Goal: Contribute content: Contribute content

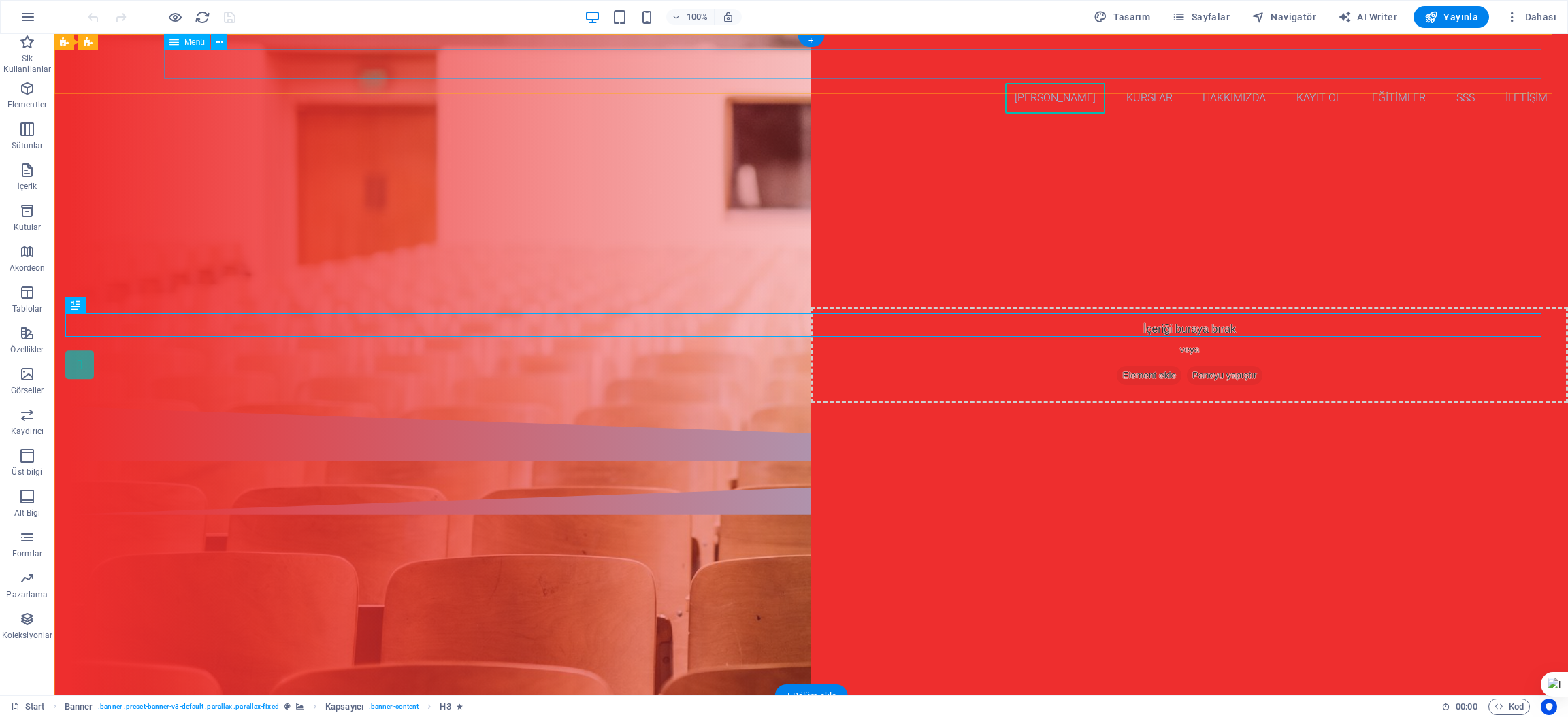
click at [1136, 83] on nav "Ana Sayfa Kurslar Hakkımızda Kayıt ol Eğitimler SSS İLETİŞİM" at bounding box center [811, 98] width 1492 height 31
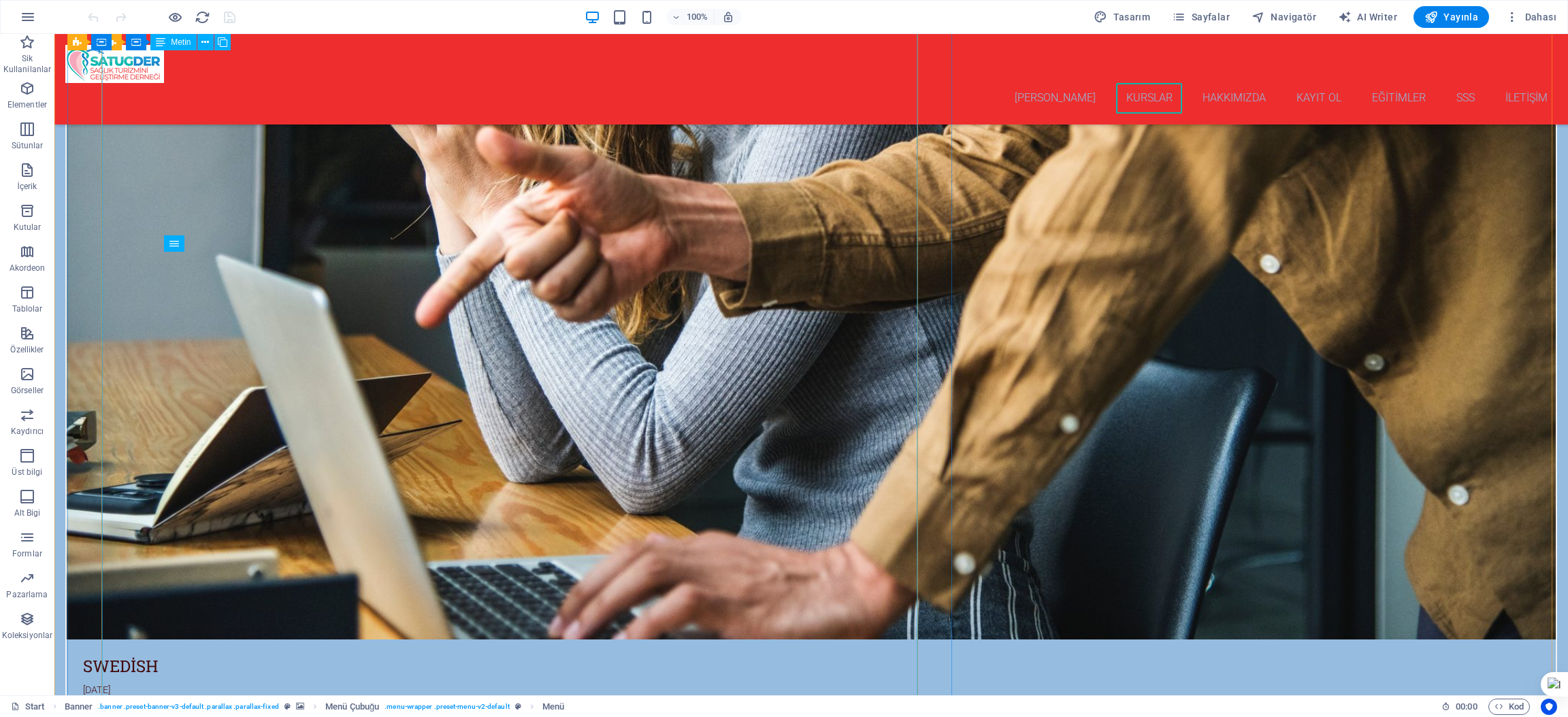
scroll to position [3062, 0]
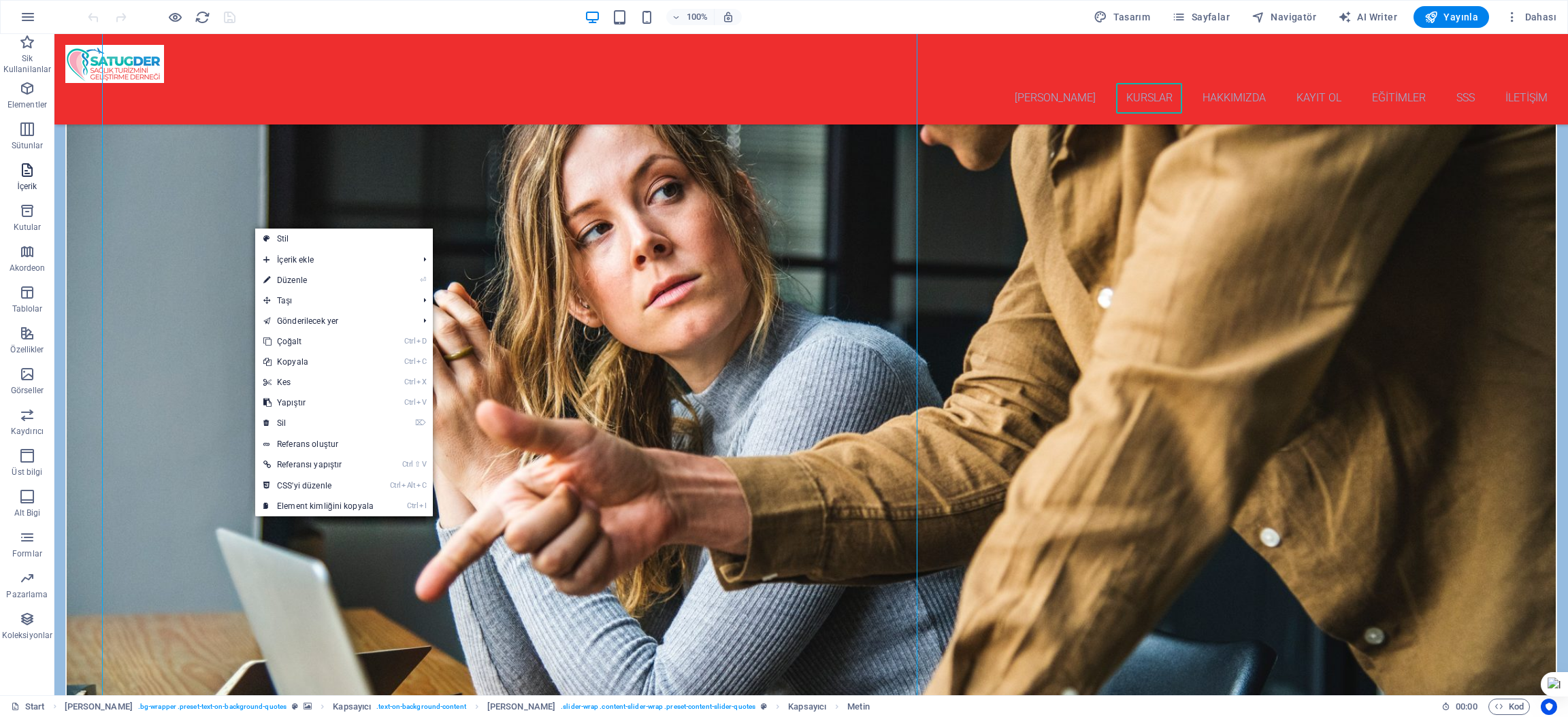
click at [24, 173] on icon "button" at bounding box center [27, 170] width 16 height 16
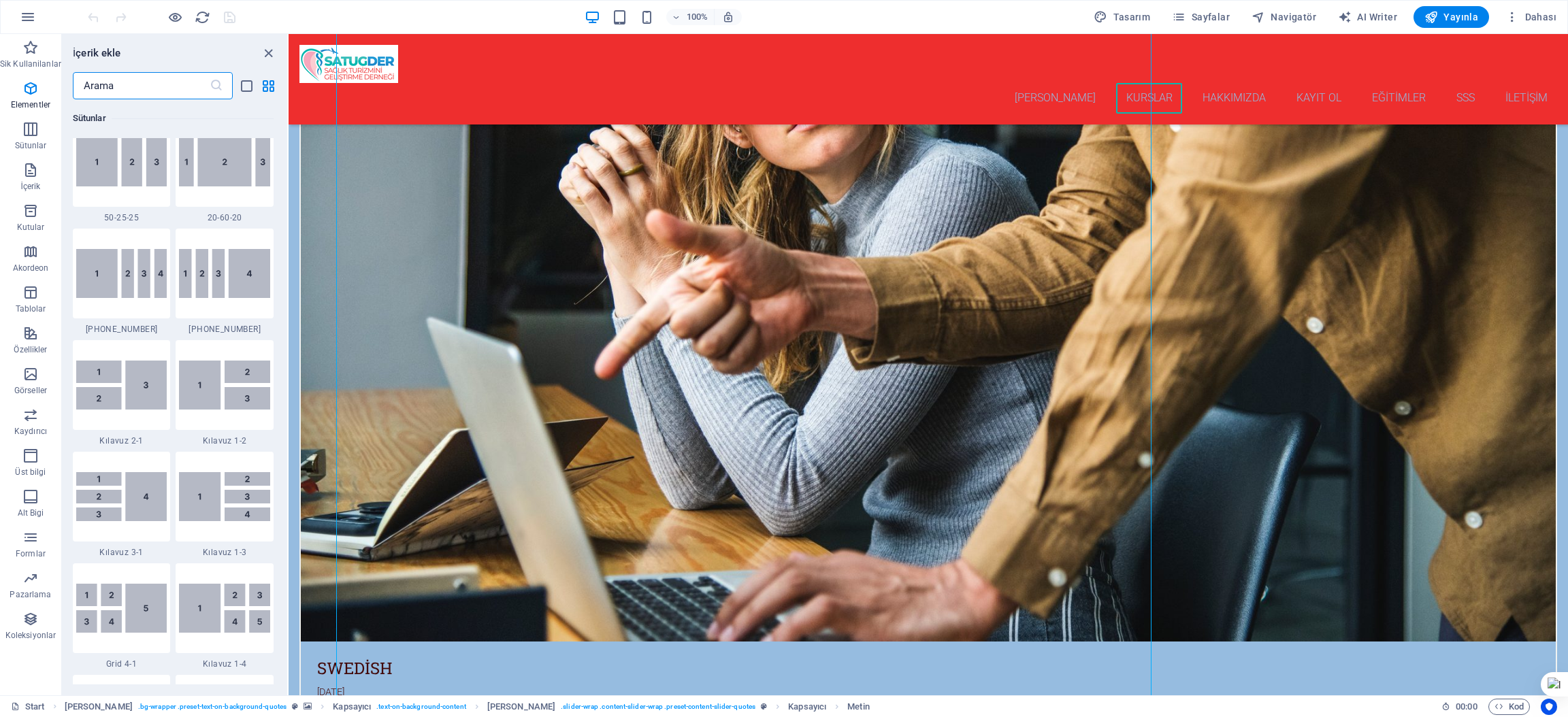
scroll to position [2379, 0]
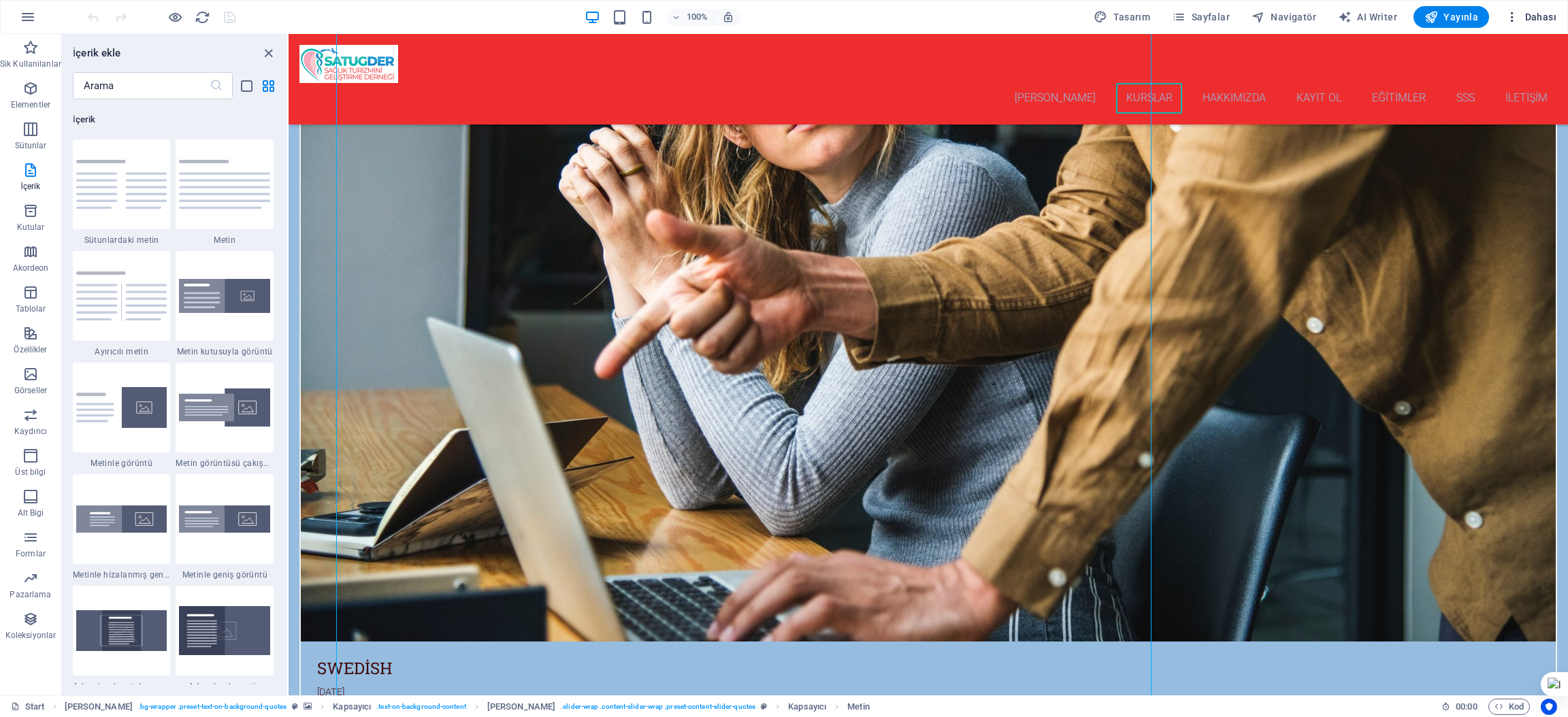
click at [1536, 12] on span "Dahası" at bounding box center [1531, 17] width 51 height 14
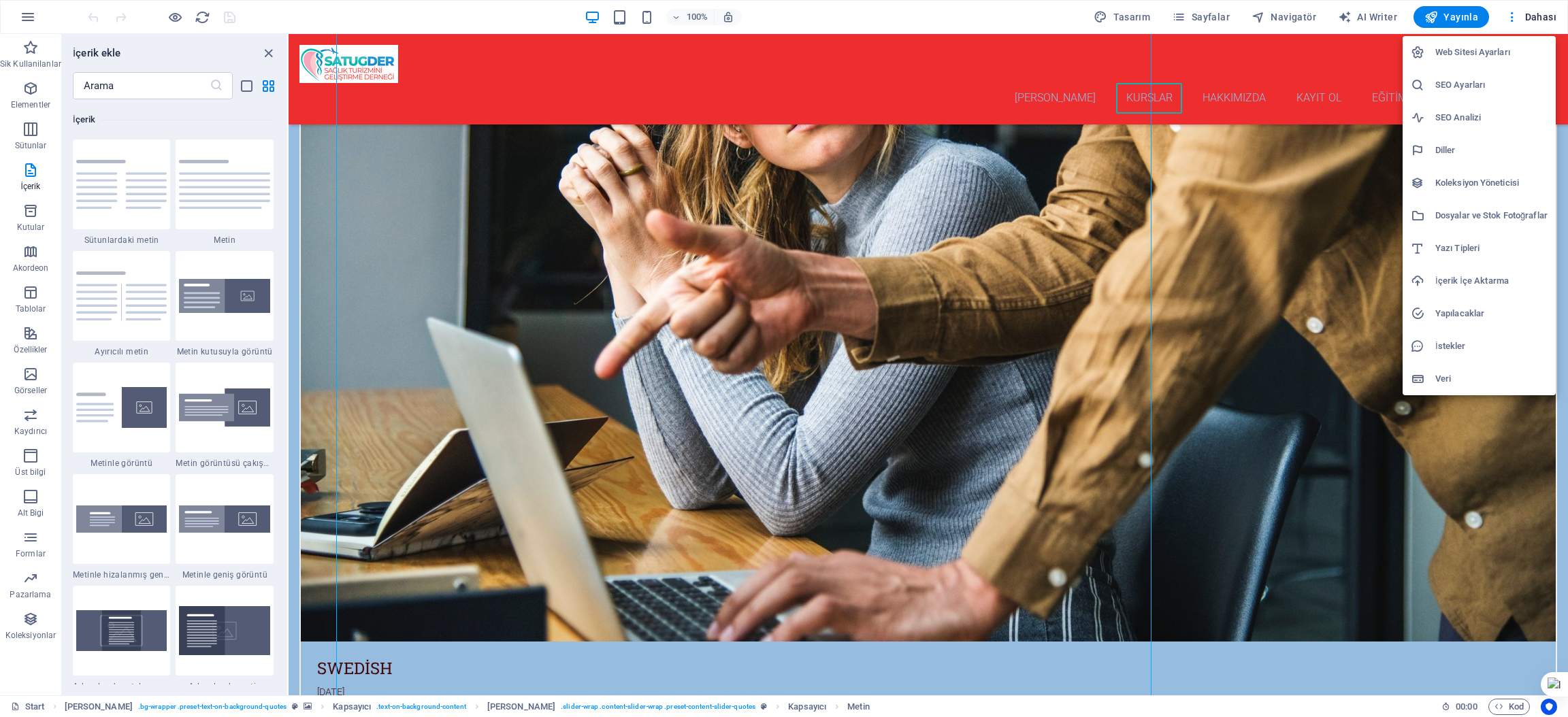
click at [1489, 51] on h6 "Web Sitesi Ayarları" at bounding box center [1491, 52] width 112 height 16
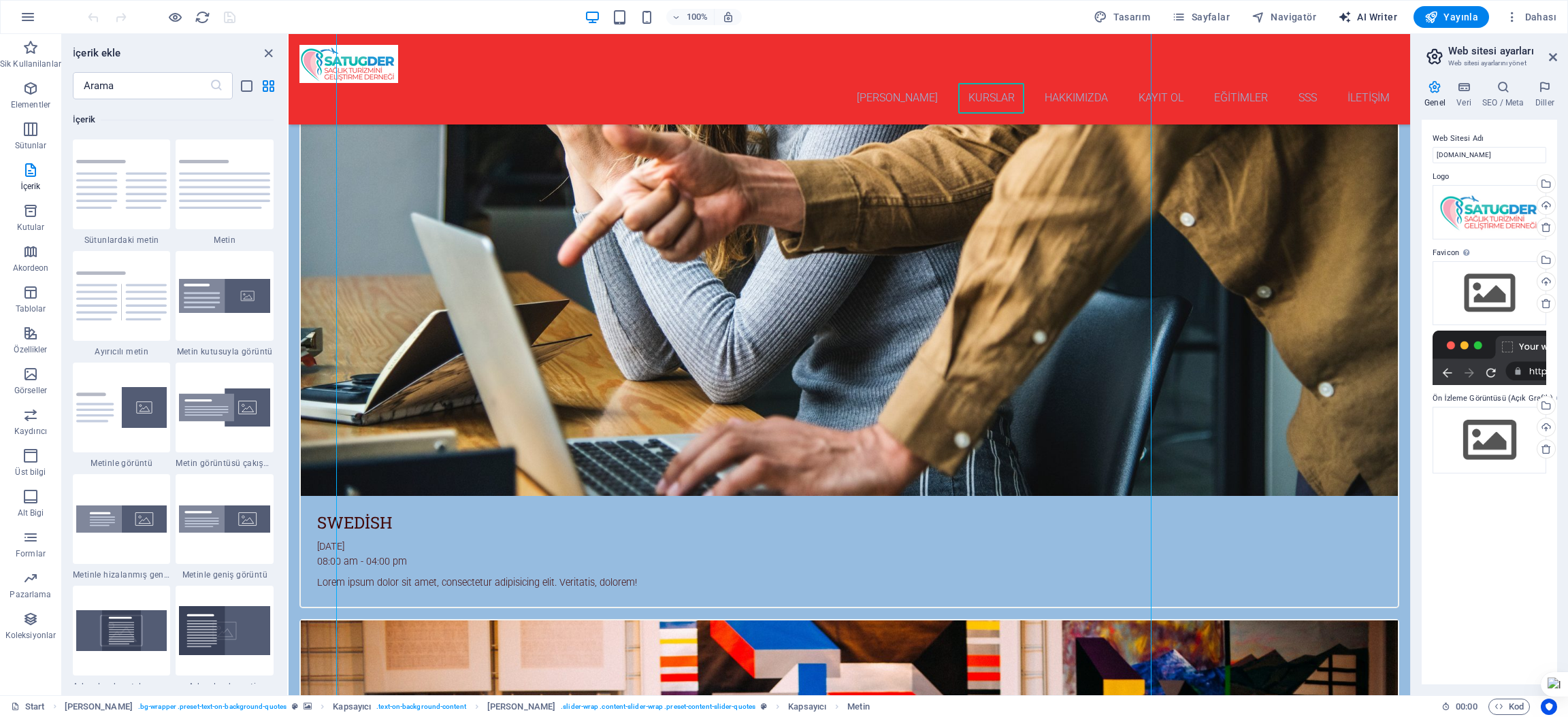
click at [1383, 14] on span "AI Writer" at bounding box center [1367, 17] width 60 height 14
select select "English"
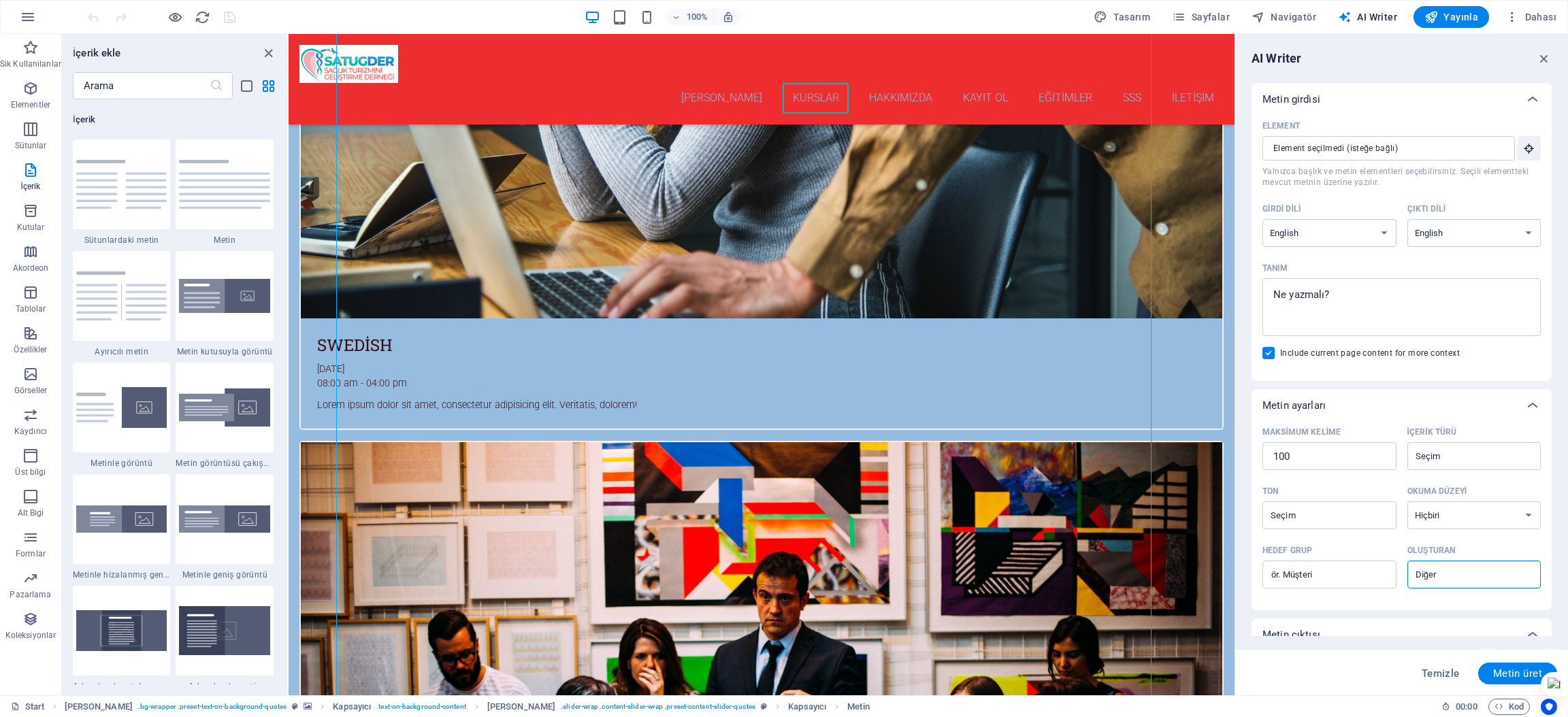
scroll to position [3063, 0]
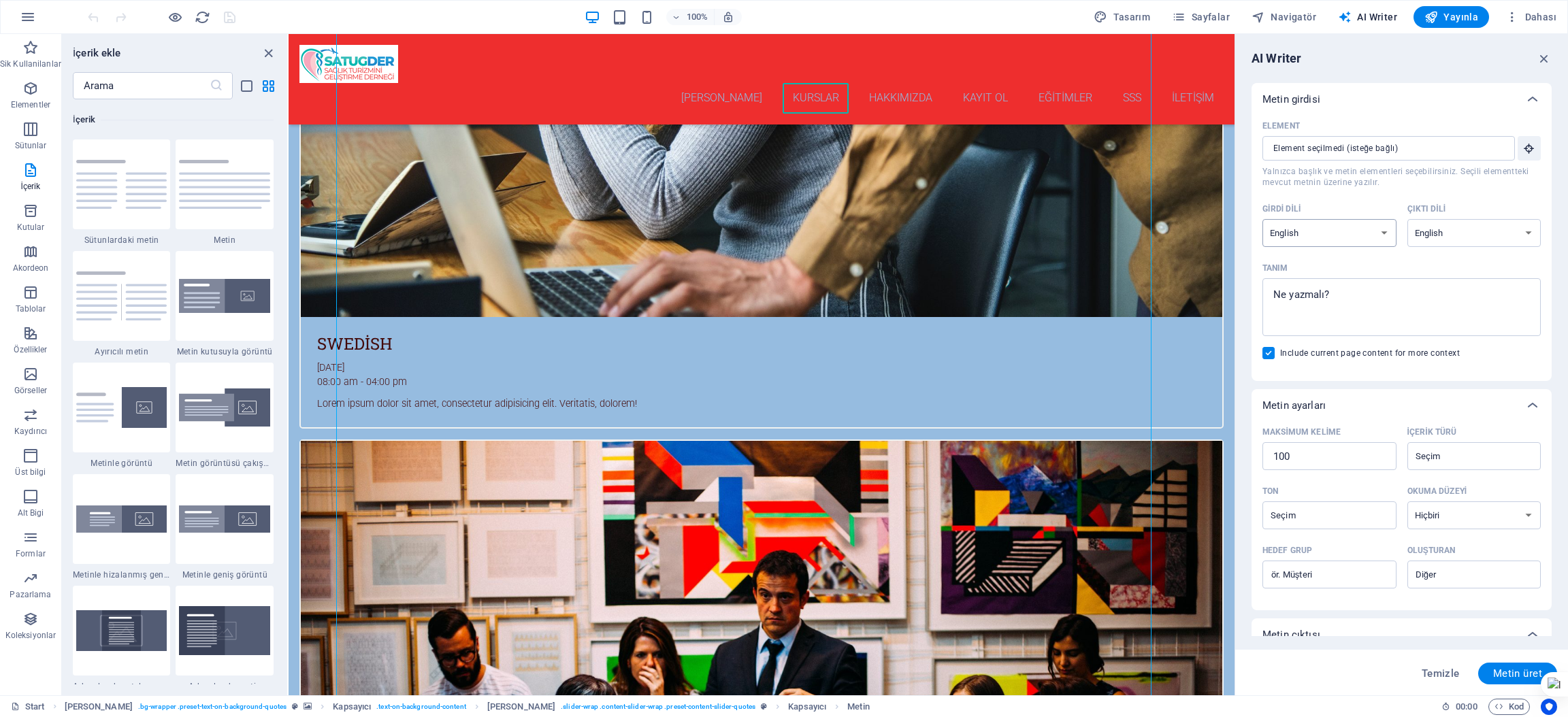
click at [1331, 228] on select "Albanian Arabic Armenian Awadhi Azerbaijani Bashkir Basque Belarusian Bengali B…" at bounding box center [1329, 233] width 134 height 28
click at [1235, 293] on div at bounding box center [1237, 364] width 3 height 661
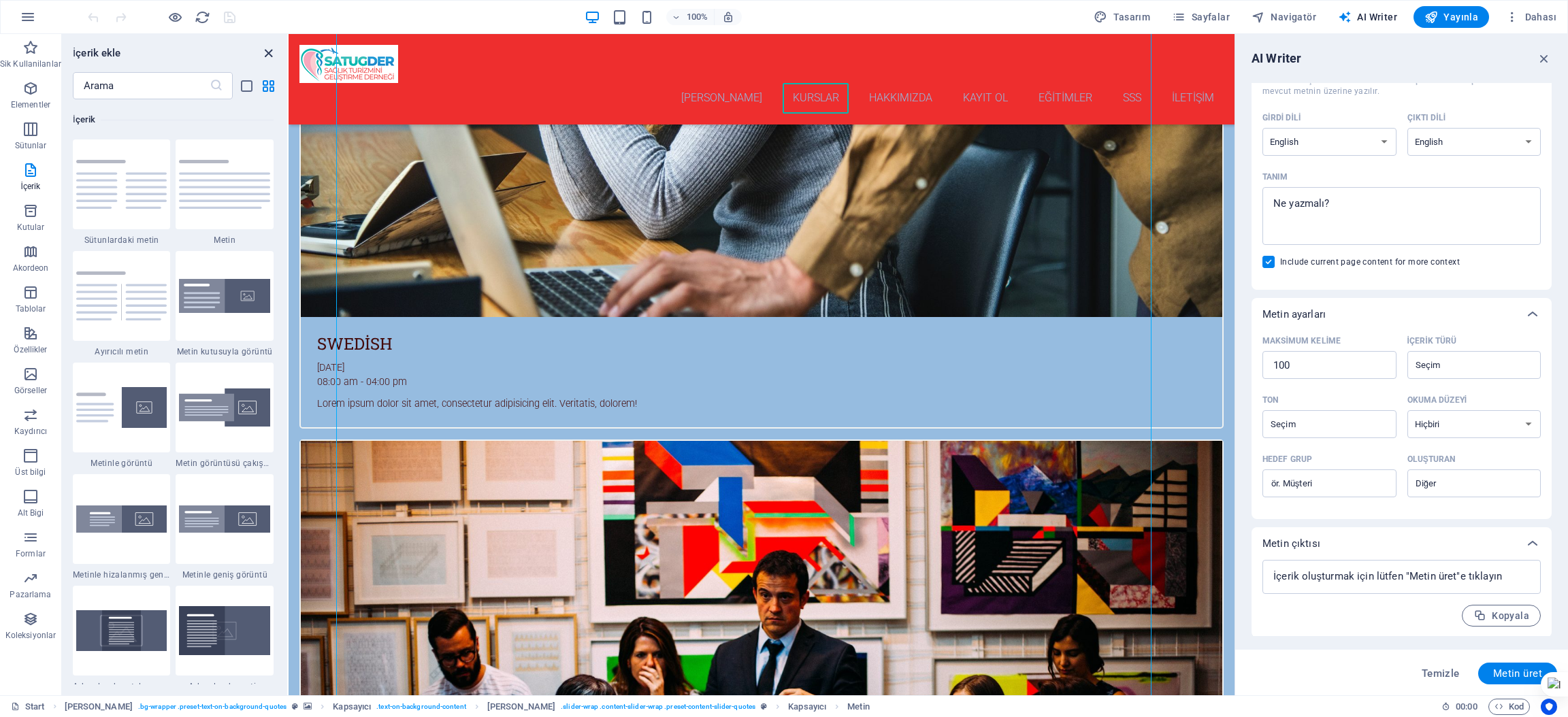
drag, startPoint x: 240, startPoint y: 51, endPoint x: 267, endPoint y: 52, distance: 27.0
click at [267, 52] on icon "close panel" at bounding box center [268, 53] width 15 height 15
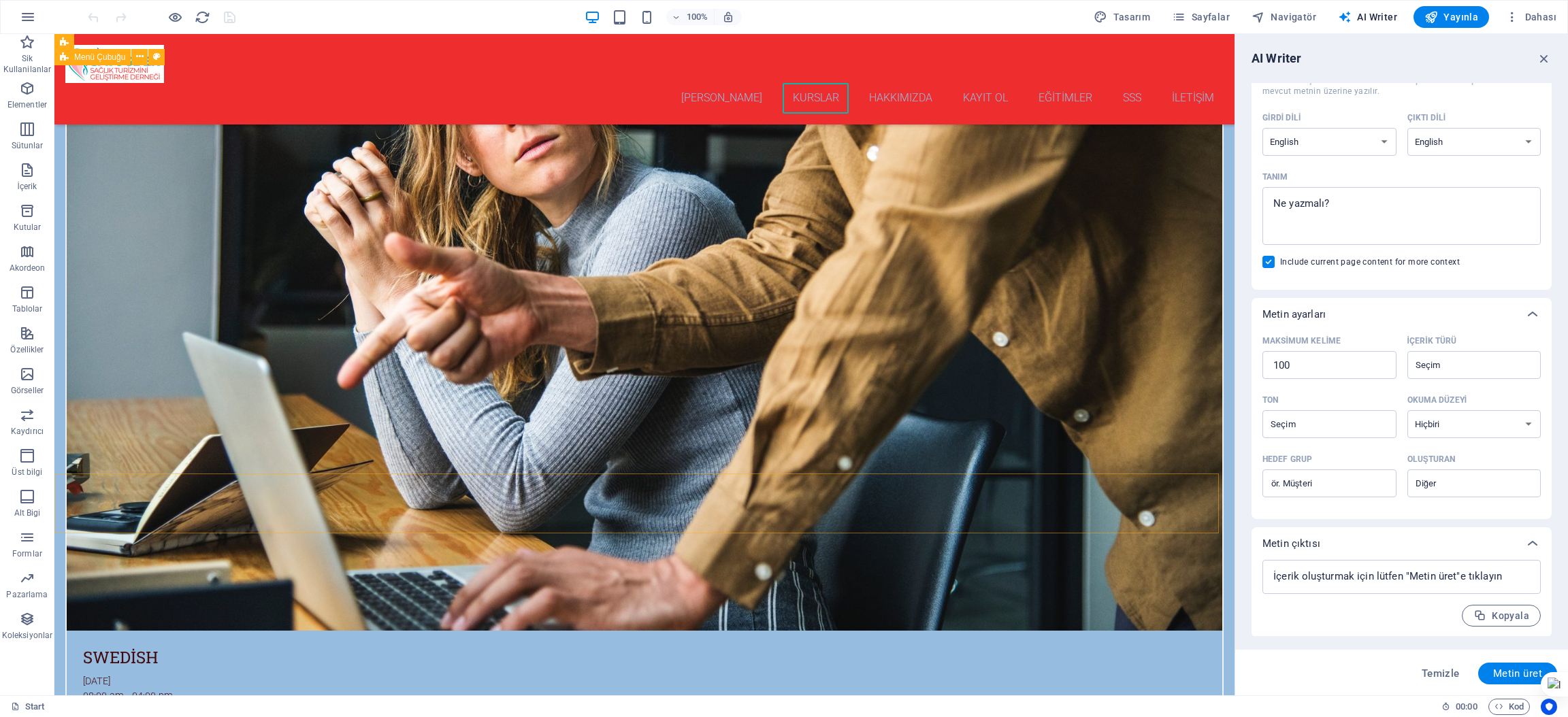
scroll to position [2840, 0]
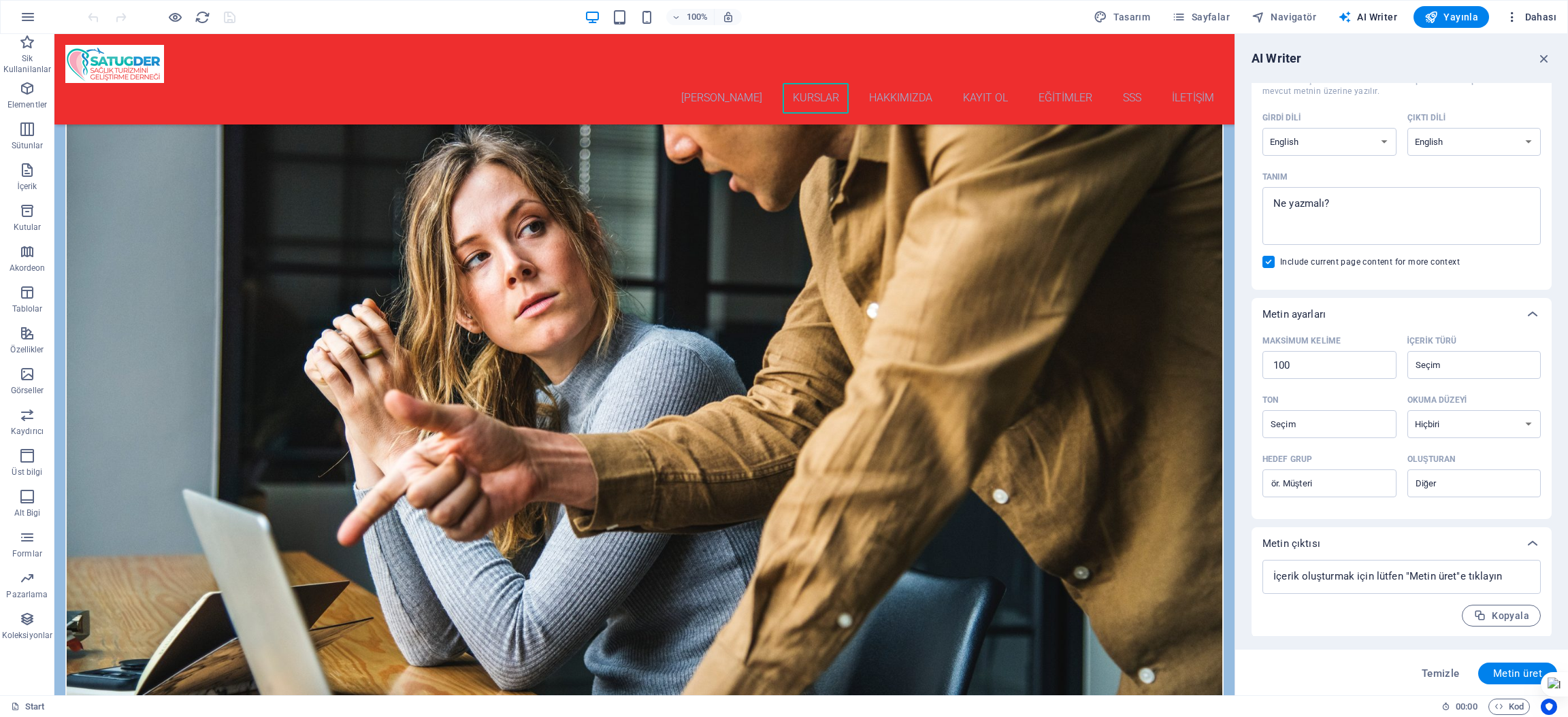
click at [1517, 15] on icon "button" at bounding box center [1512, 17] width 14 height 14
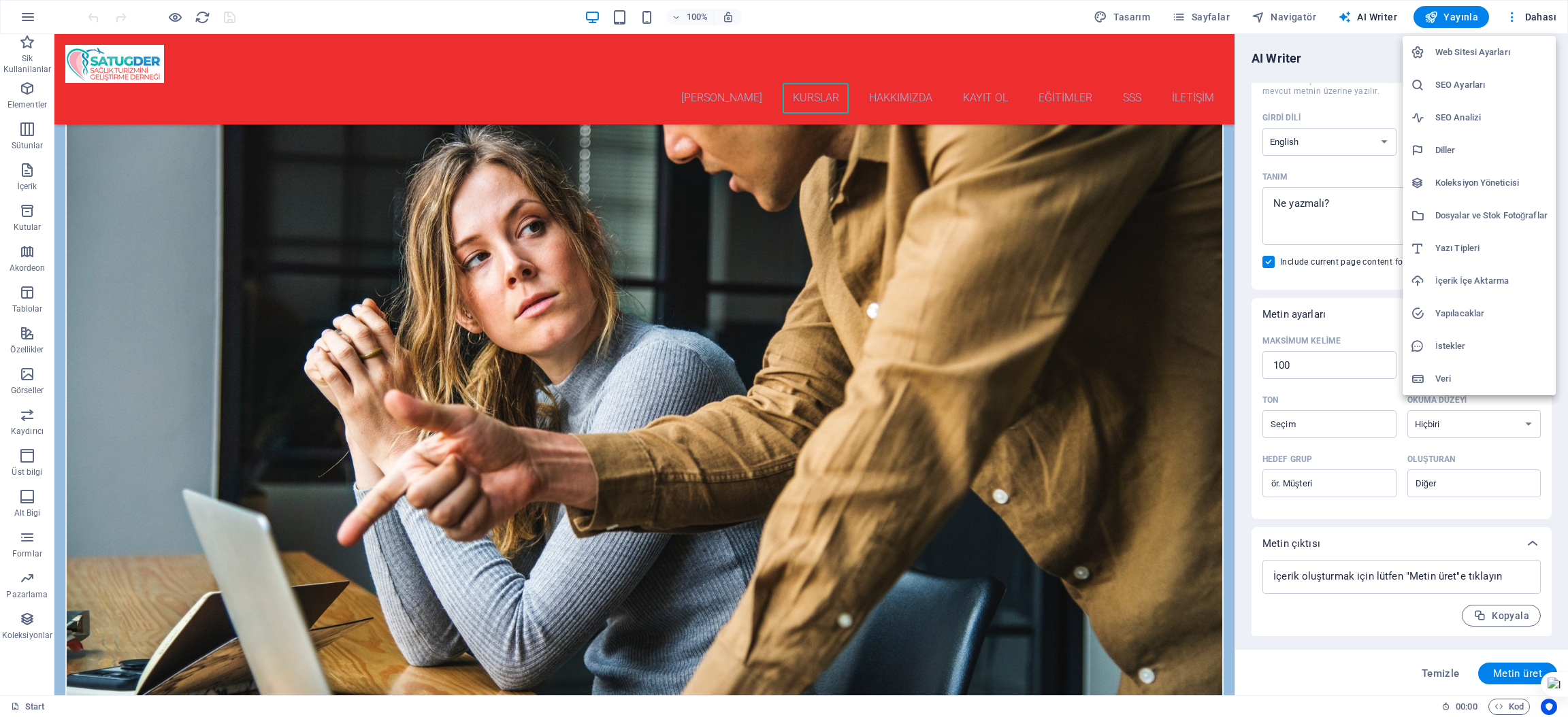
click at [1463, 52] on h6 "Web Sitesi Ayarları" at bounding box center [1491, 52] width 112 height 16
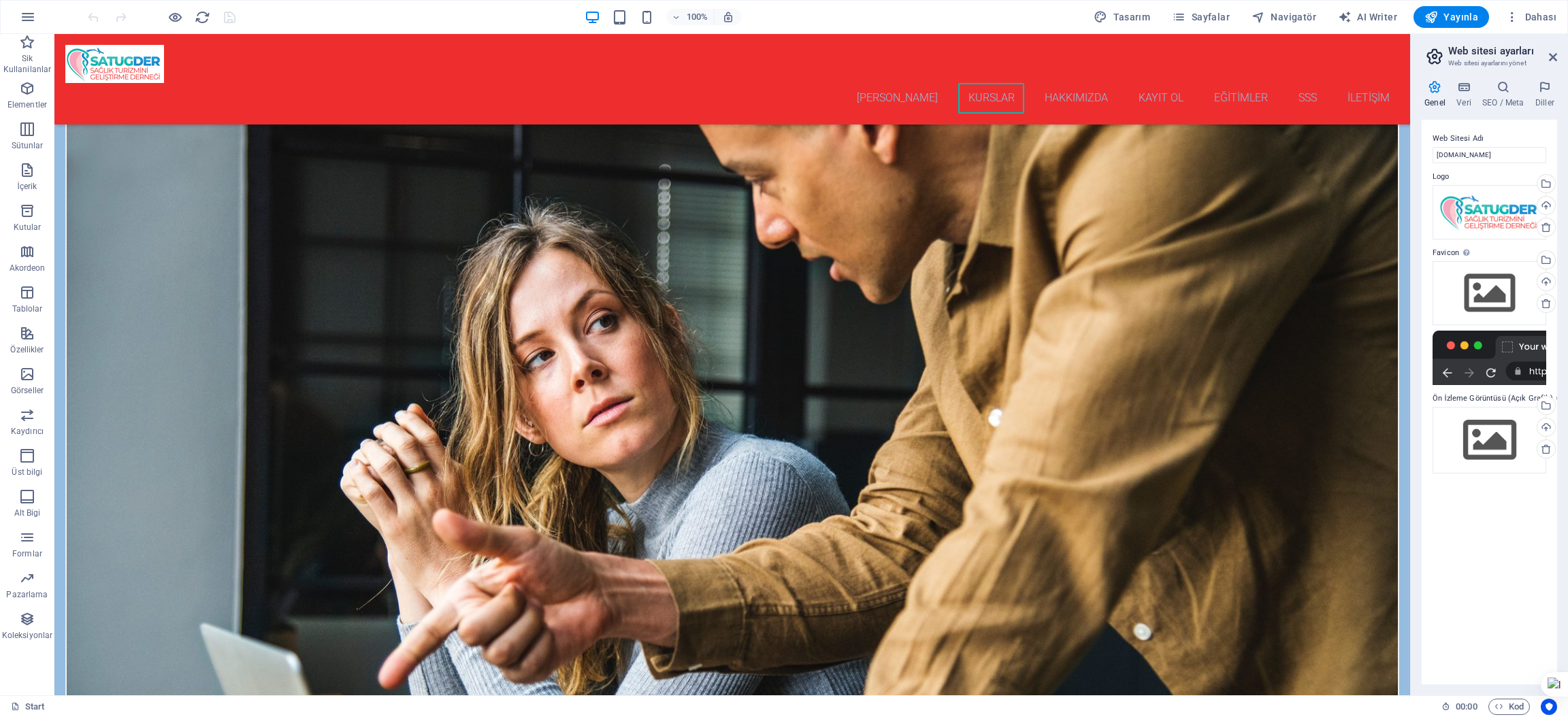
drag, startPoint x: 1475, startPoint y: 53, endPoint x: 1567, endPoint y: 61, distance: 92.3
click at [1480, 53] on h2 "Web sitesi ayarları" at bounding box center [1503, 51] width 109 height 12
drag, startPoint x: 1556, startPoint y: 55, endPoint x: 1498, endPoint y: 18, distance: 68.8
click at [1556, 55] on icon at bounding box center [1553, 57] width 8 height 11
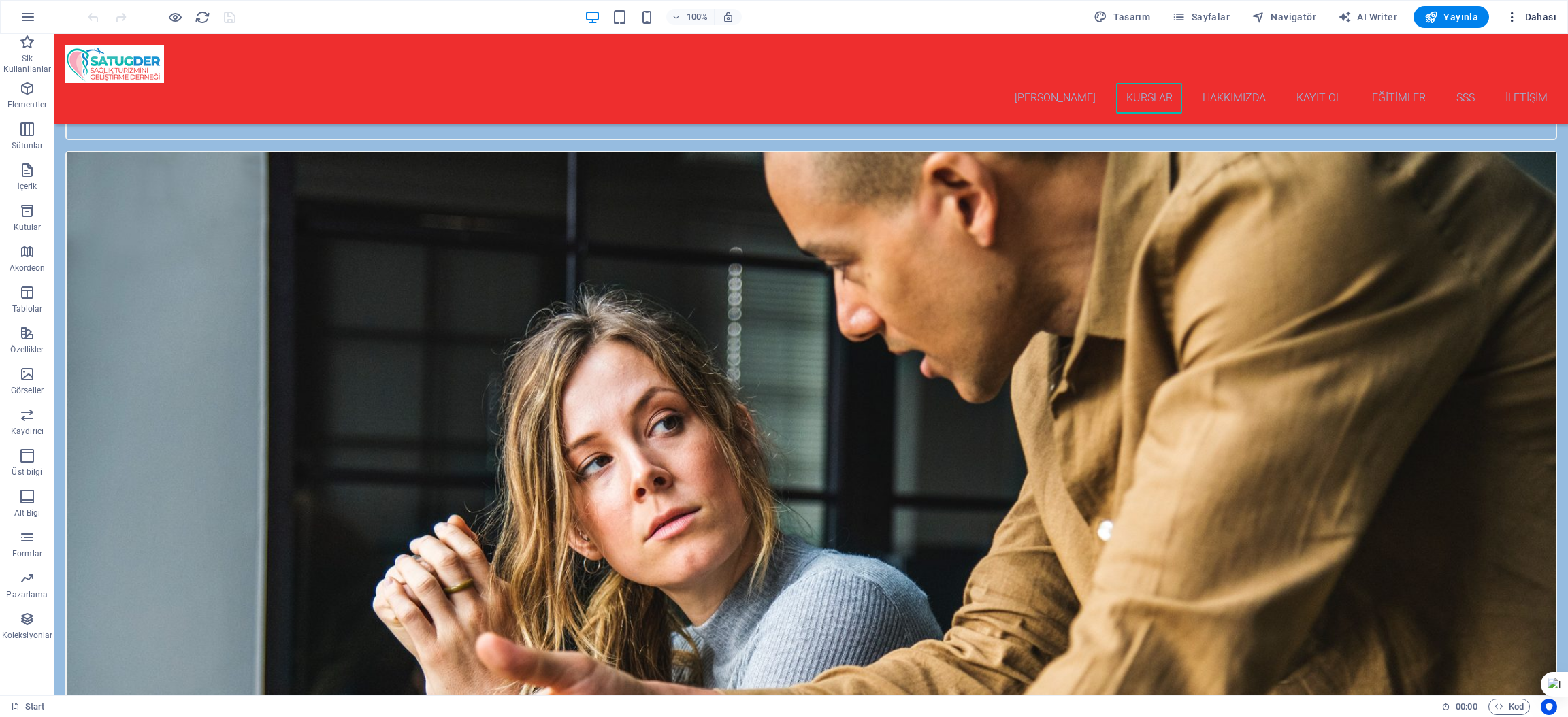
click at [1536, 19] on span "Dahası" at bounding box center [1531, 17] width 51 height 14
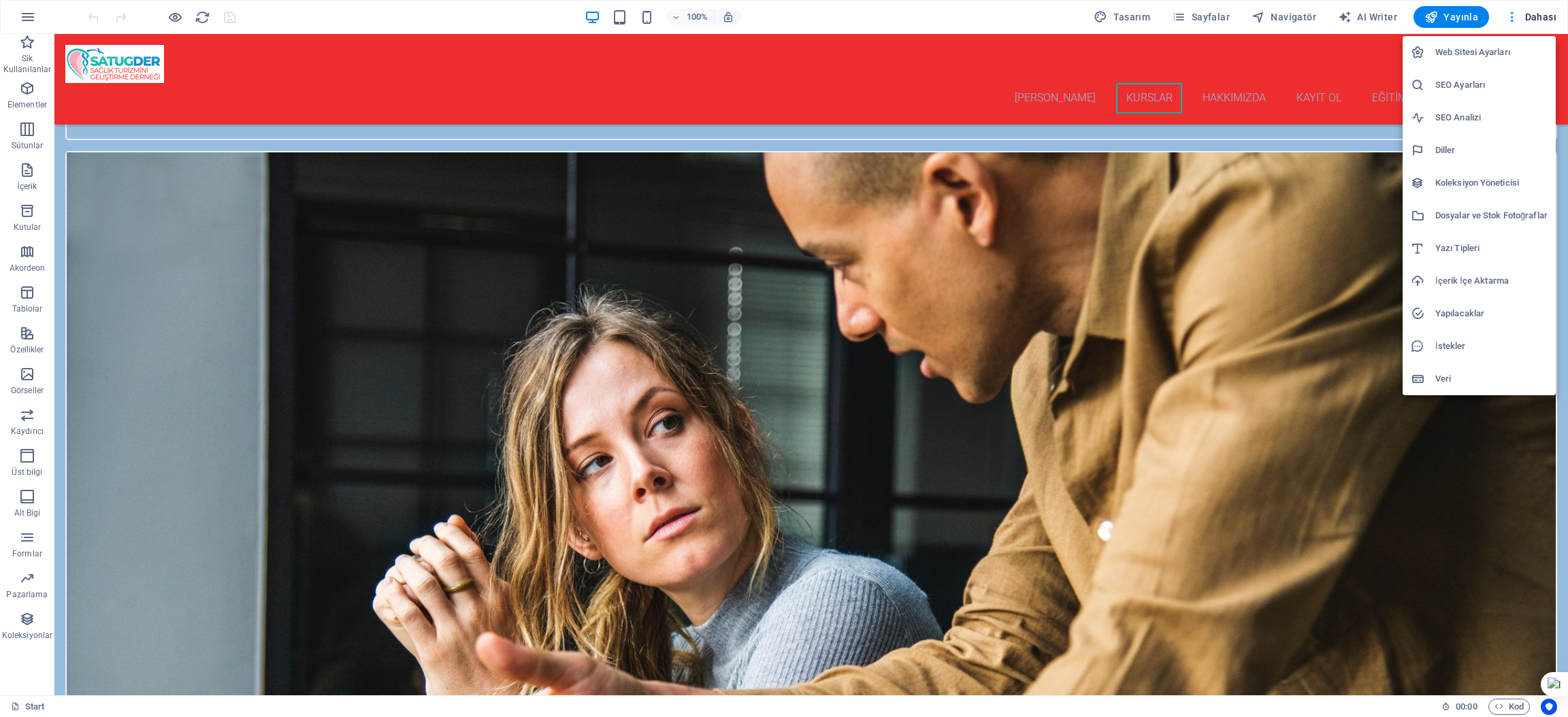
click at [503, 18] on div at bounding box center [784, 358] width 1568 height 717
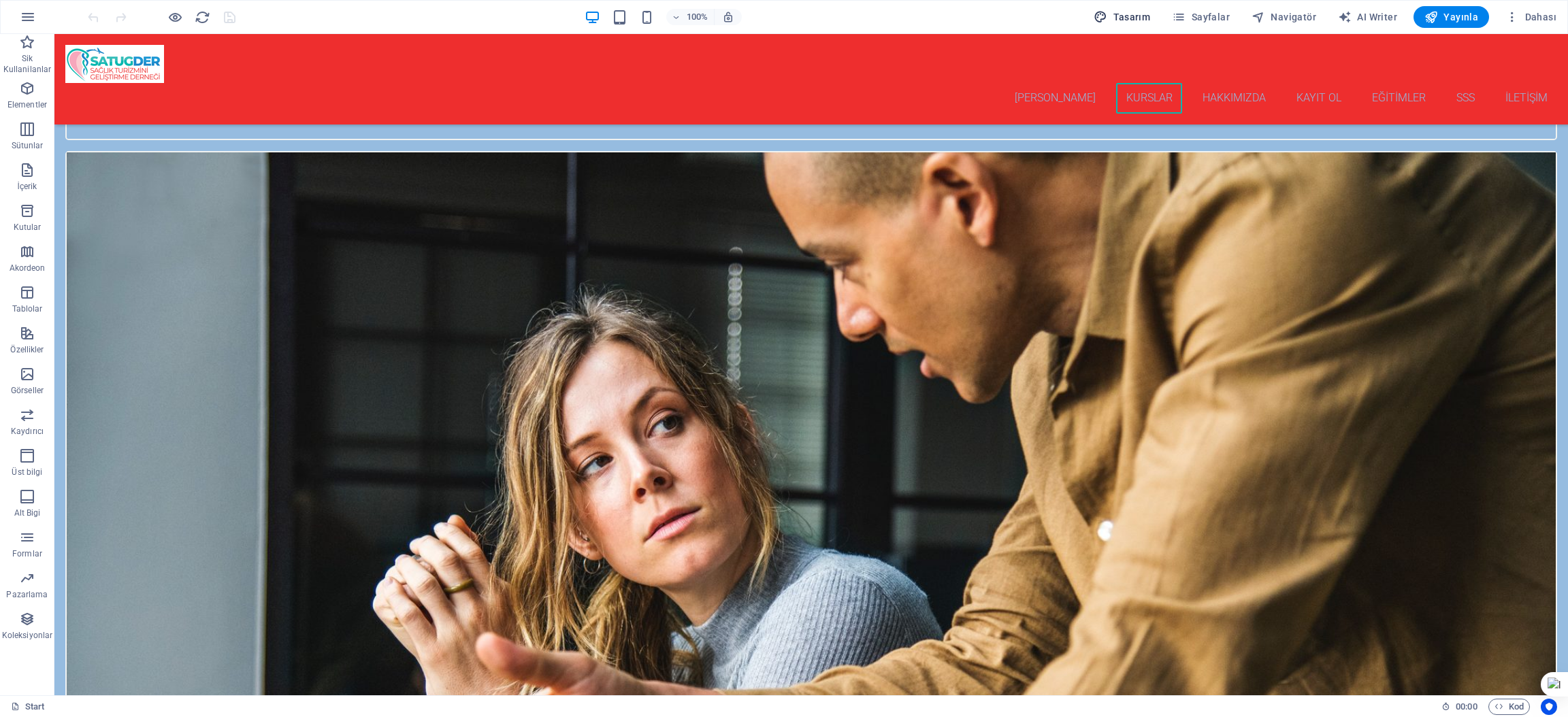
click at [1121, 24] on button "Tasarım" at bounding box center [1122, 17] width 68 height 22
select select "px"
select select "300"
select select "px"
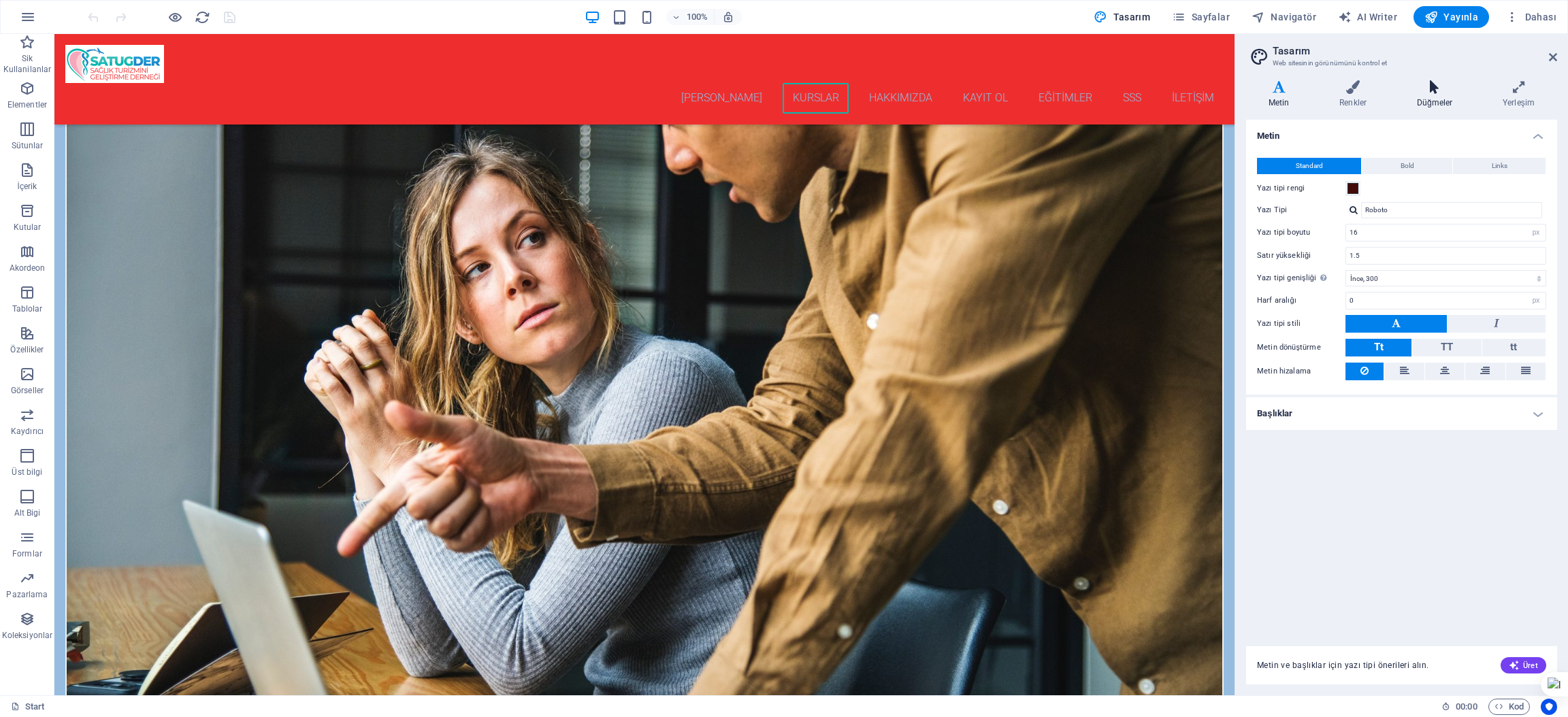
drag, startPoint x: 1355, startPoint y: 84, endPoint x: 1403, endPoint y: 93, distance: 48.8
click at [1356, 84] on icon at bounding box center [1353, 87] width 72 height 14
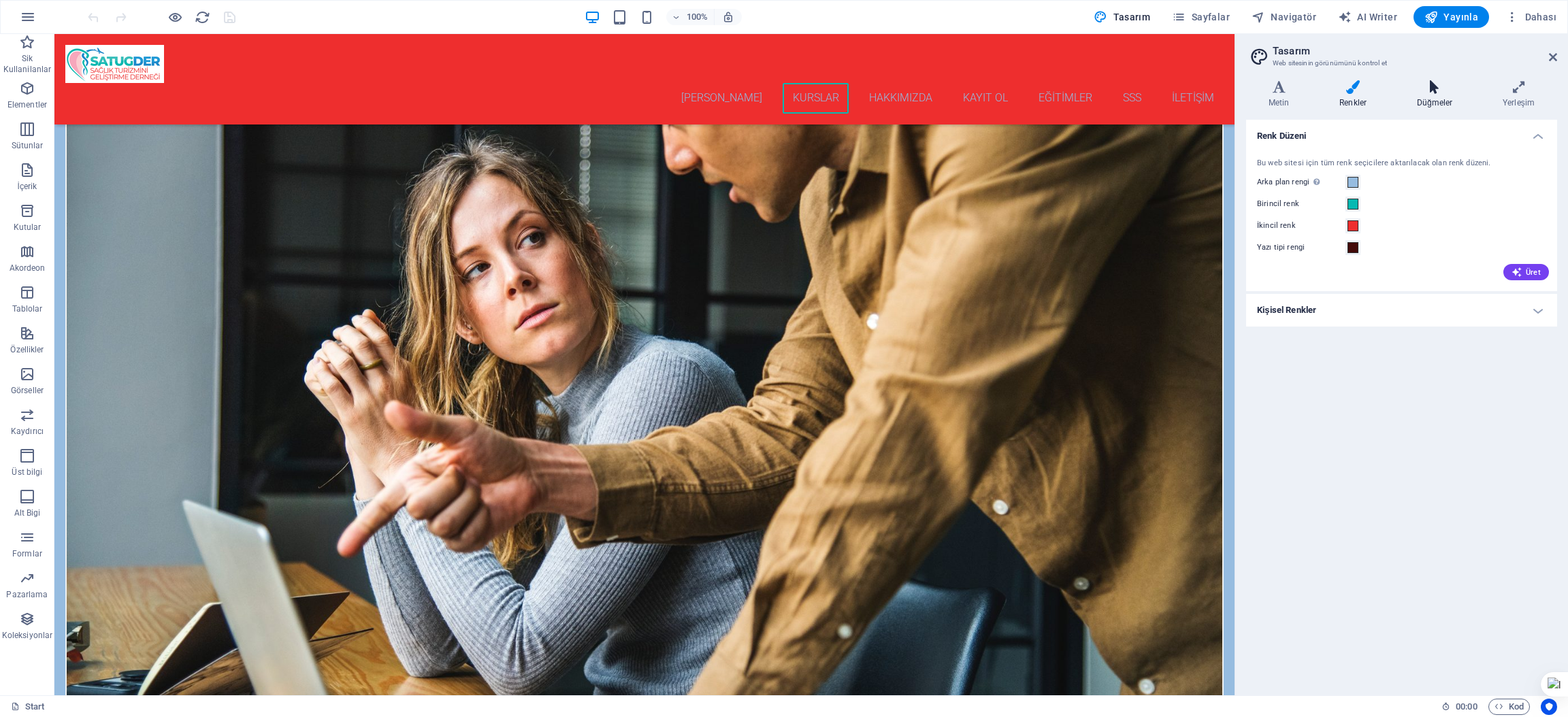
click at [1436, 88] on icon at bounding box center [1434, 87] width 80 height 14
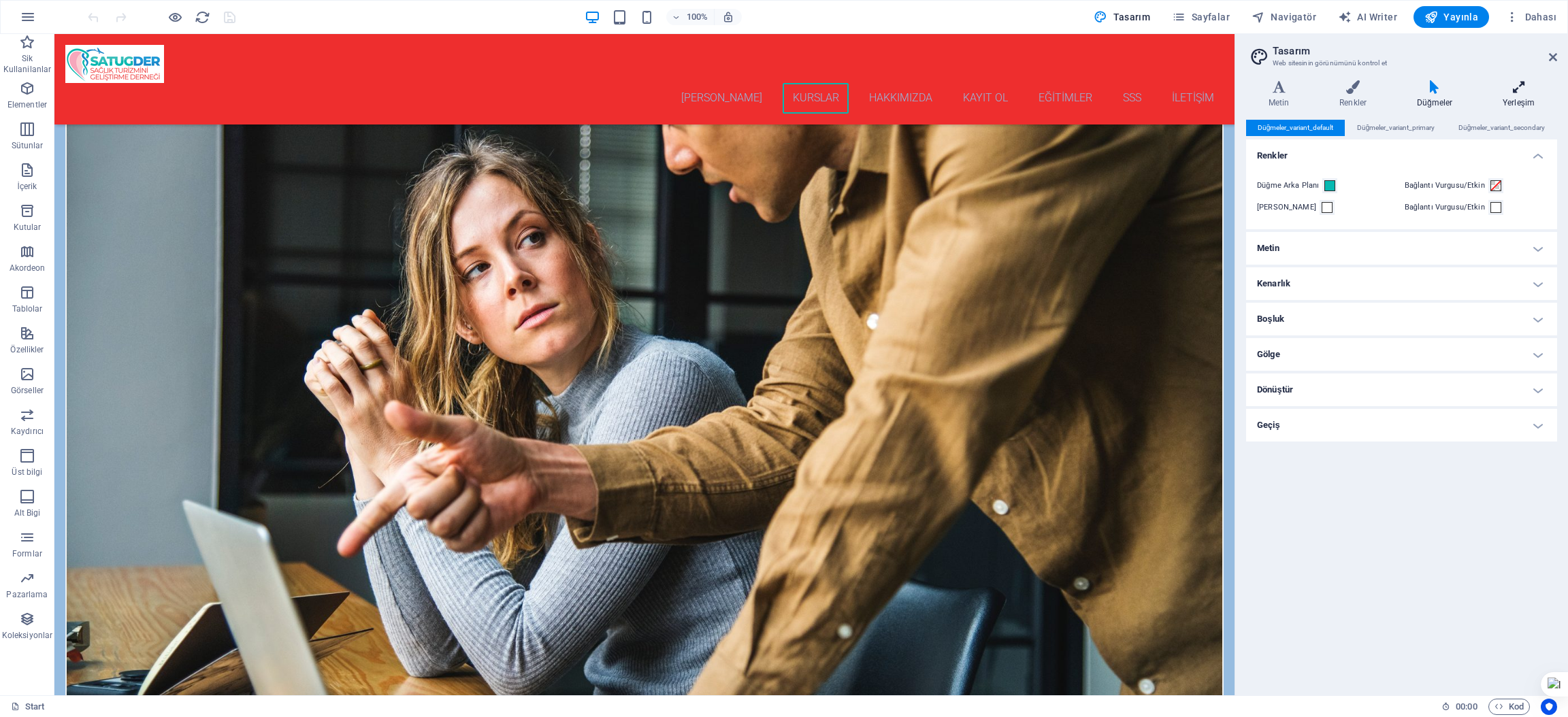
click at [1522, 87] on icon at bounding box center [1519, 87] width 77 height 14
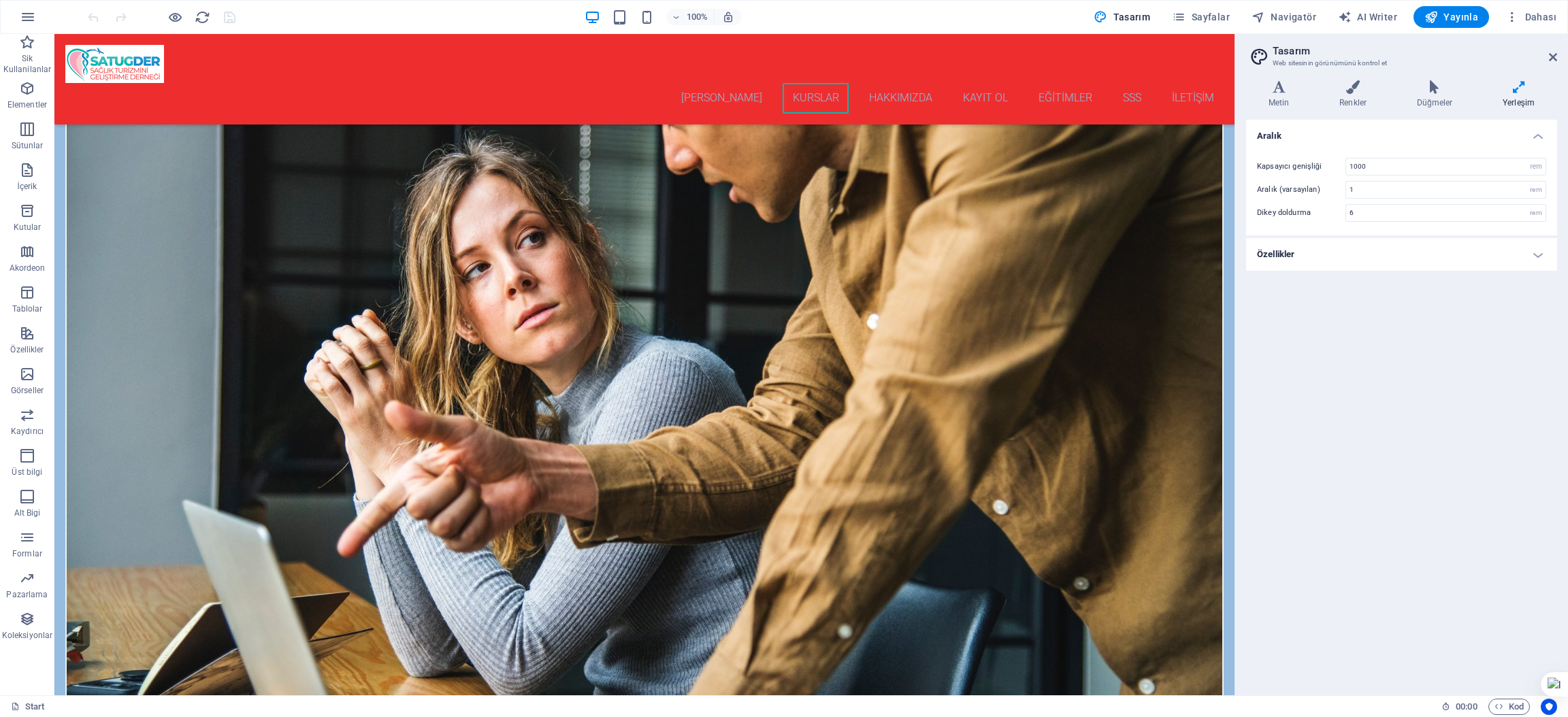
drag, startPoint x: 1285, startPoint y: 89, endPoint x: 1308, endPoint y: 145, distance: 60.5
click at [1284, 88] on icon at bounding box center [1279, 87] width 65 height 14
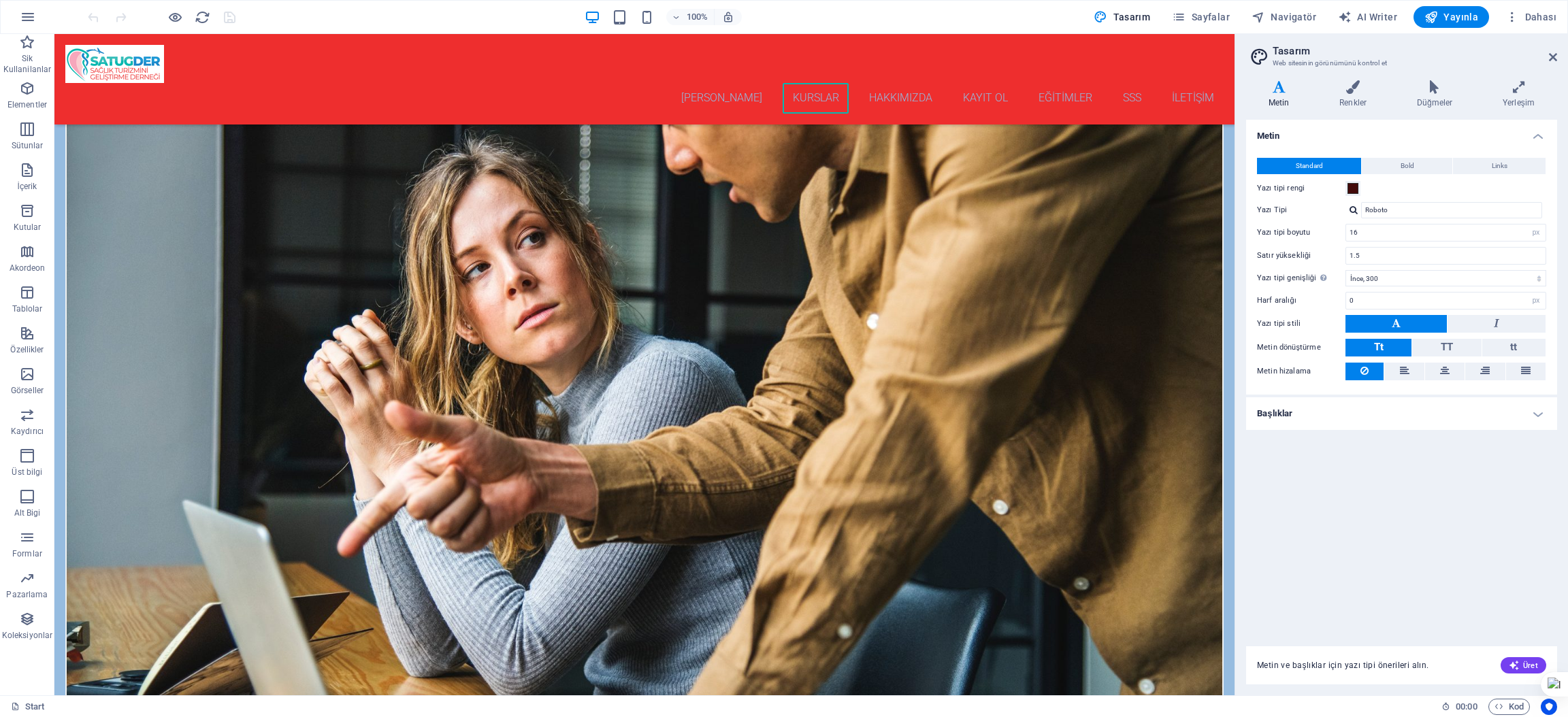
click at [1457, 517] on div "Metin Standard Bold Links Yazı tipi rengi Yazı Tipi Roboto Yazı tipi boyutu 16 …" at bounding box center [1401, 375] width 311 height 511
drag, startPoint x: 1332, startPoint y: 586, endPoint x: 1351, endPoint y: 651, distance: 67.7
click at [1332, 591] on div "Metin Standard Bold Links Yazı tipi rengi Yazı Tipi Roboto Yazı tipi boyutu 16 …" at bounding box center [1401, 375] width 311 height 511
drag, startPoint x: 1373, startPoint y: 666, endPoint x: 1411, endPoint y: 659, distance: 38.6
click at [1374, 666] on span "Metin ve başlıklar için yazı tipi önerileri alın." at bounding box center [1343, 665] width 172 height 11
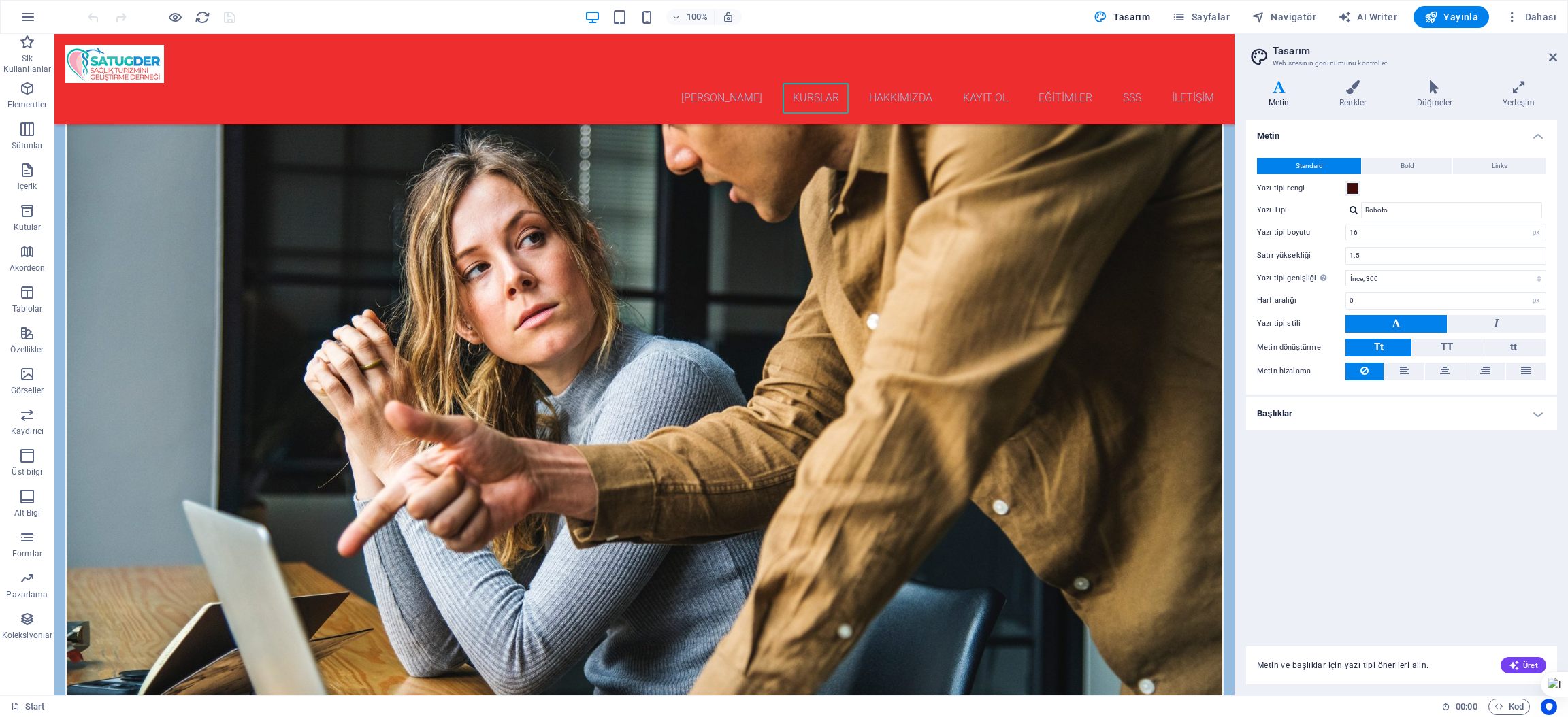
click at [1357, 537] on div "Metin Standard Bold Links Yazı tipi rengi Yazı Tipi Roboto Yazı tipi boyutu 16 …" at bounding box center [1401, 375] width 311 height 511
click at [1209, 15] on span "Sayfalar" at bounding box center [1201, 17] width 58 height 14
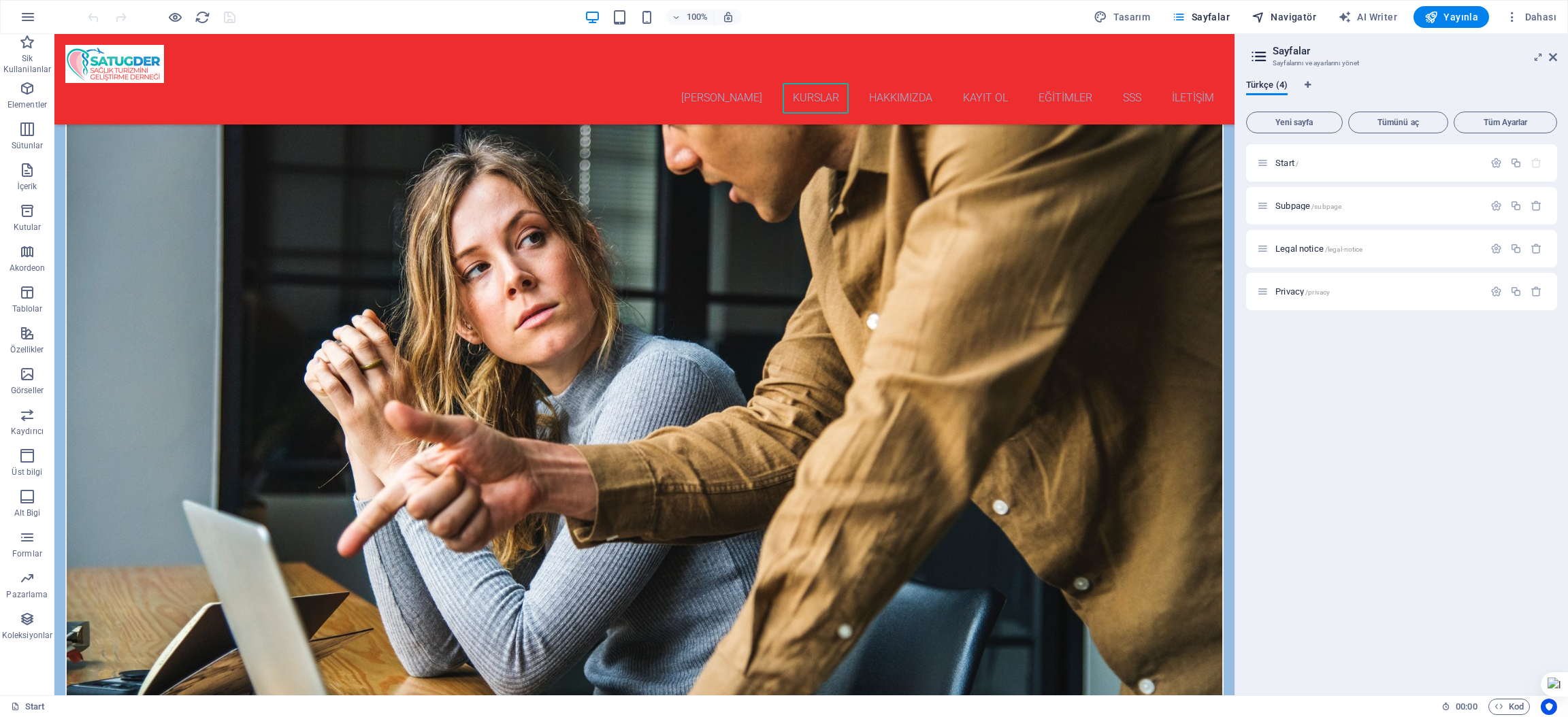
click at [1293, 10] on span "Navigatör" at bounding box center [1284, 17] width 65 height 14
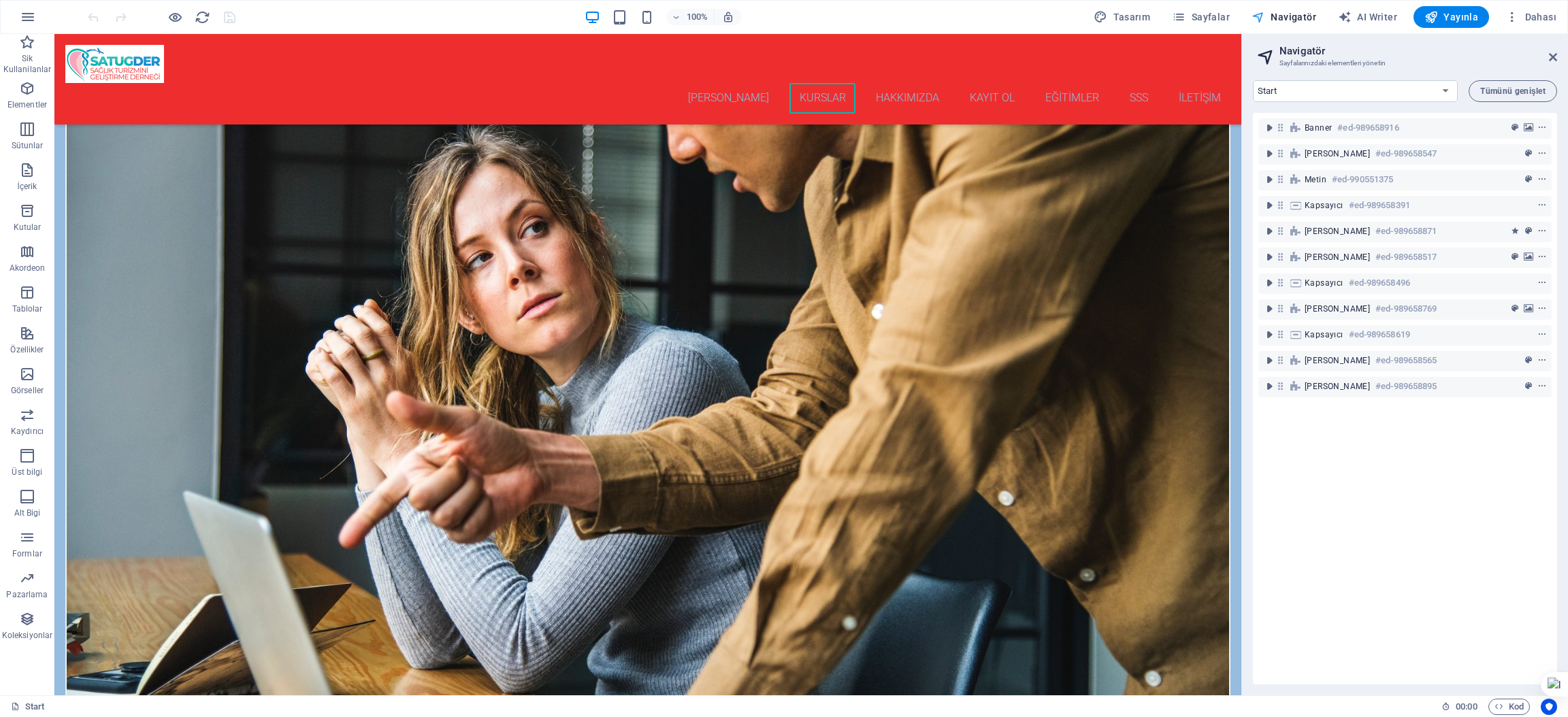
scroll to position [2821, 0]
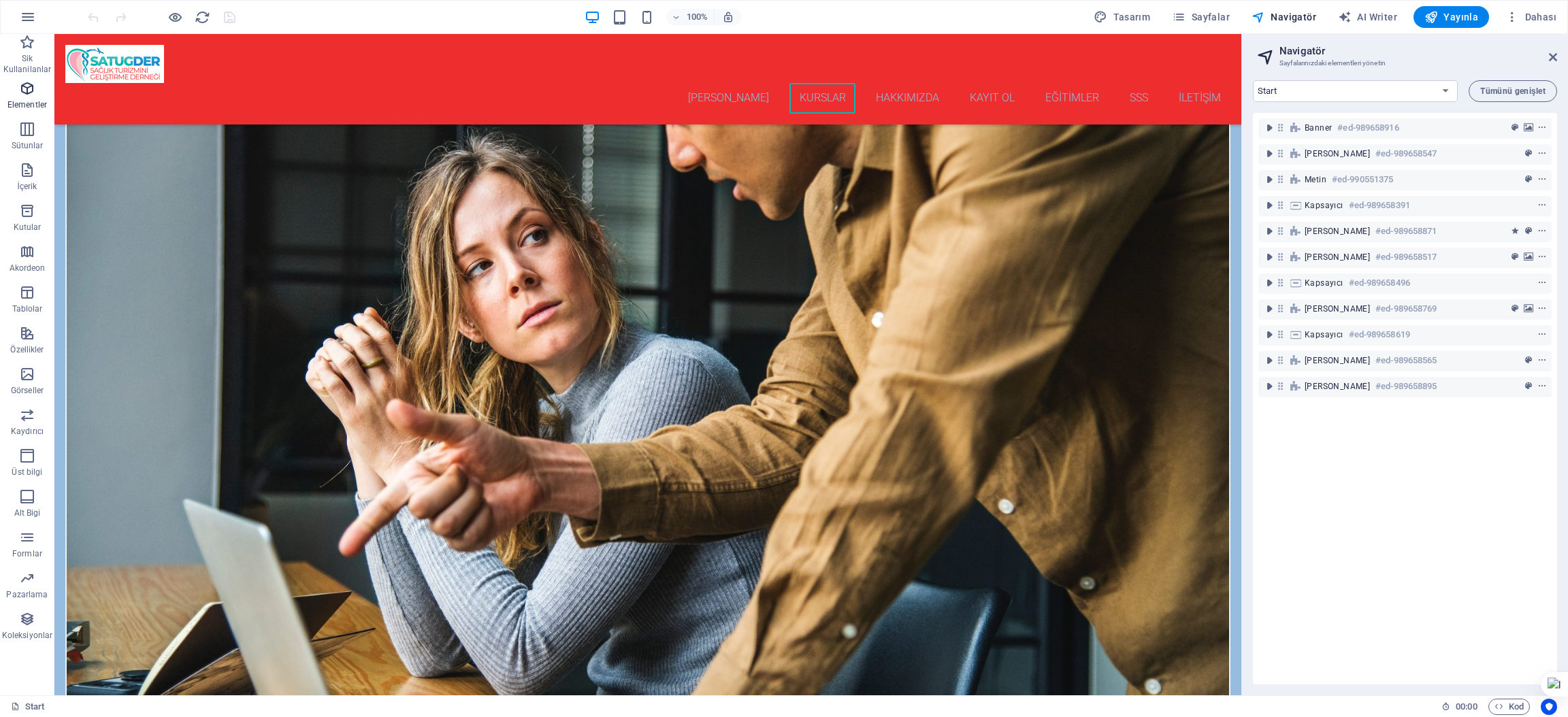
click at [29, 98] on span "Elementler" at bounding box center [27, 96] width 54 height 32
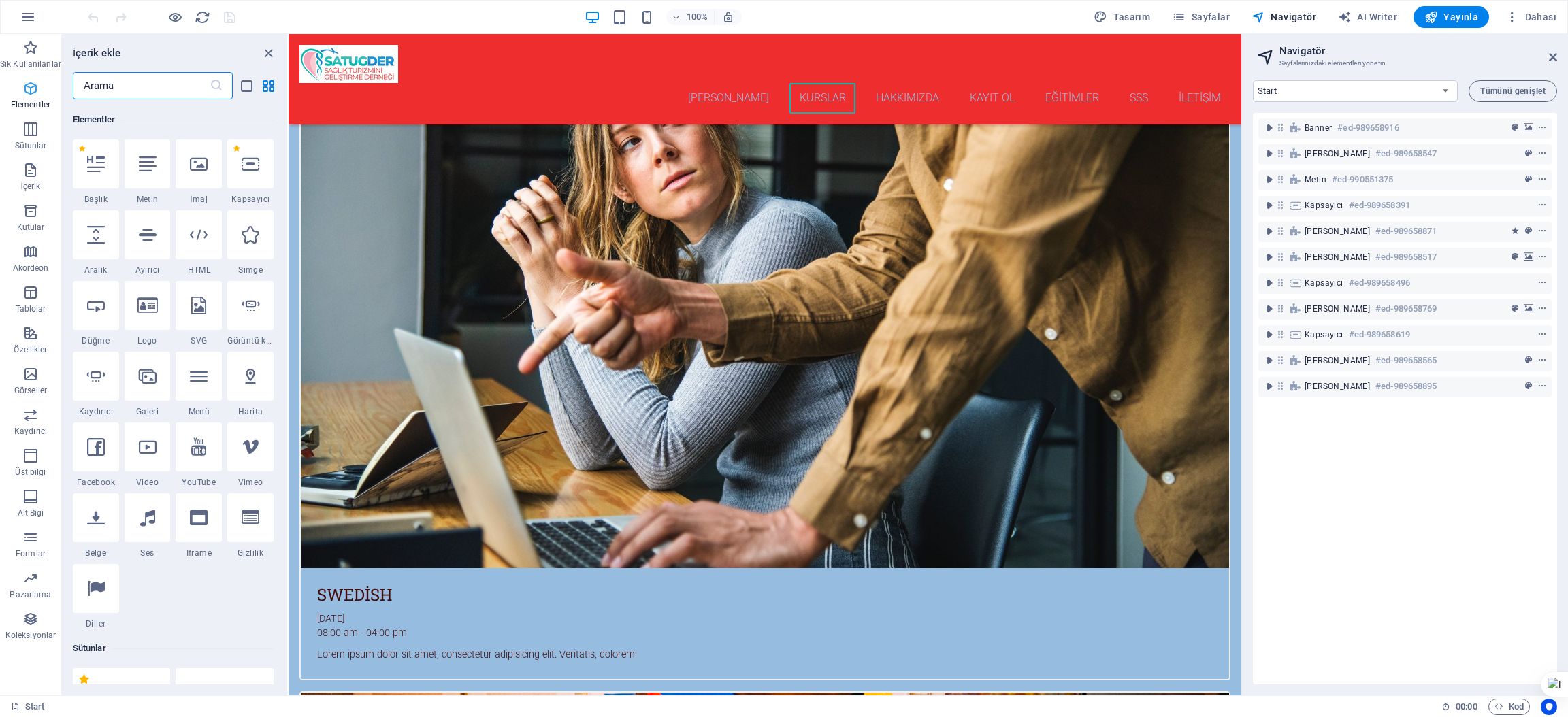
scroll to position [145, 0]
click at [201, 246] on div at bounding box center [198, 233] width 46 height 49
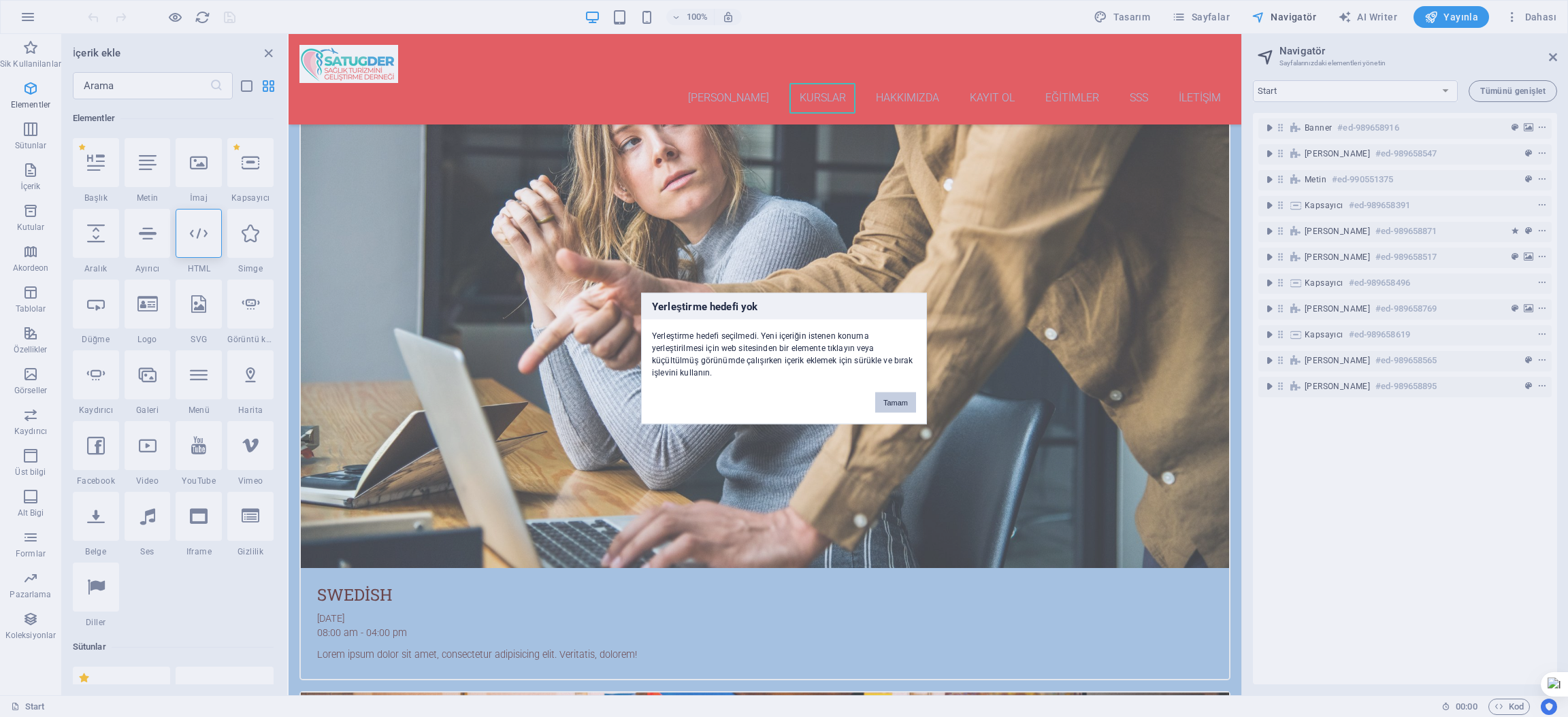
click at [901, 403] on button "Tamam" at bounding box center [896, 403] width 41 height 21
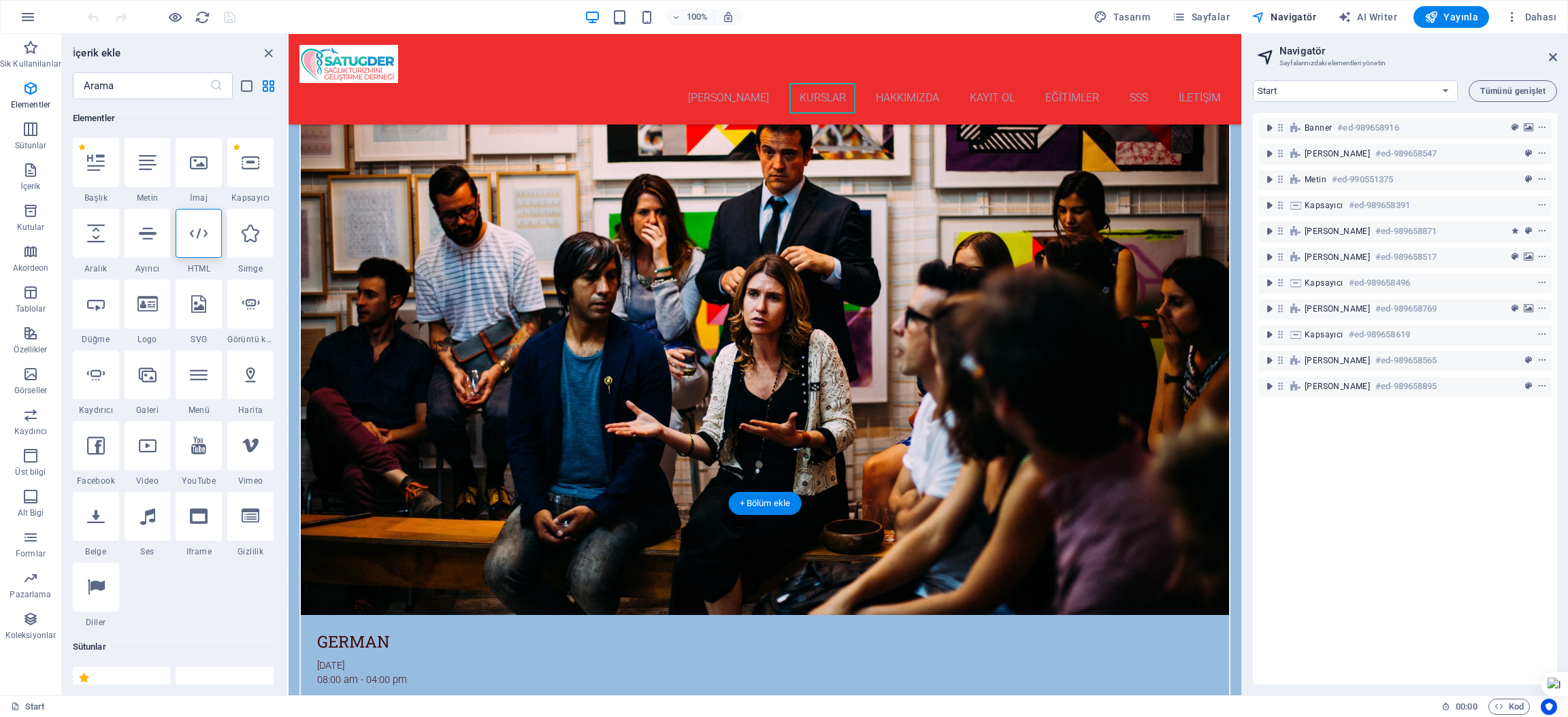
scroll to position [3637, 0]
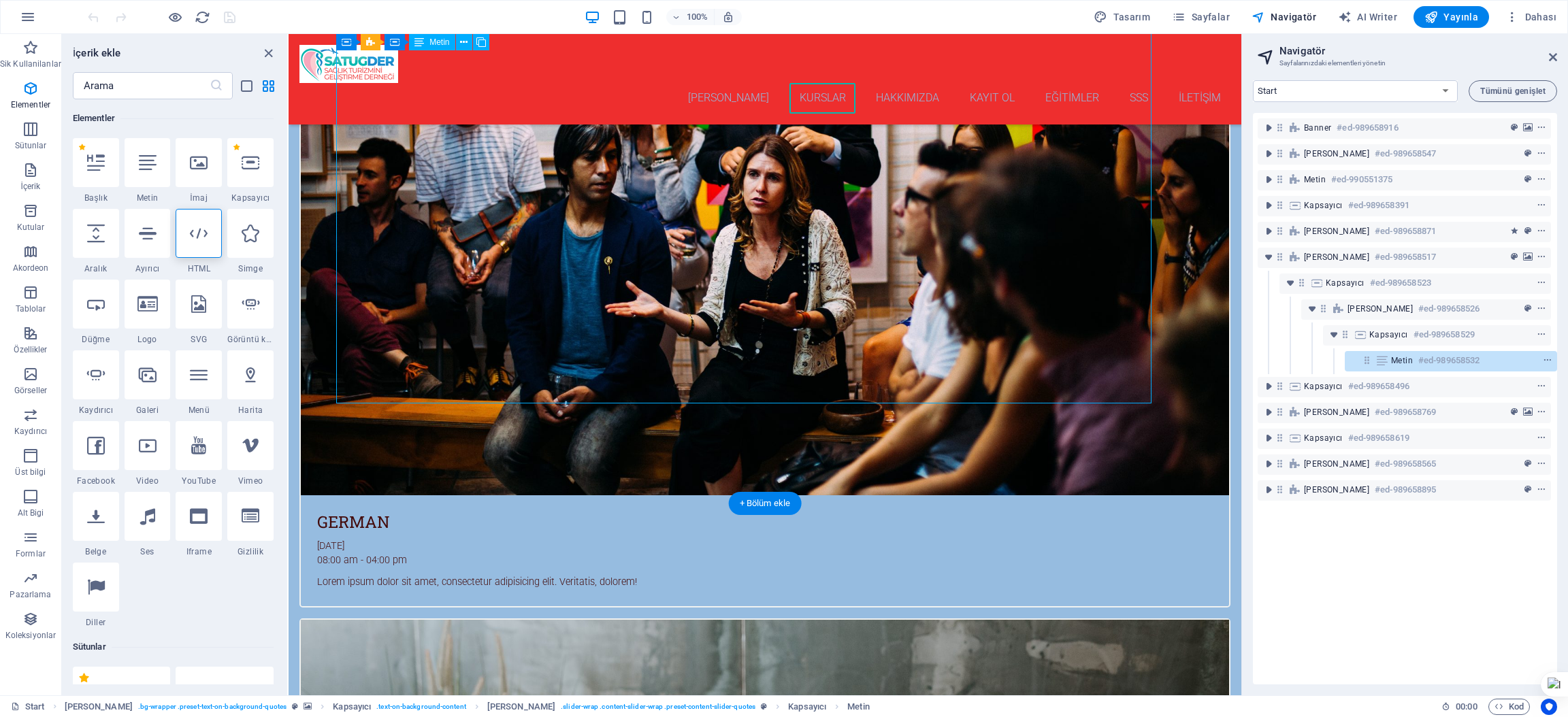
click at [190, 243] on div at bounding box center [198, 233] width 46 height 49
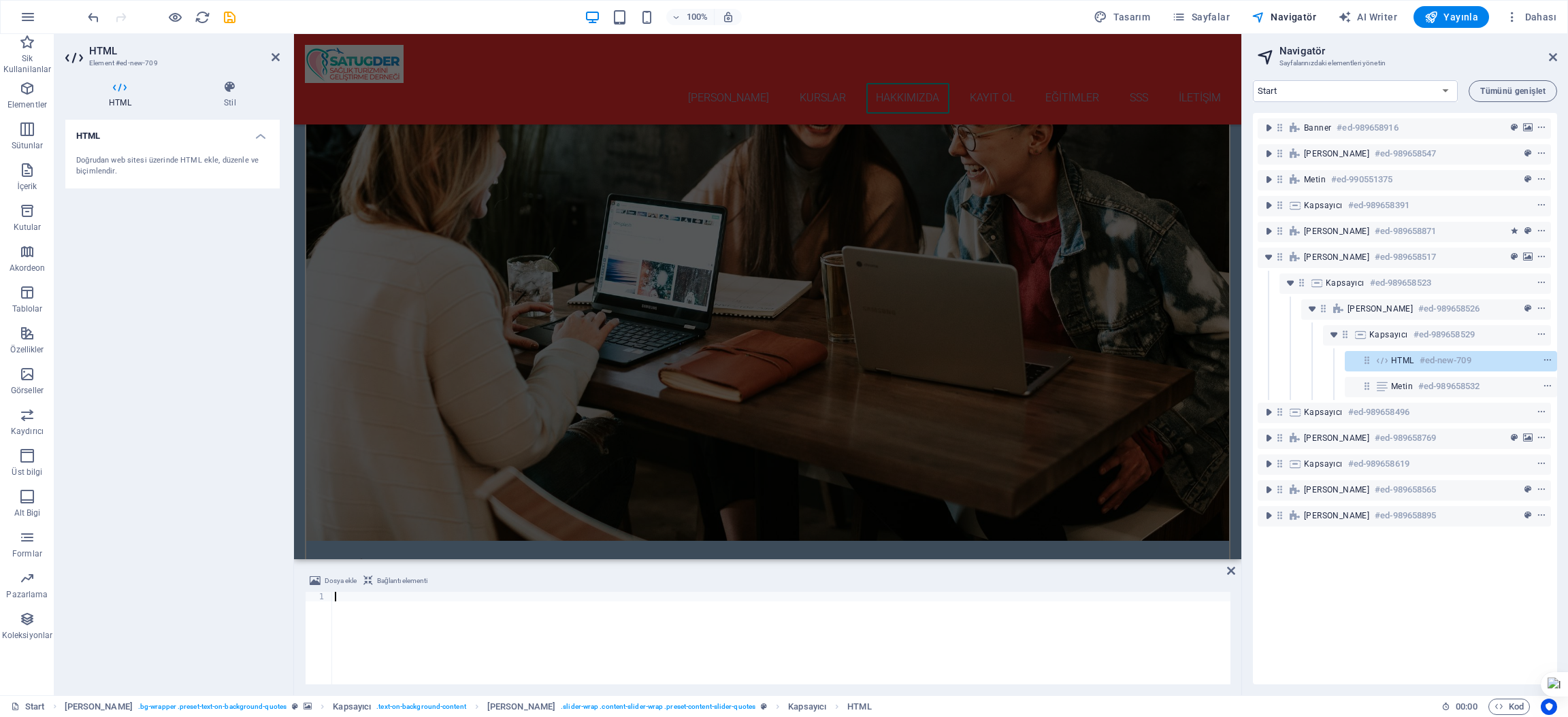
scroll to position [3673, 0]
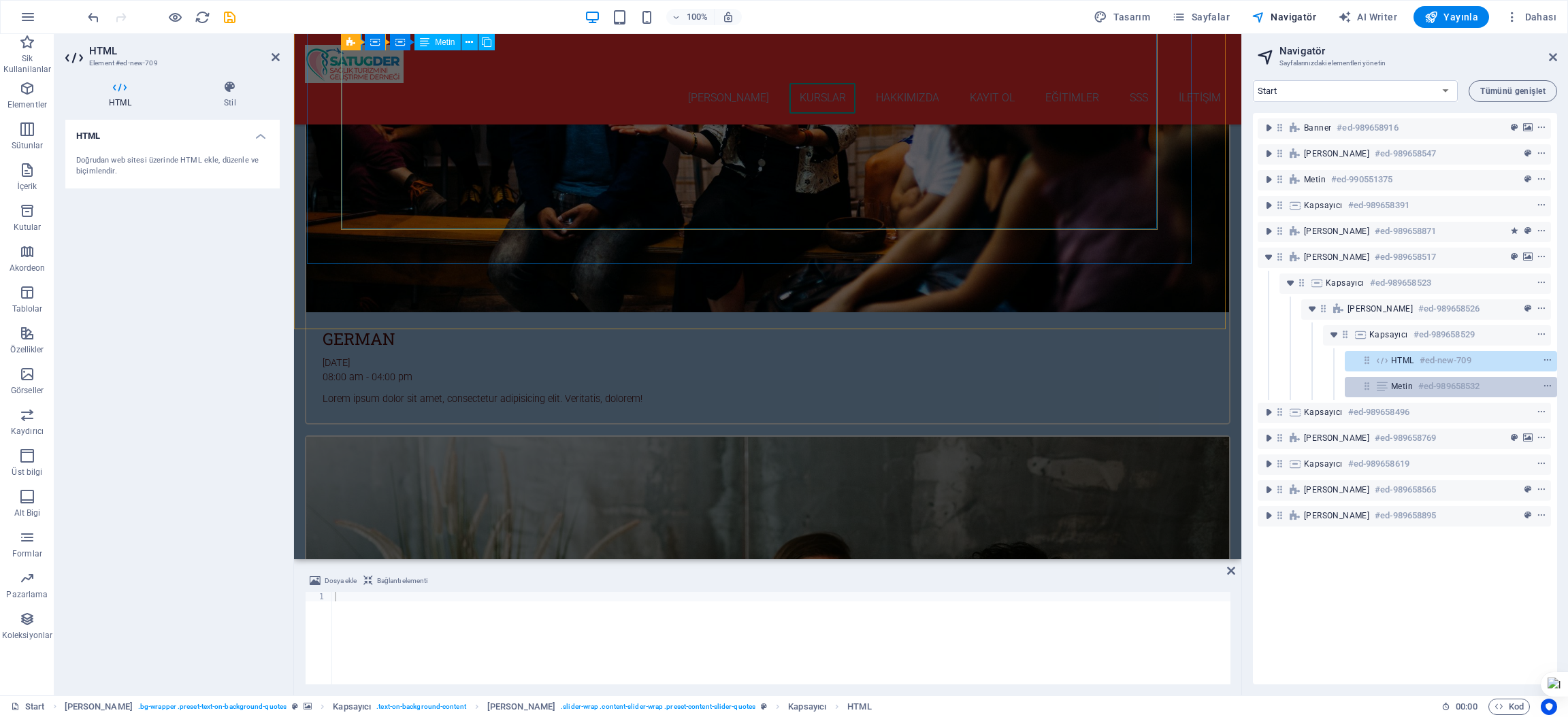
click at [1420, 390] on h6 "#ed-989658532" at bounding box center [1448, 386] width 61 height 16
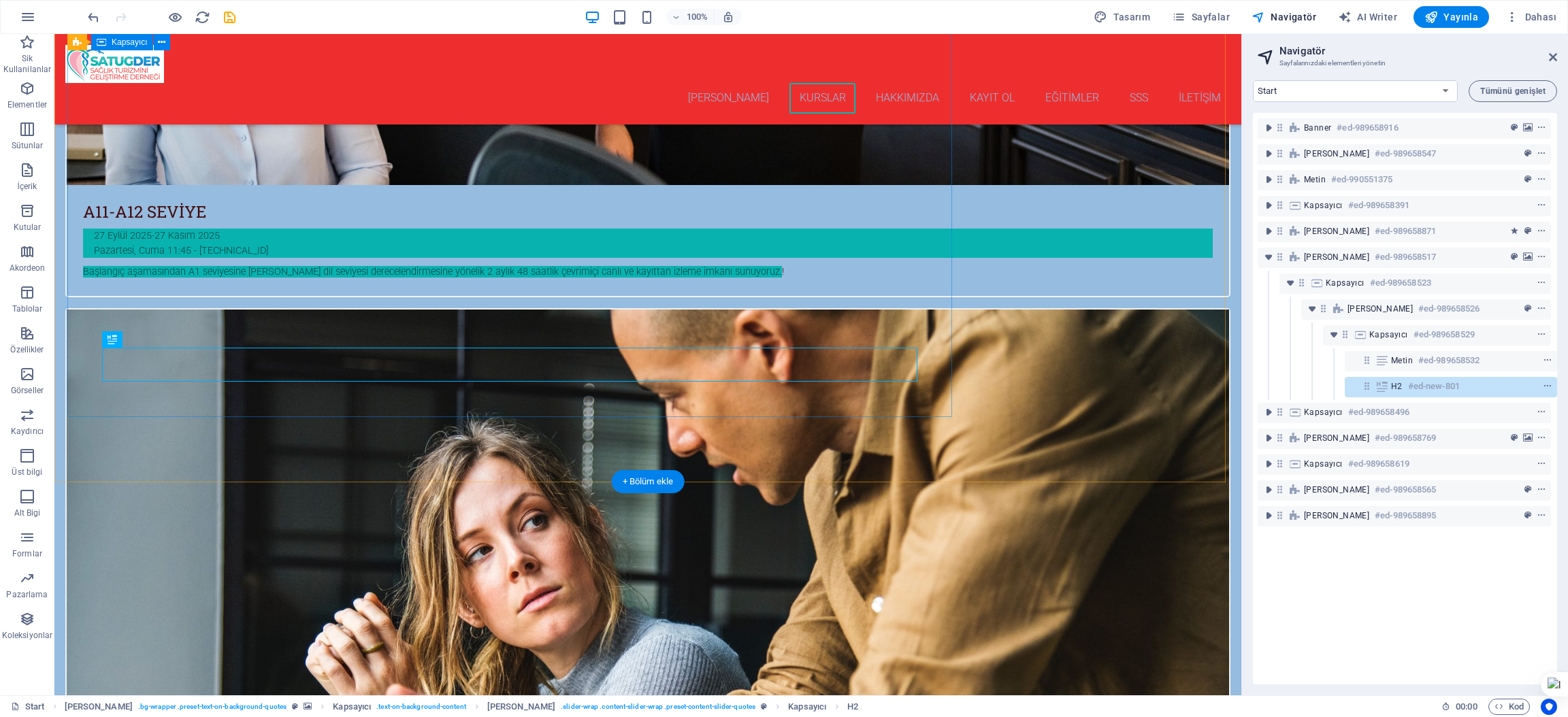
scroll to position [3710, 0]
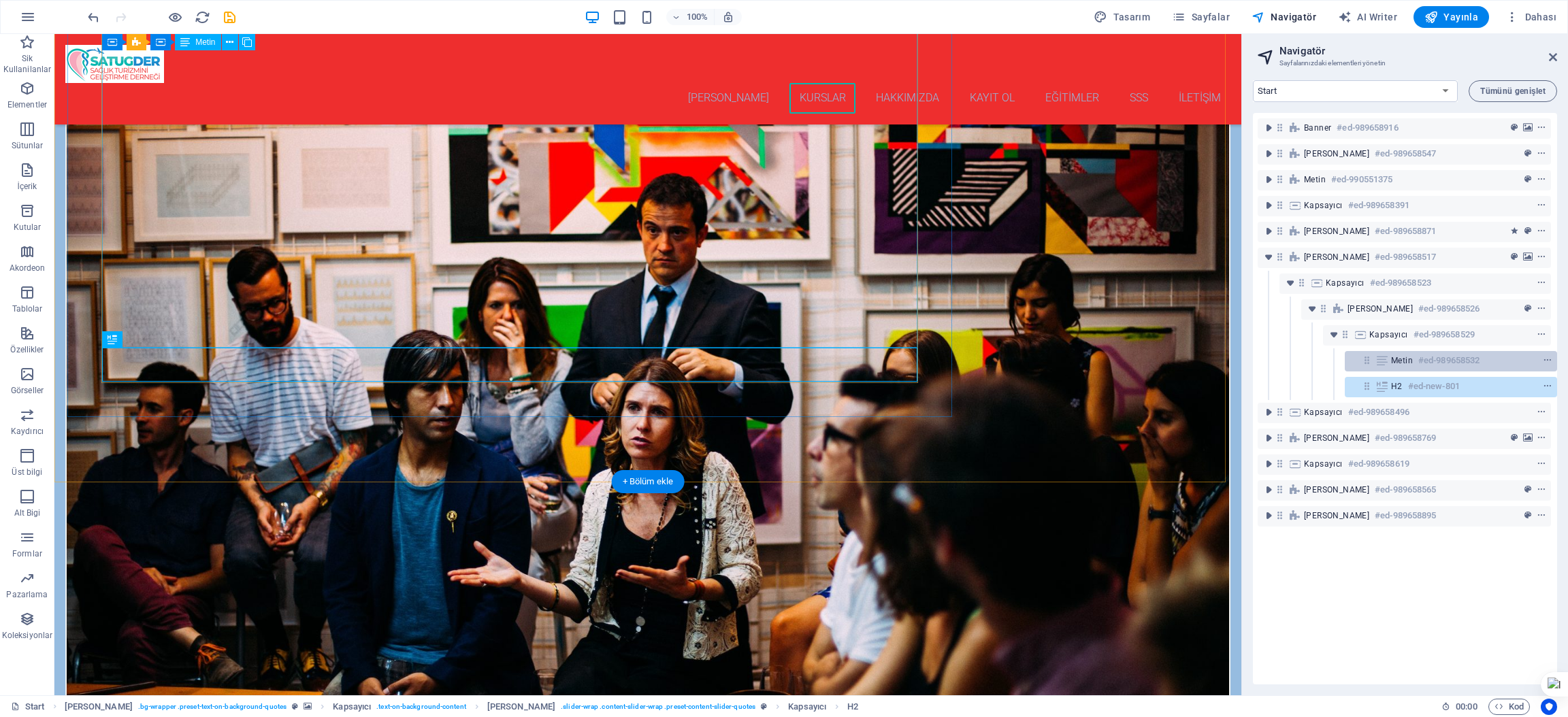
click at [1404, 362] on span "Metin" at bounding box center [1402, 360] width 22 height 11
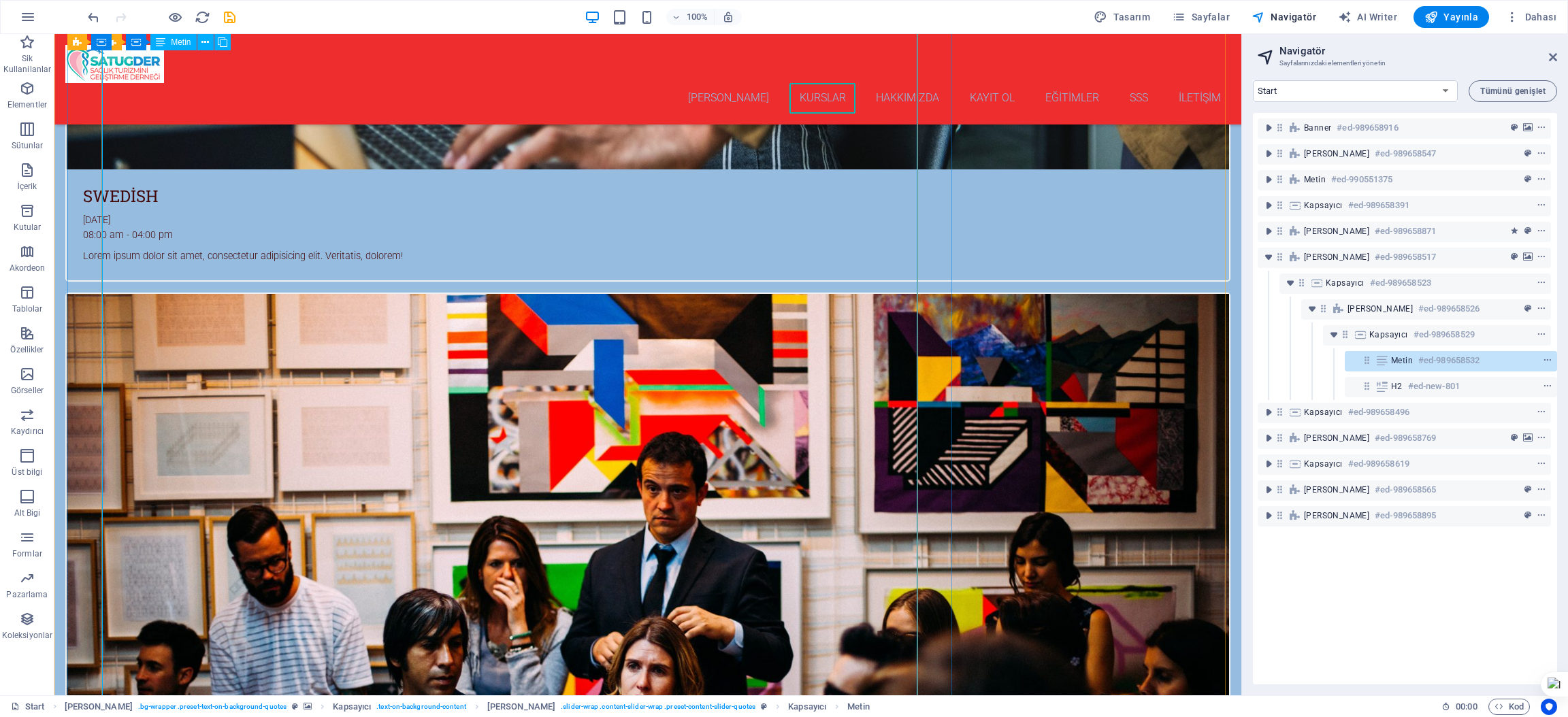
scroll to position [3522, 0]
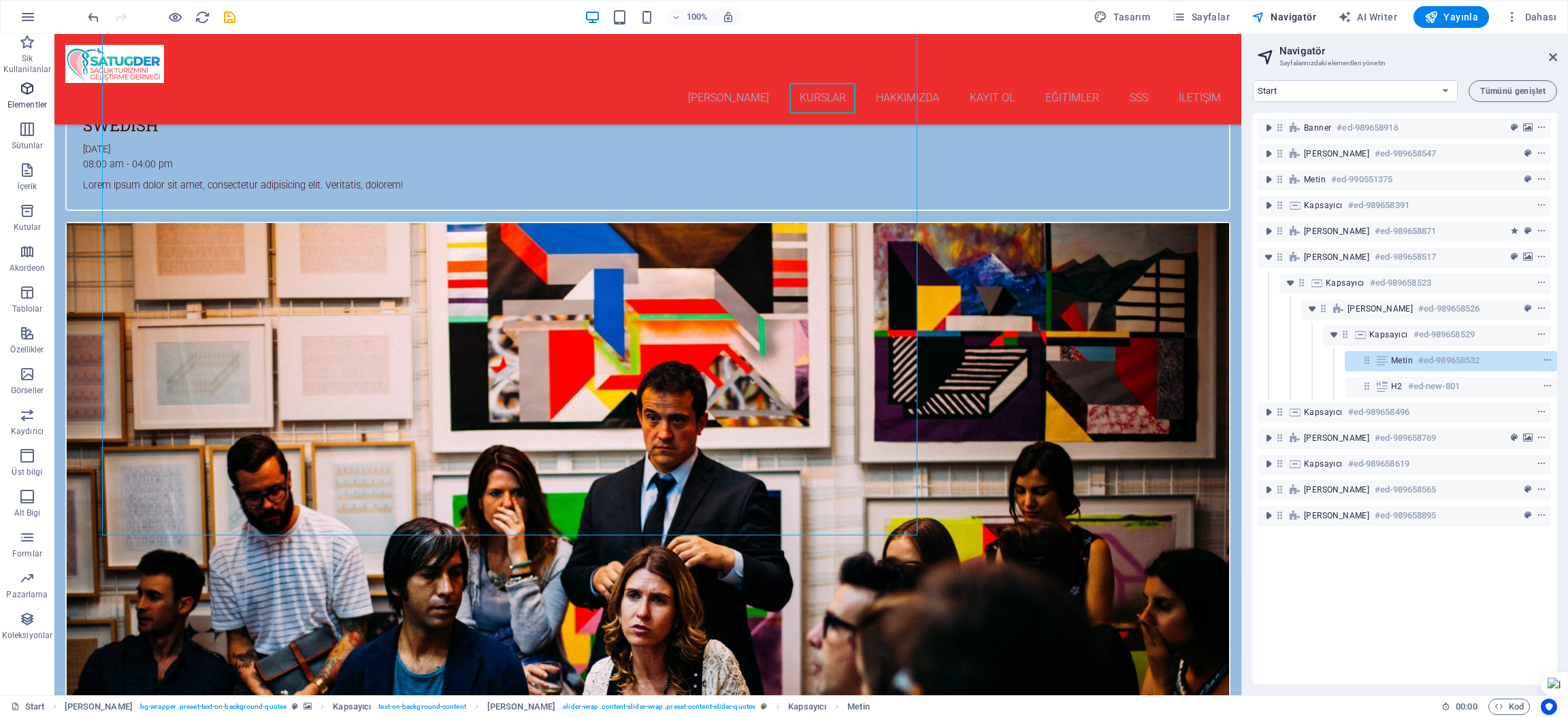
click at [22, 97] on span "Elementler" at bounding box center [27, 96] width 54 height 32
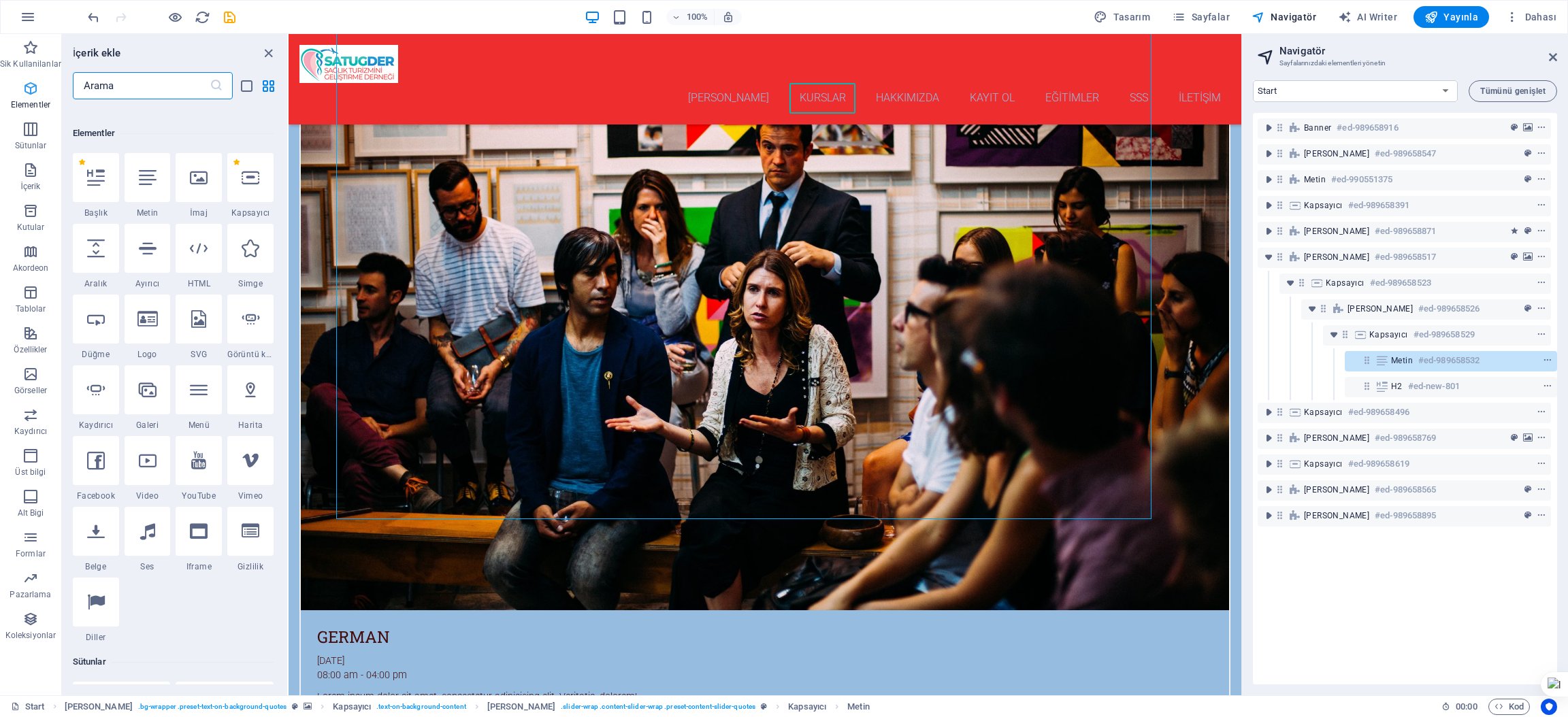
scroll to position [145, 0]
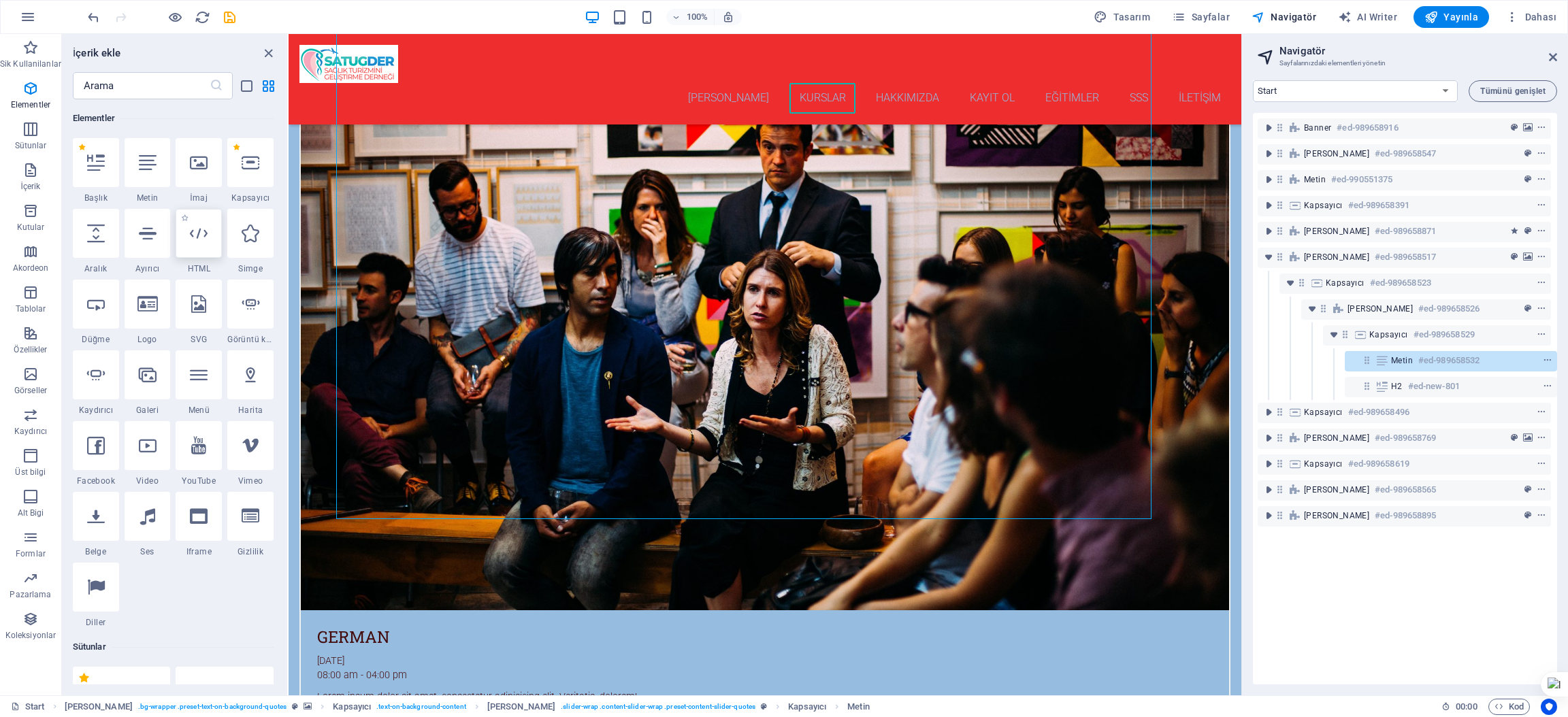
click at [195, 240] on icon at bounding box center [198, 234] width 18 height 18
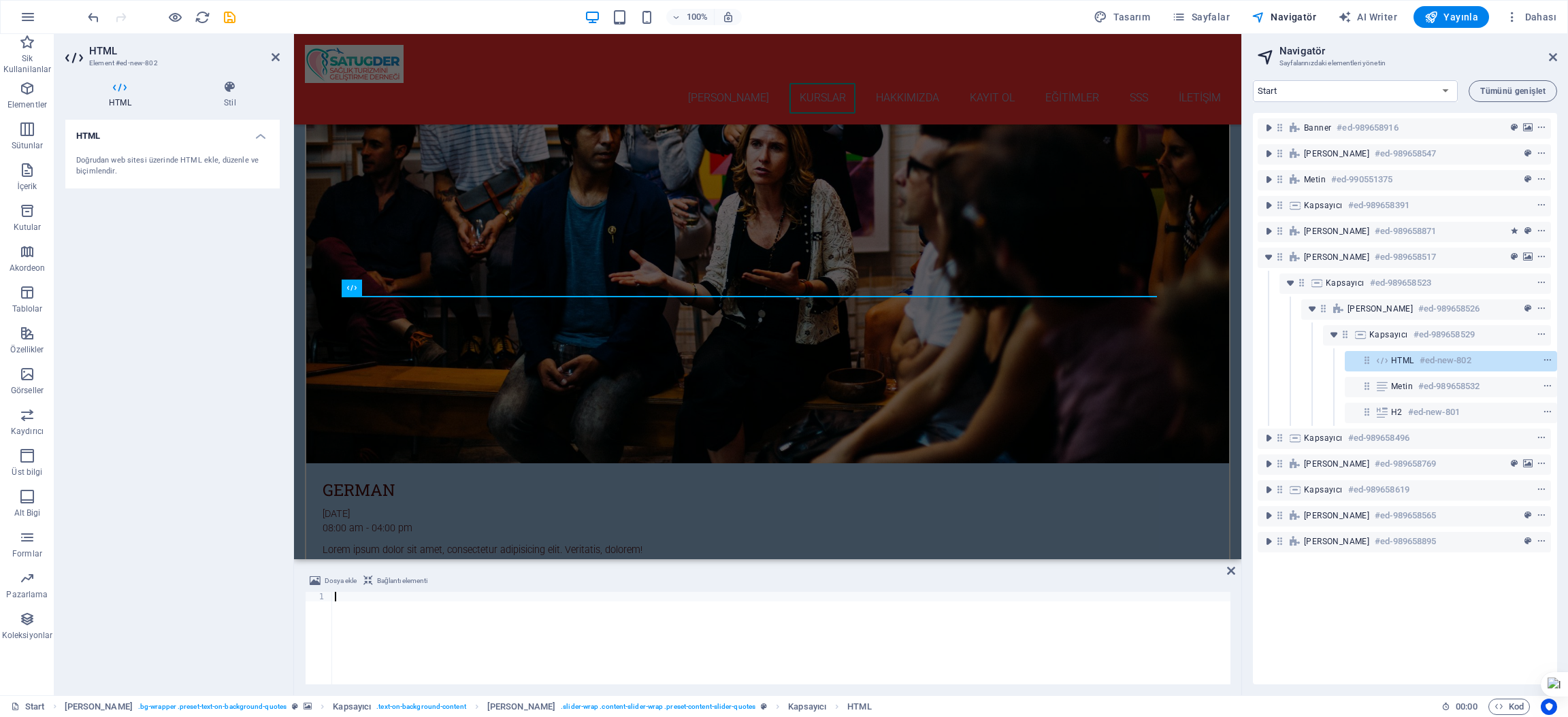
scroll to position [2449, 0]
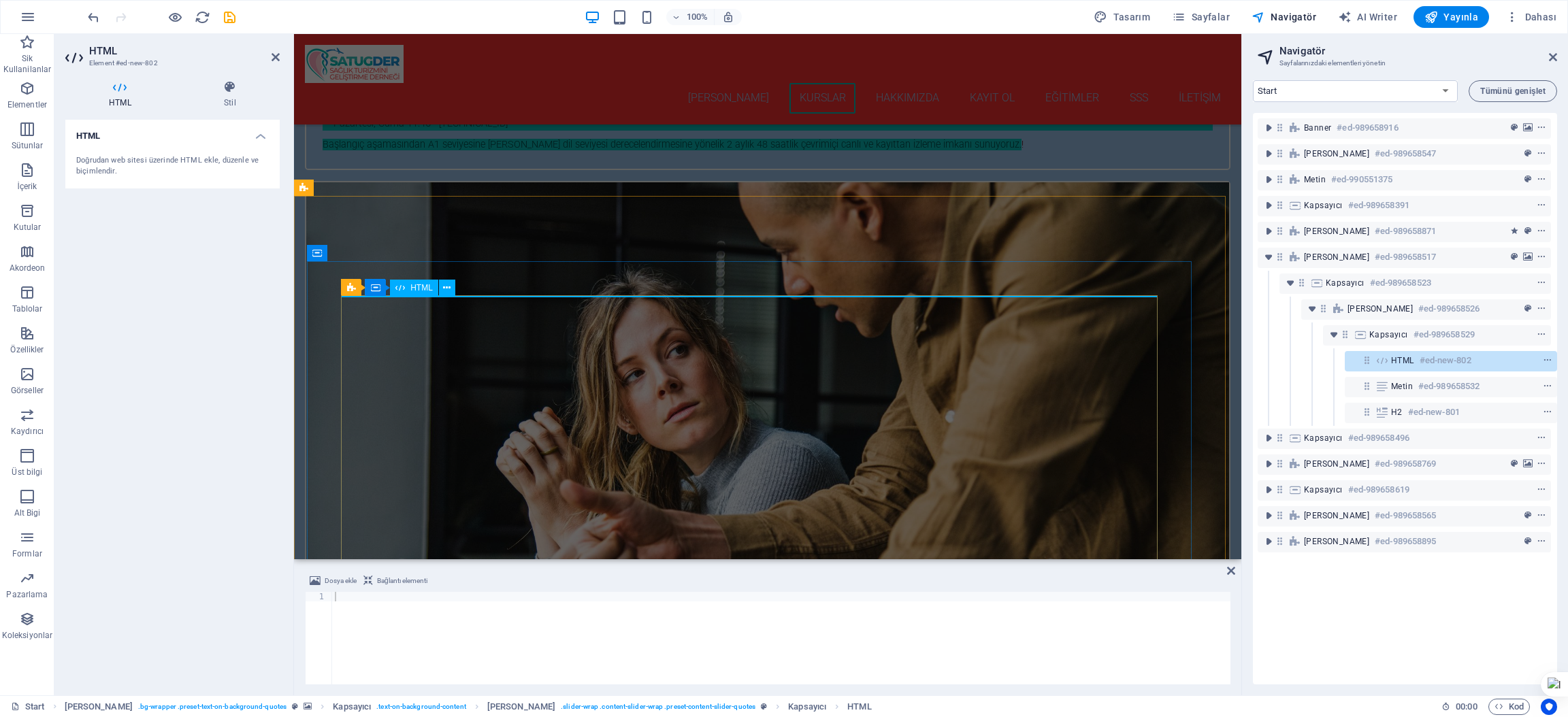
click at [1411, 358] on div "HTML #ed-new-802" at bounding box center [1439, 361] width 98 height 16
click at [1414, 355] on div "HTML #ed-new-802" at bounding box center [1439, 361] width 98 height 16
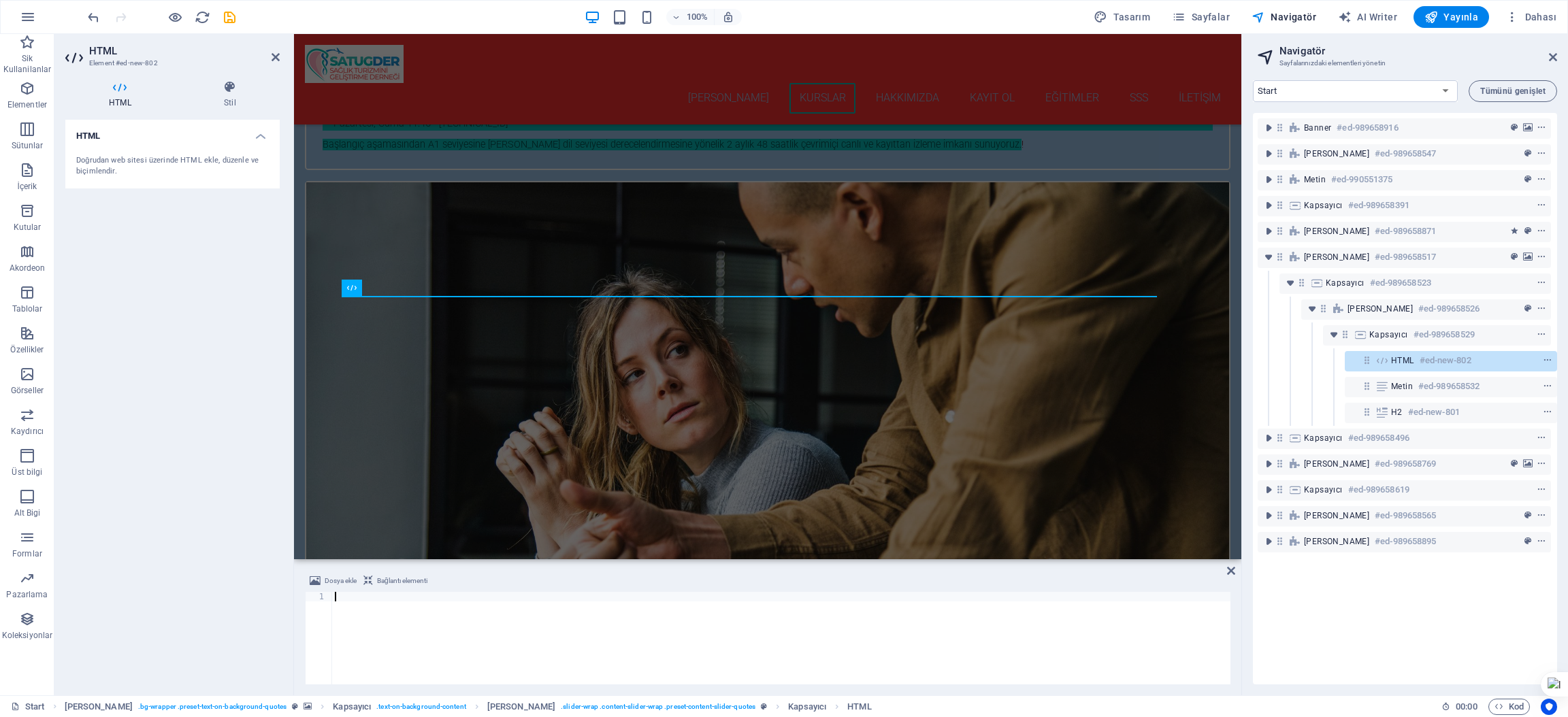
click at [119, 166] on div "Doğrudan web sitesi üzerinde HTML ekle, düzenle ve biçimlendir." at bounding box center [173, 166] width 193 height 23
click at [117, 163] on div "Doğrudan web sitesi üzerinde HTML ekle, düzenle ve biçimlendir." at bounding box center [173, 166] width 193 height 23
click at [125, 86] on icon at bounding box center [120, 87] width 109 height 14
click at [114, 155] on div "Doğrudan web sitesi üzerinde HTML ekle, düzenle ve biçimlendir." at bounding box center [173, 166] width 193 height 23
drag, startPoint x: 114, startPoint y: 155, endPoint x: 95, endPoint y: 178, distance: 29.8
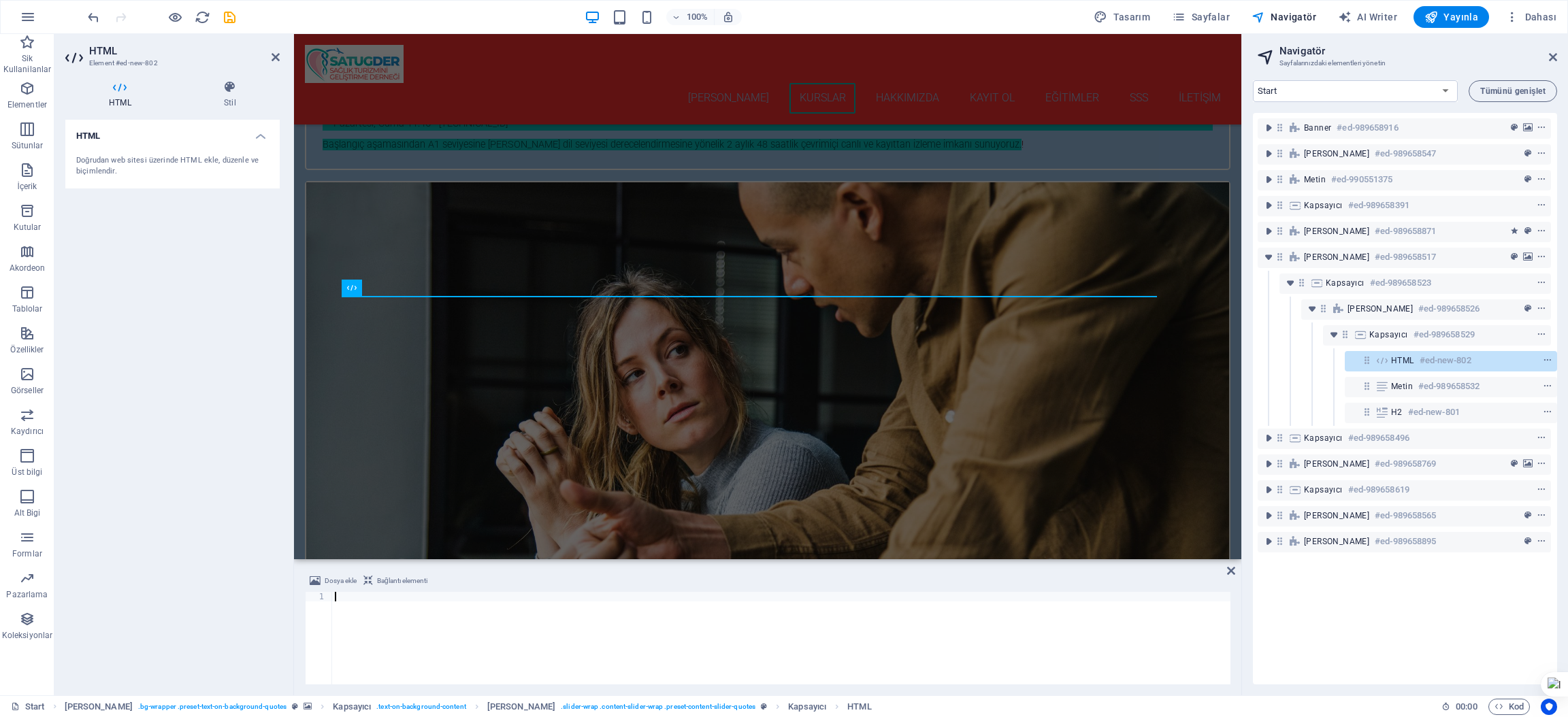
click at [91, 180] on div "Doğrudan web sitesi üzerinde HTML ekle, düzenle ve biçimlendir." at bounding box center [173, 166] width 215 height 44
click at [19, 89] on icon "button" at bounding box center [27, 88] width 16 height 16
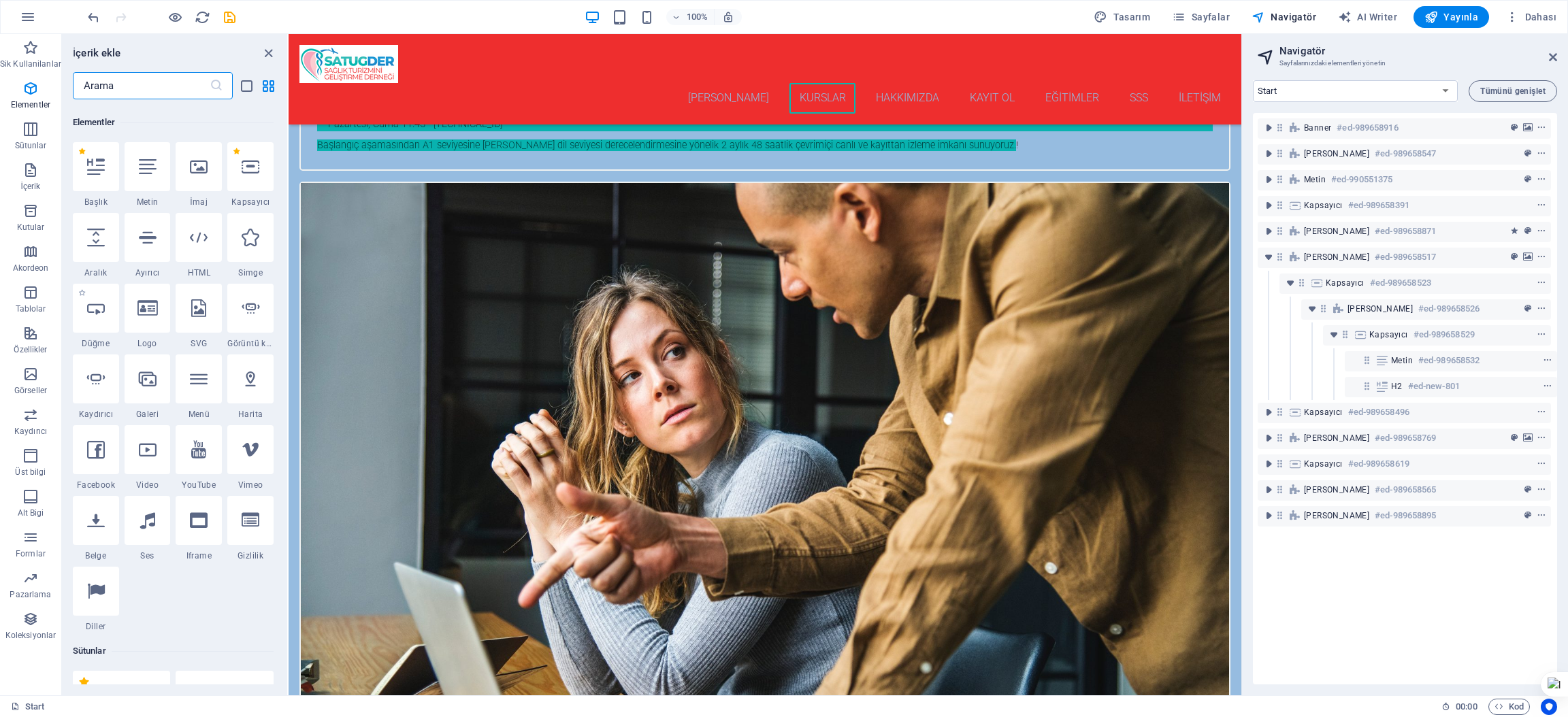
scroll to position [145, 0]
click at [24, 133] on icon "button" at bounding box center [31, 129] width 16 height 16
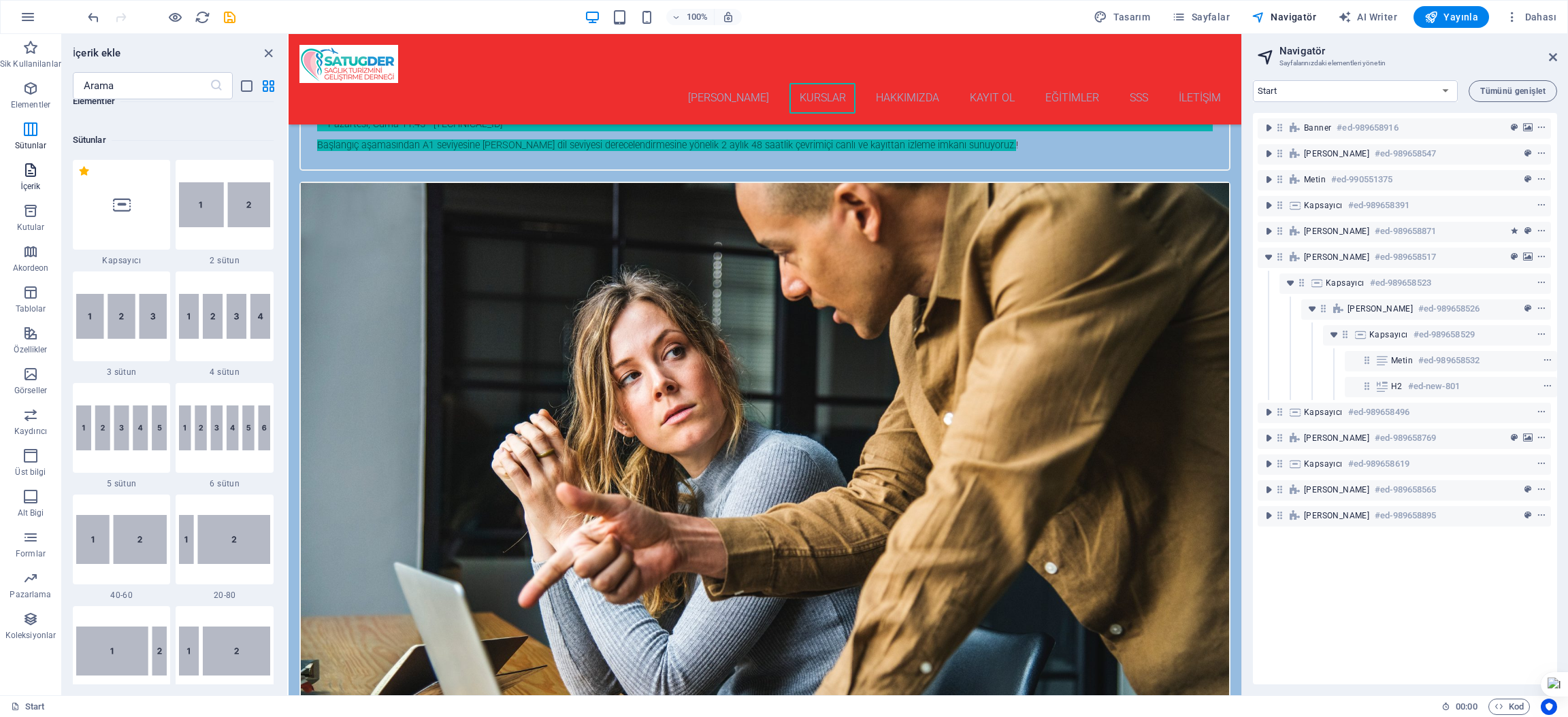
scroll to position [673, 0]
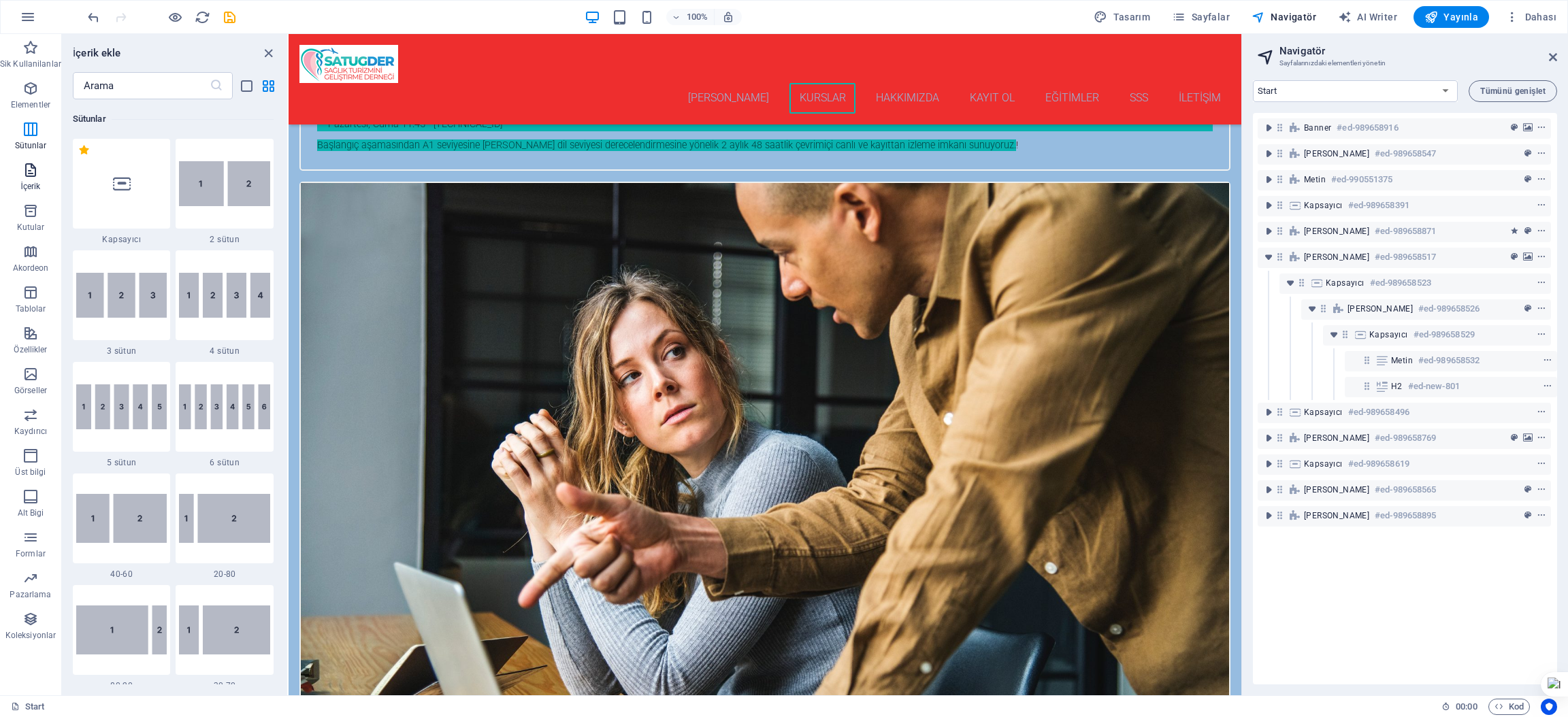
click at [32, 171] on icon "button" at bounding box center [31, 170] width 16 height 16
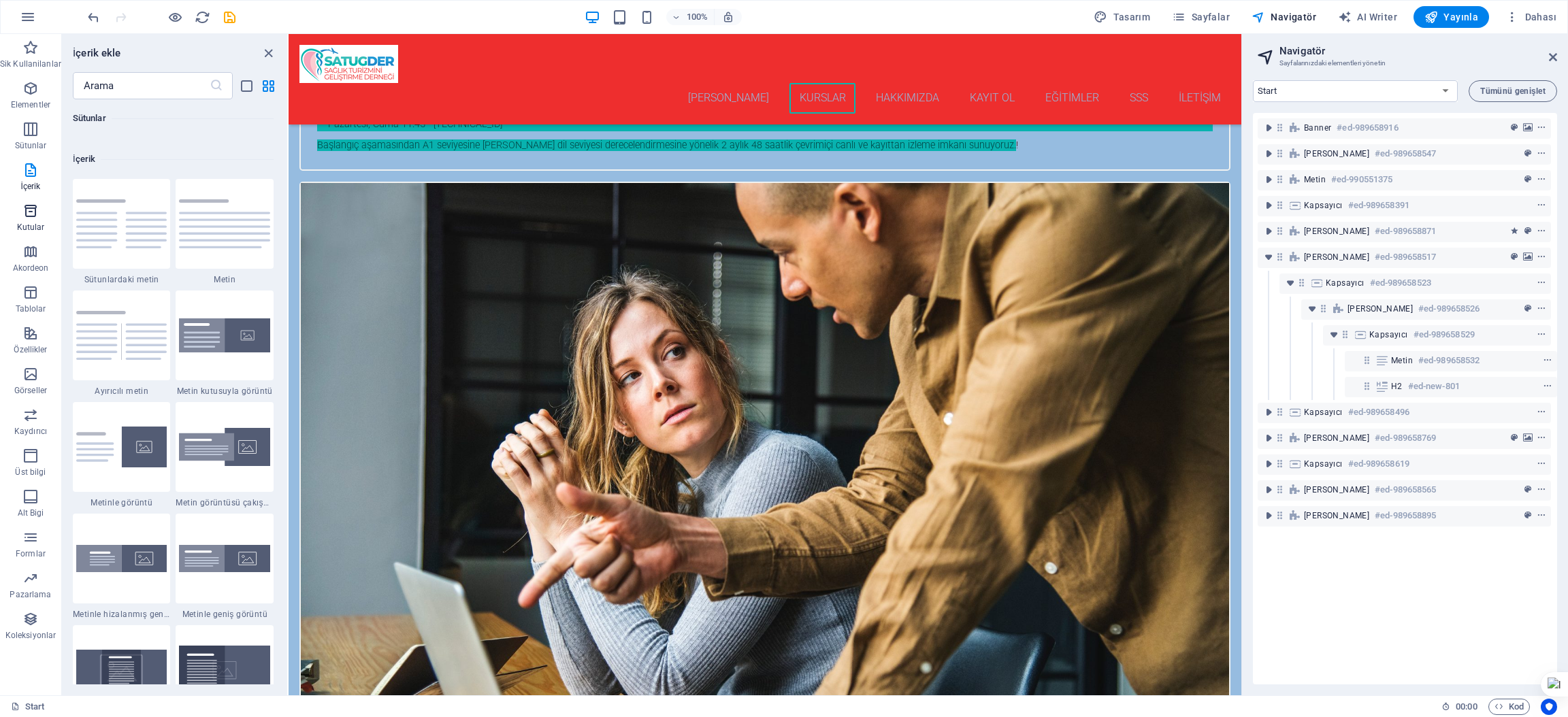
scroll to position [2379, 0]
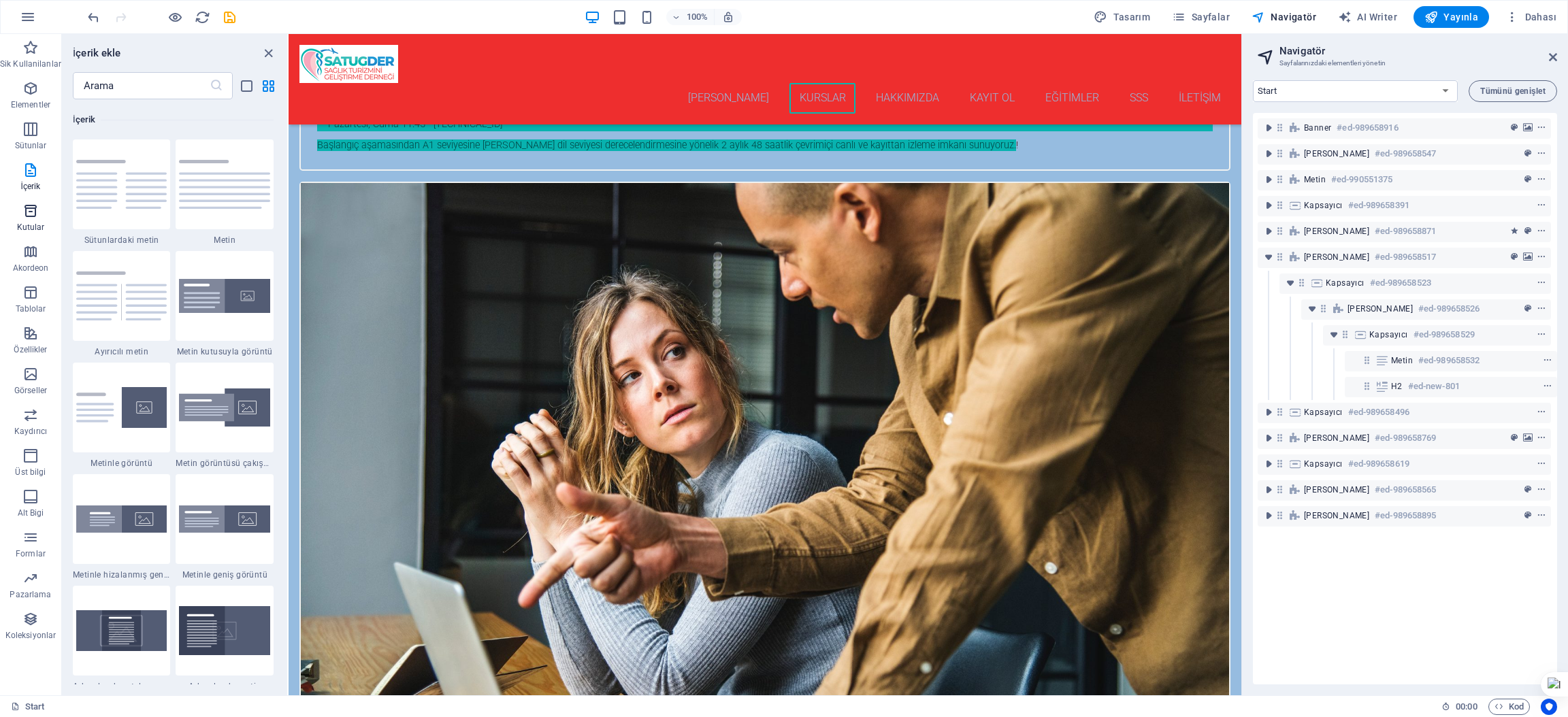
click at [26, 215] on icon "button" at bounding box center [31, 211] width 16 height 16
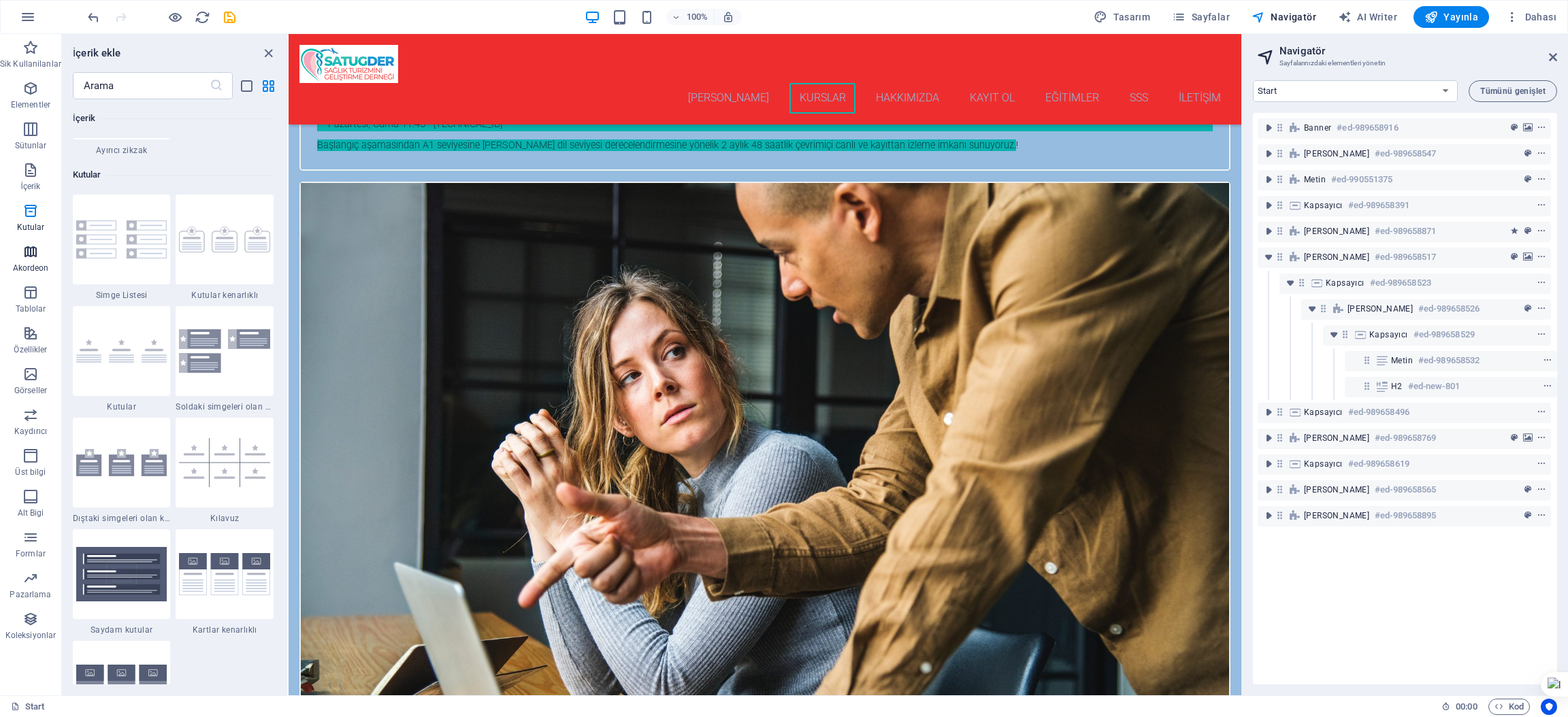
scroll to position [3752, 0]
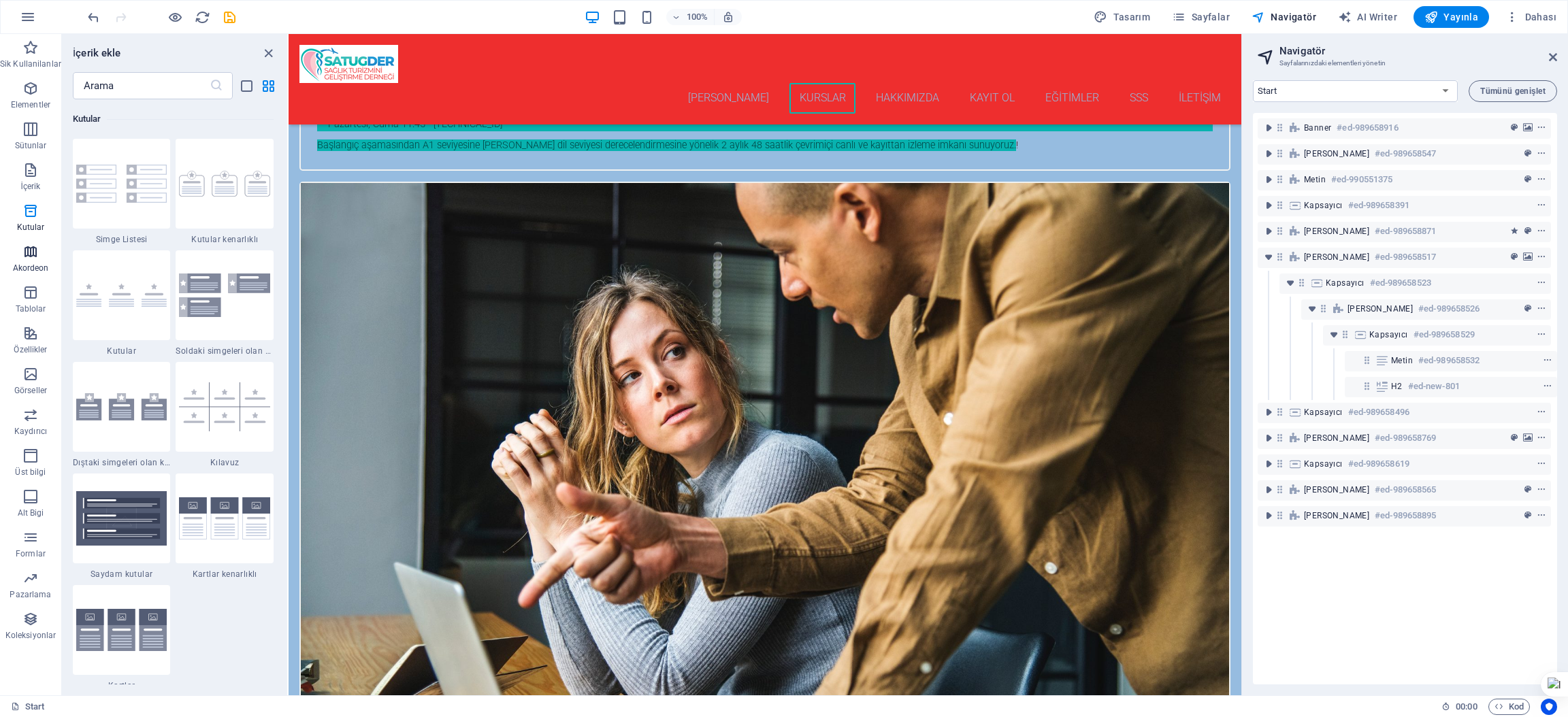
click at [26, 253] on icon "button" at bounding box center [31, 252] width 16 height 16
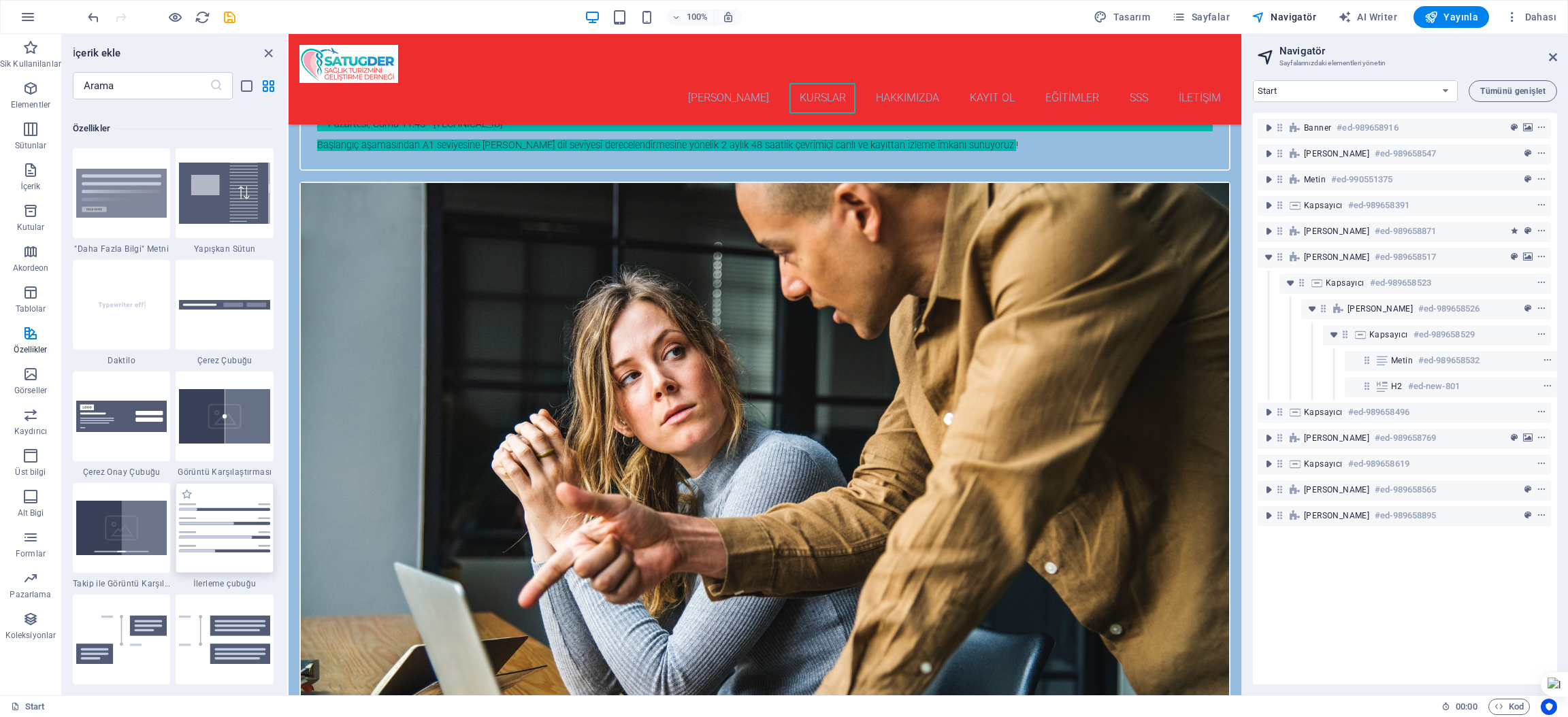
scroll to position [5262, 0]
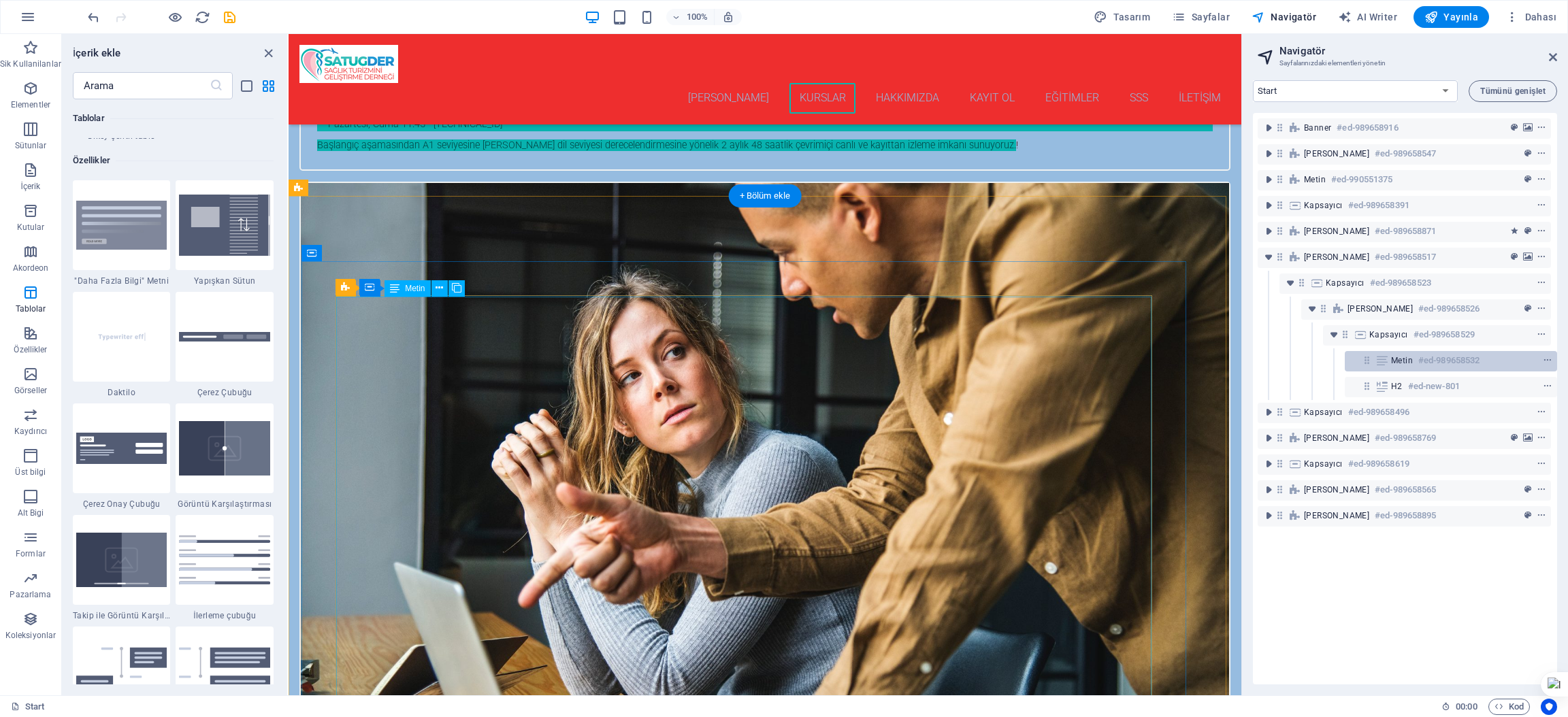
click at [1395, 363] on span "Metin" at bounding box center [1402, 360] width 22 height 11
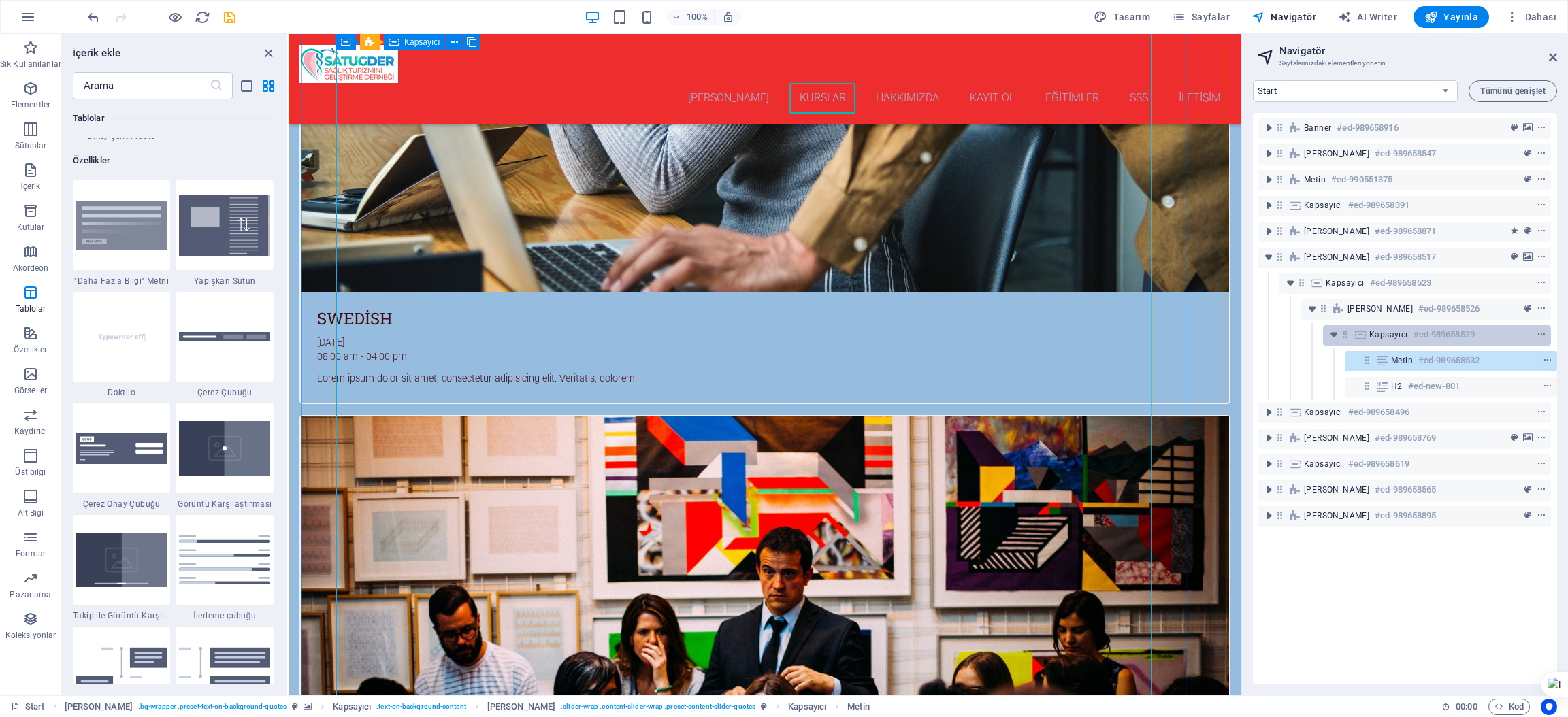
click at [1375, 332] on span "Kapsayıcı" at bounding box center [1389, 334] width 39 height 11
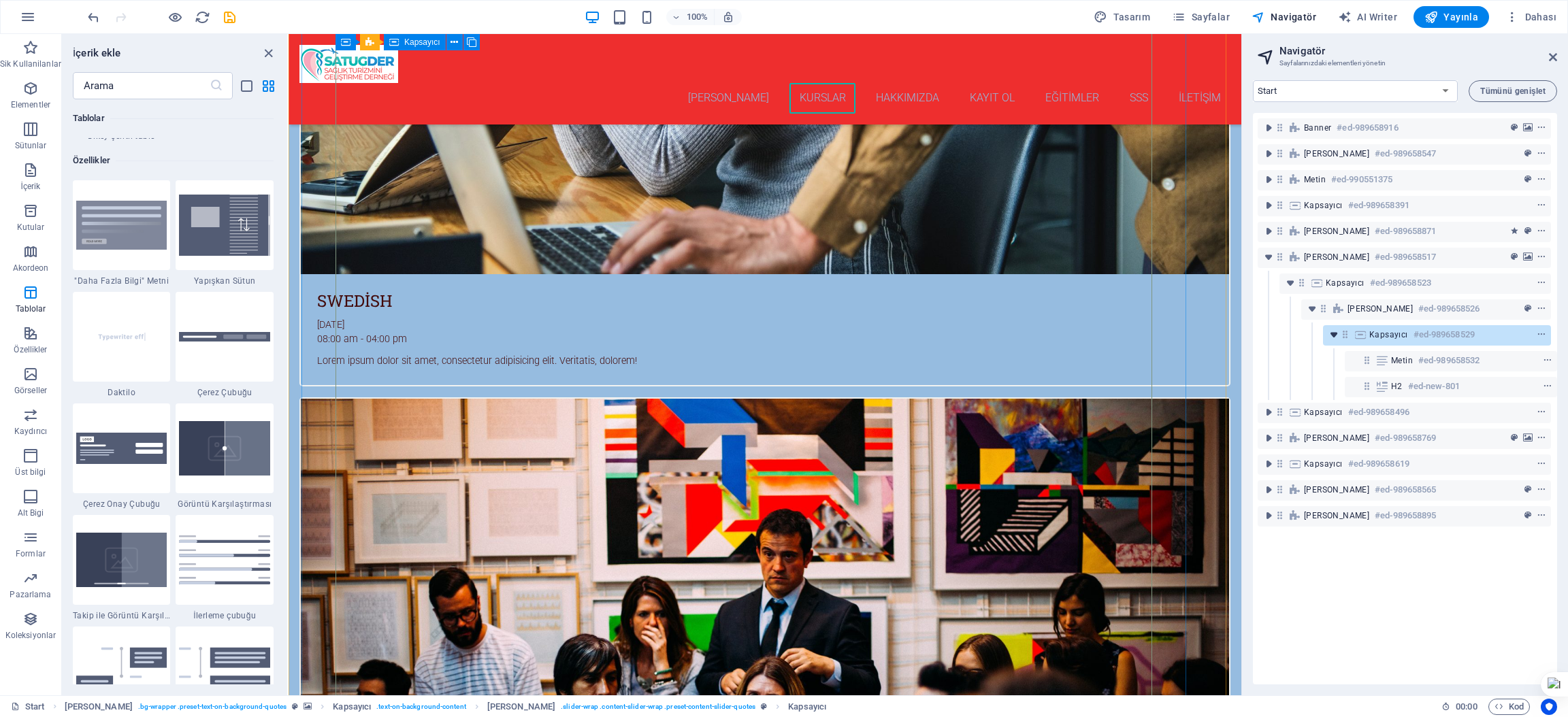
click at [1333, 335] on icon "toggle-expand" at bounding box center [1334, 334] width 14 height 14
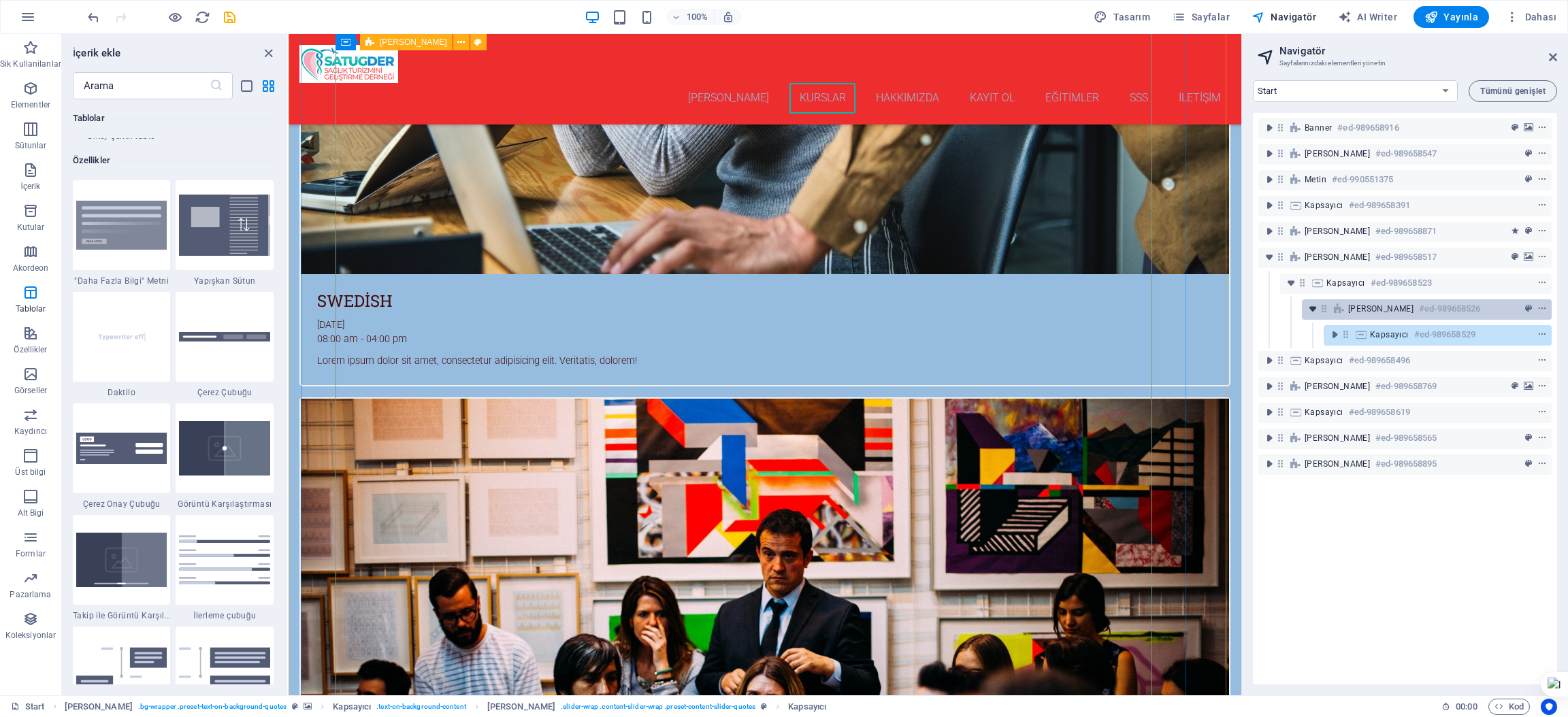
click at [1310, 303] on icon "toggle-expand" at bounding box center [1312, 309] width 14 height 14
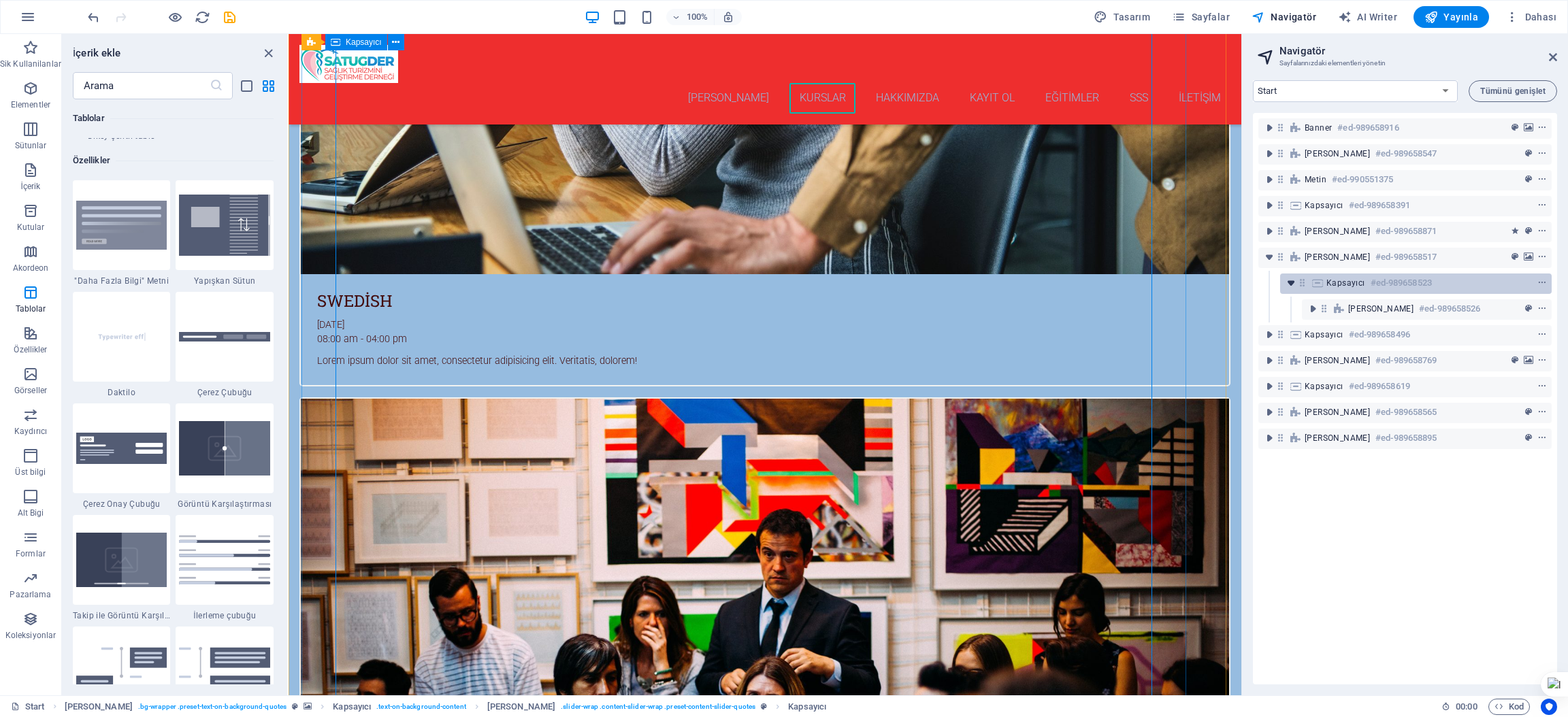
click at [1289, 281] on icon "toggle-expand" at bounding box center [1291, 283] width 14 height 14
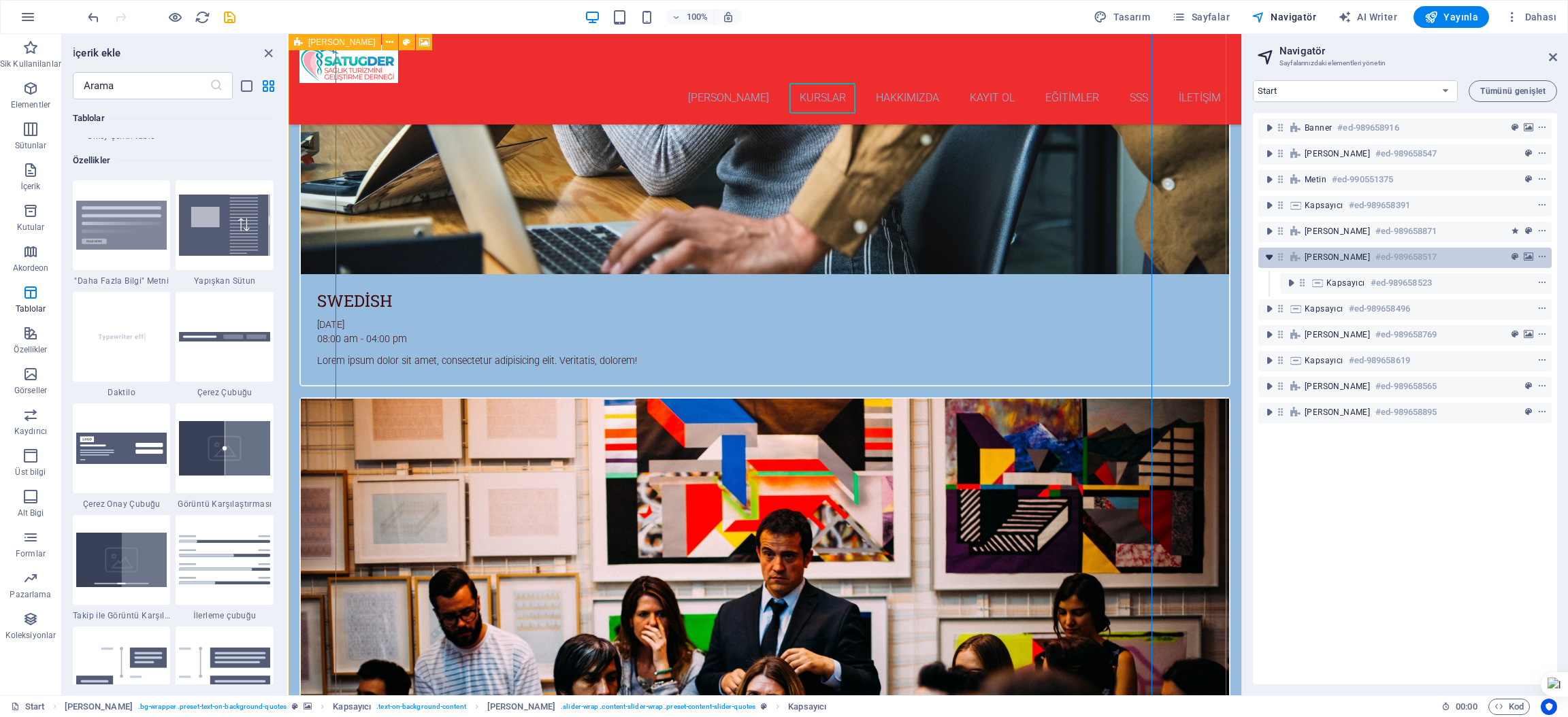
click at [1267, 254] on icon "toggle-expand" at bounding box center [1269, 257] width 14 height 14
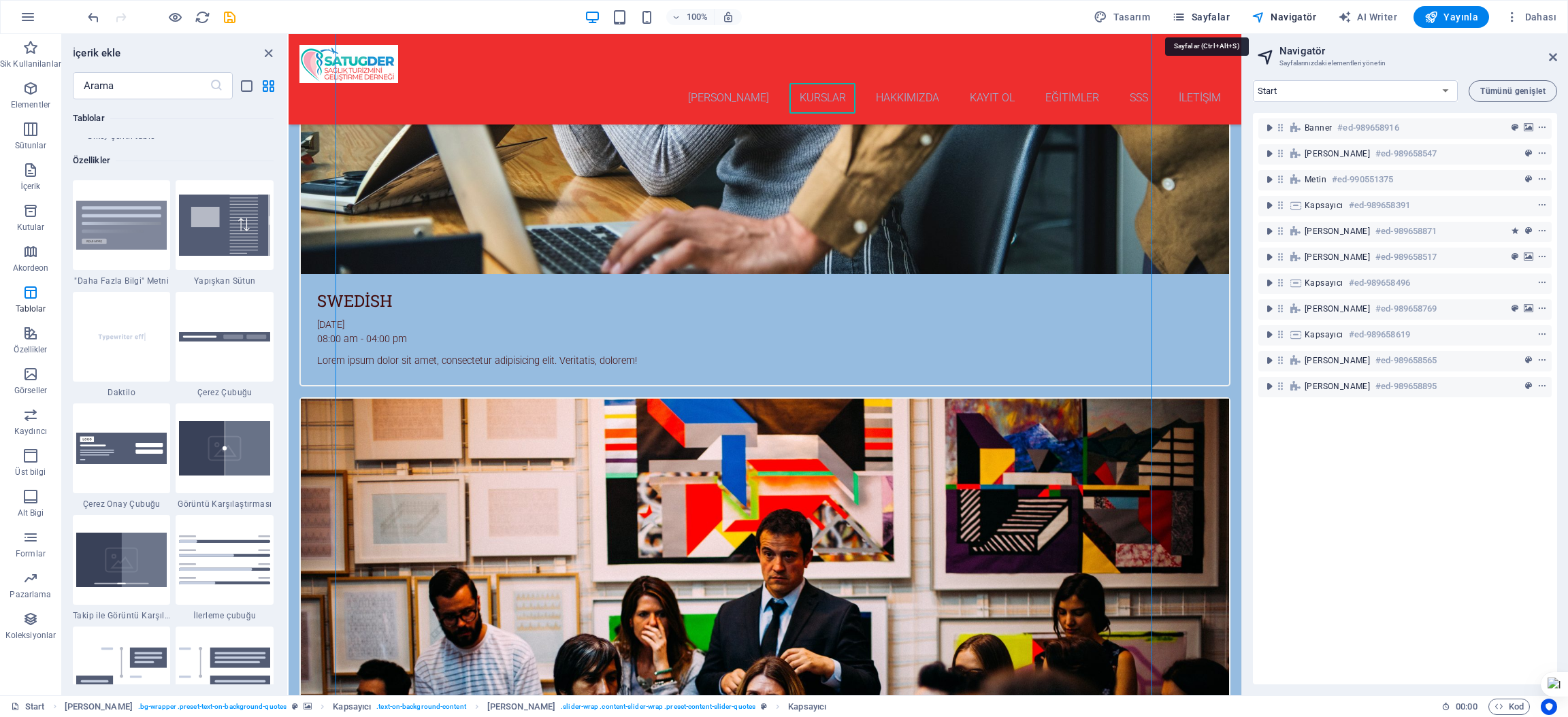
click at [1202, 7] on button "Sayfalar" at bounding box center [1201, 17] width 69 height 22
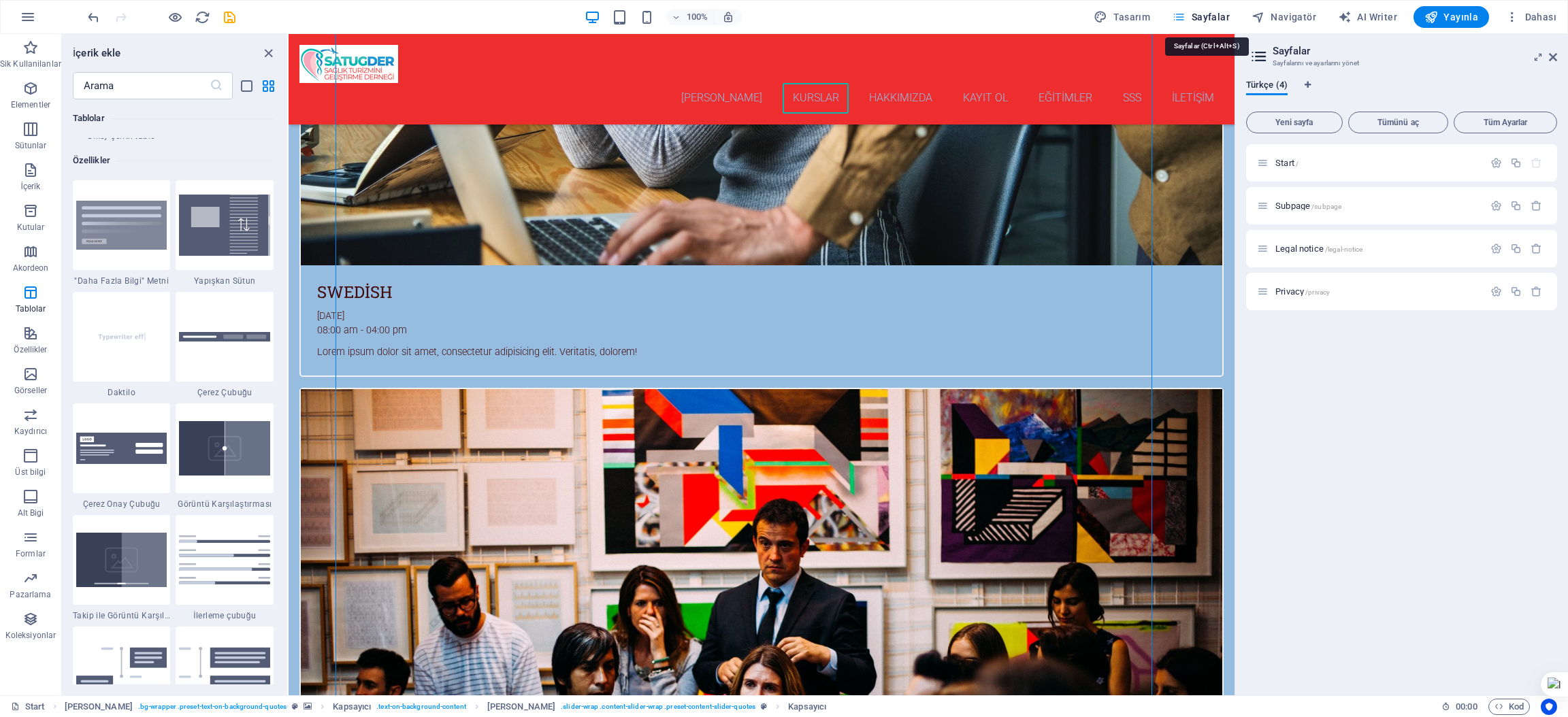
scroll to position [3116, 0]
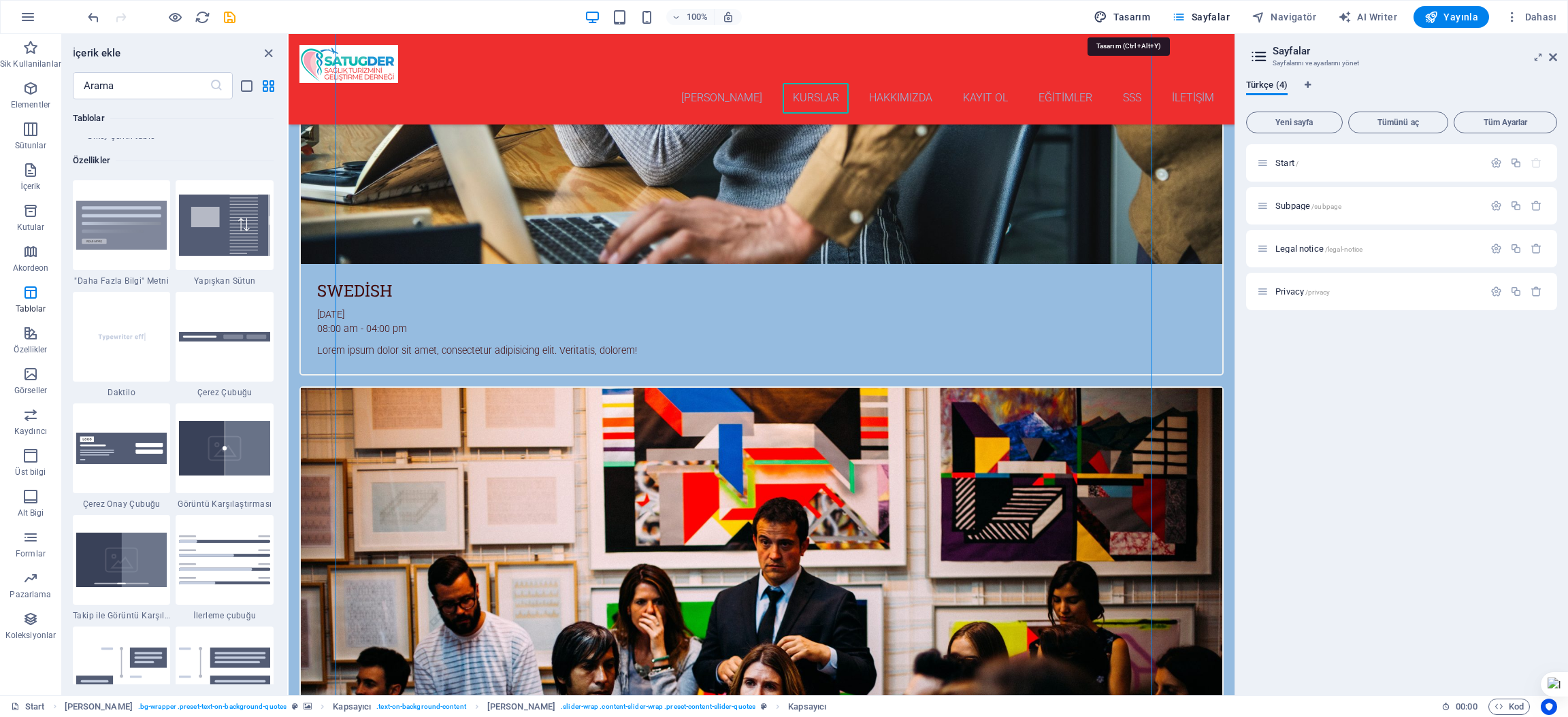
click at [1129, 14] on span "Tasarım" at bounding box center [1121, 17] width 57 height 14
select select "px"
select select "300"
select select "px"
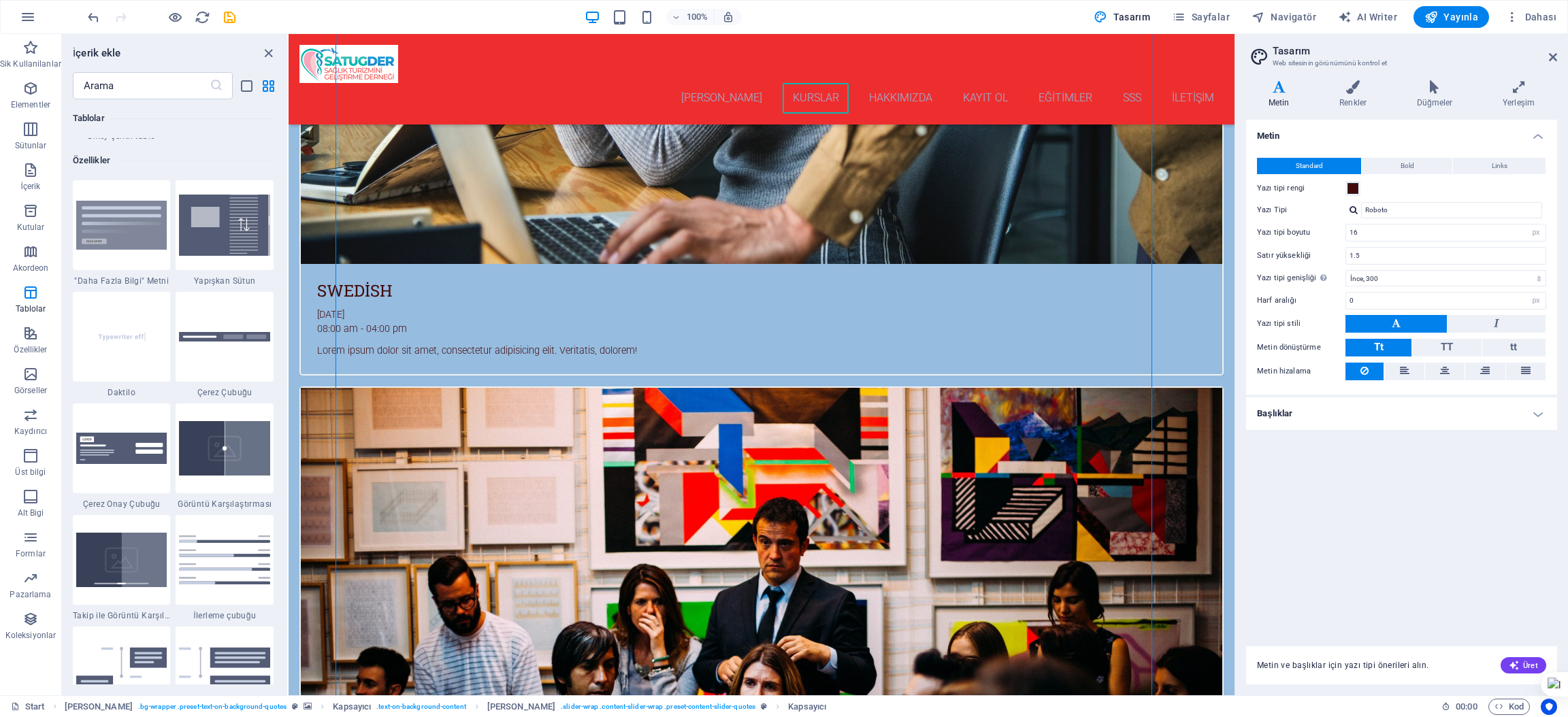
scroll to position [3118, 0]
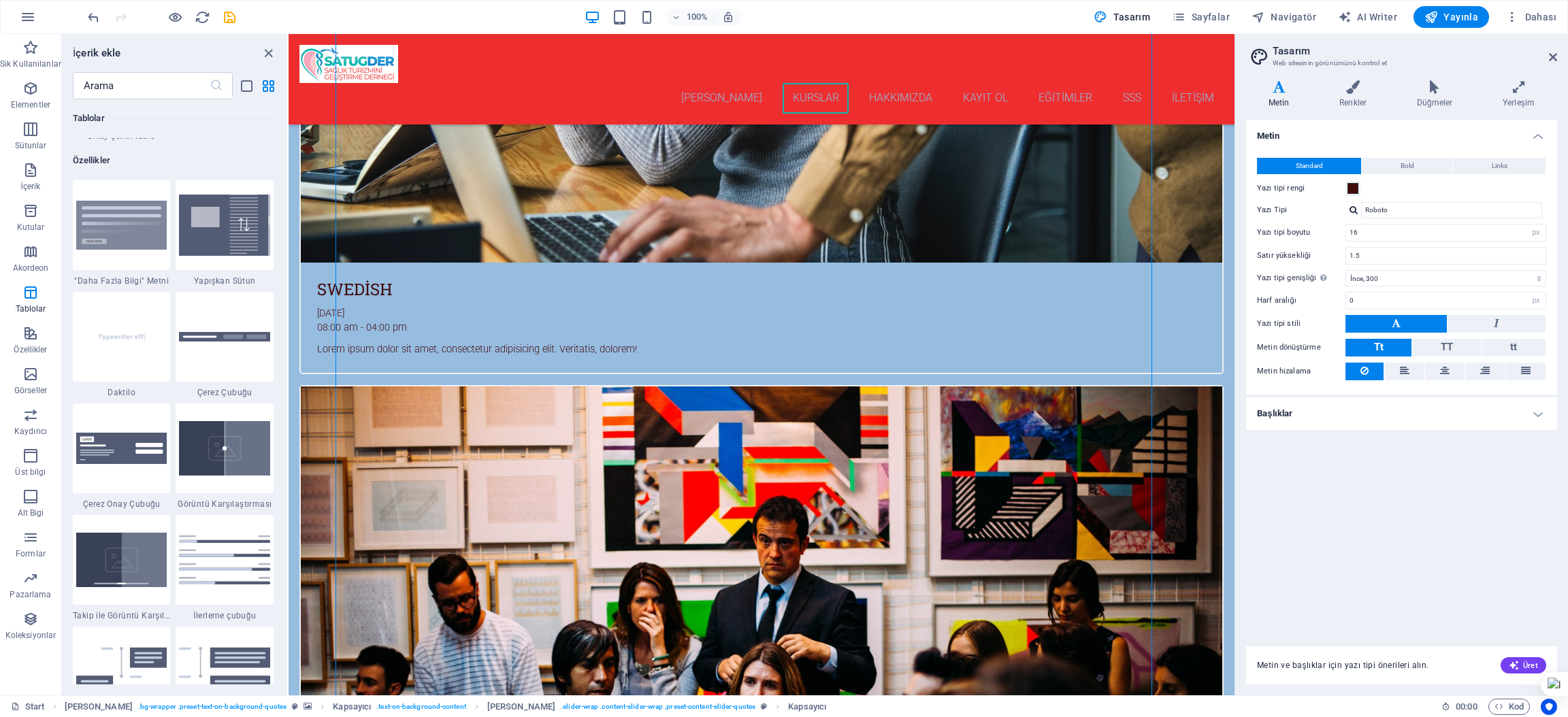
drag, startPoint x: 1357, startPoint y: 525, endPoint x: 1370, endPoint y: 516, distance: 15.8
click at [1358, 525] on div "Metin Standard Bold Links Yazı tipi rengi Yazı Tipi Roboto Yazı tipi boyutu 16 …" at bounding box center [1401, 375] width 311 height 511
click at [1374, 232] on input "16" at bounding box center [1445, 233] width 199 height 16
click at [1378, 256] on input "1.5" at bounding box center [1445, 256] width 199 height 16
click at [1381, 303] on input "0" at bounding box center [1445, 300] width 199 height 16
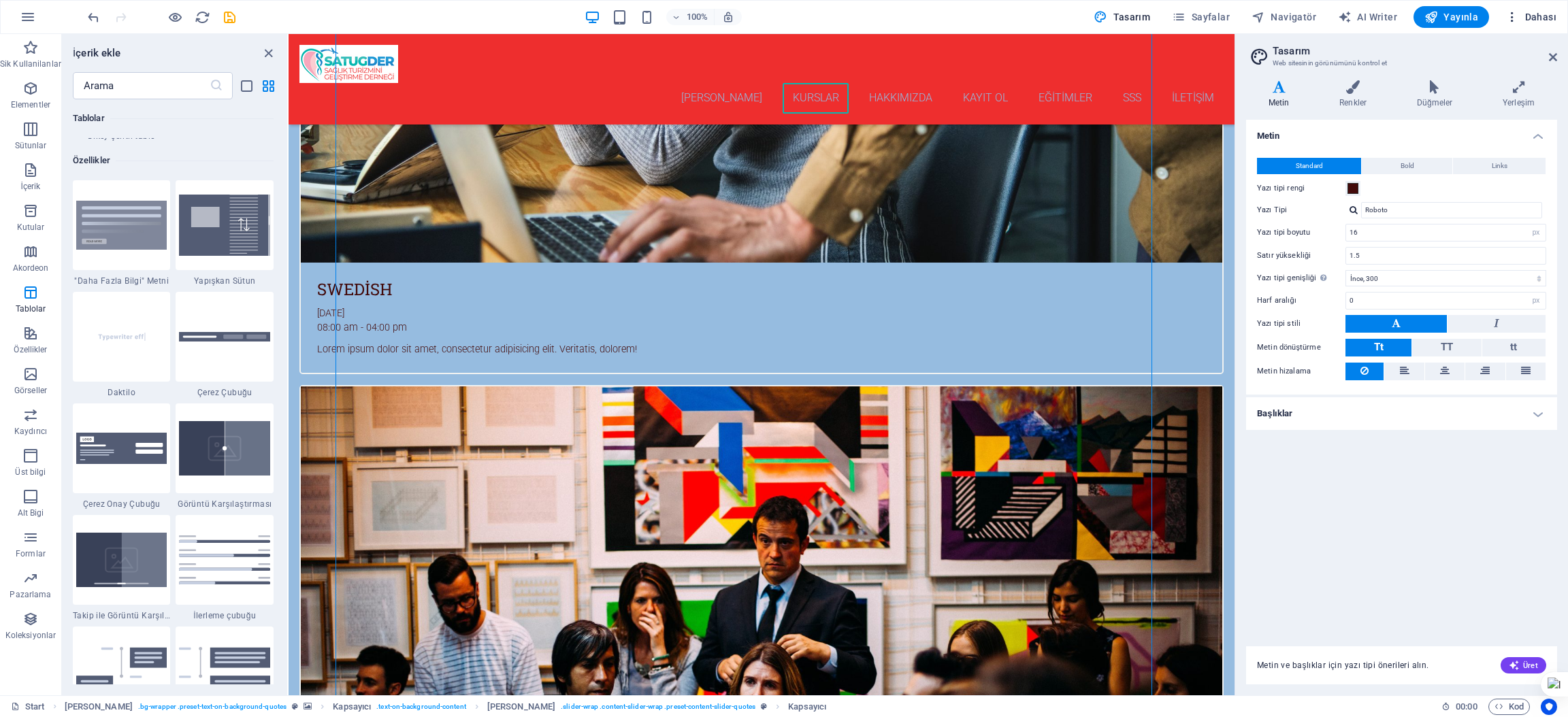
click at [1542, 11] on span "Dahası" at bounding box center [1531, 17] width 51 height 14
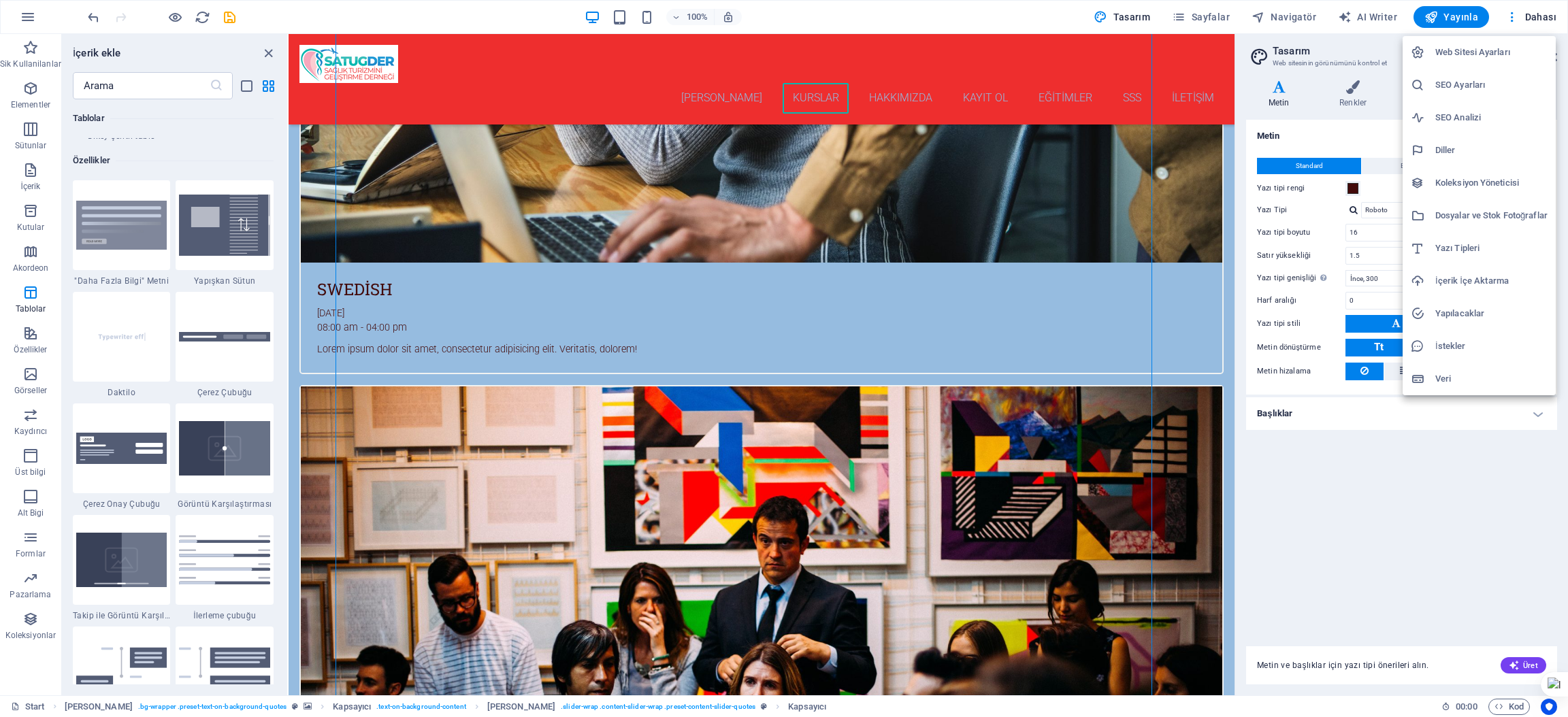
click at [1450, 51] on h6 "Web Sitesi Ayarları" at bounding box center [1491, 52] width 112 height 16
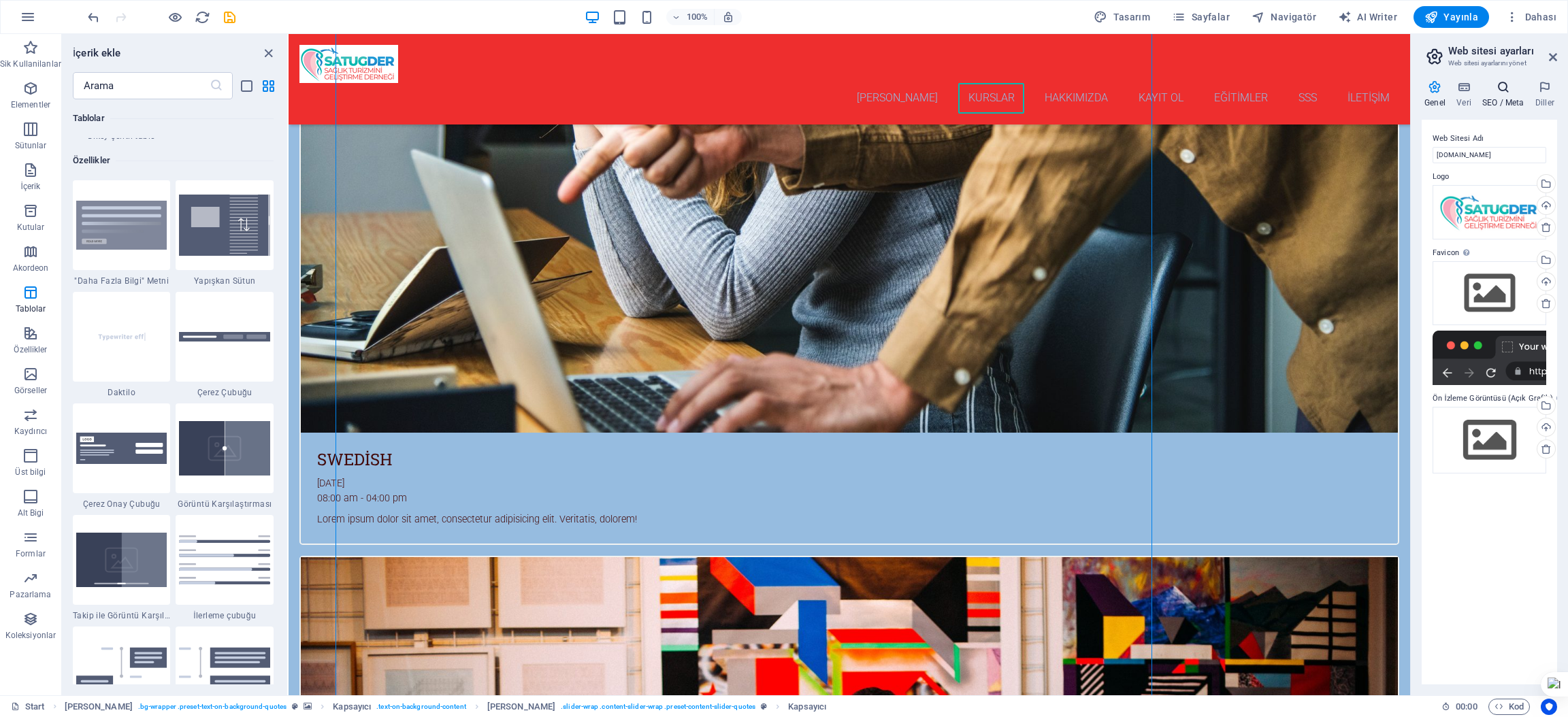
click at [1501, 92] on icon at bounding box center [1503, 87] width 48 height 14
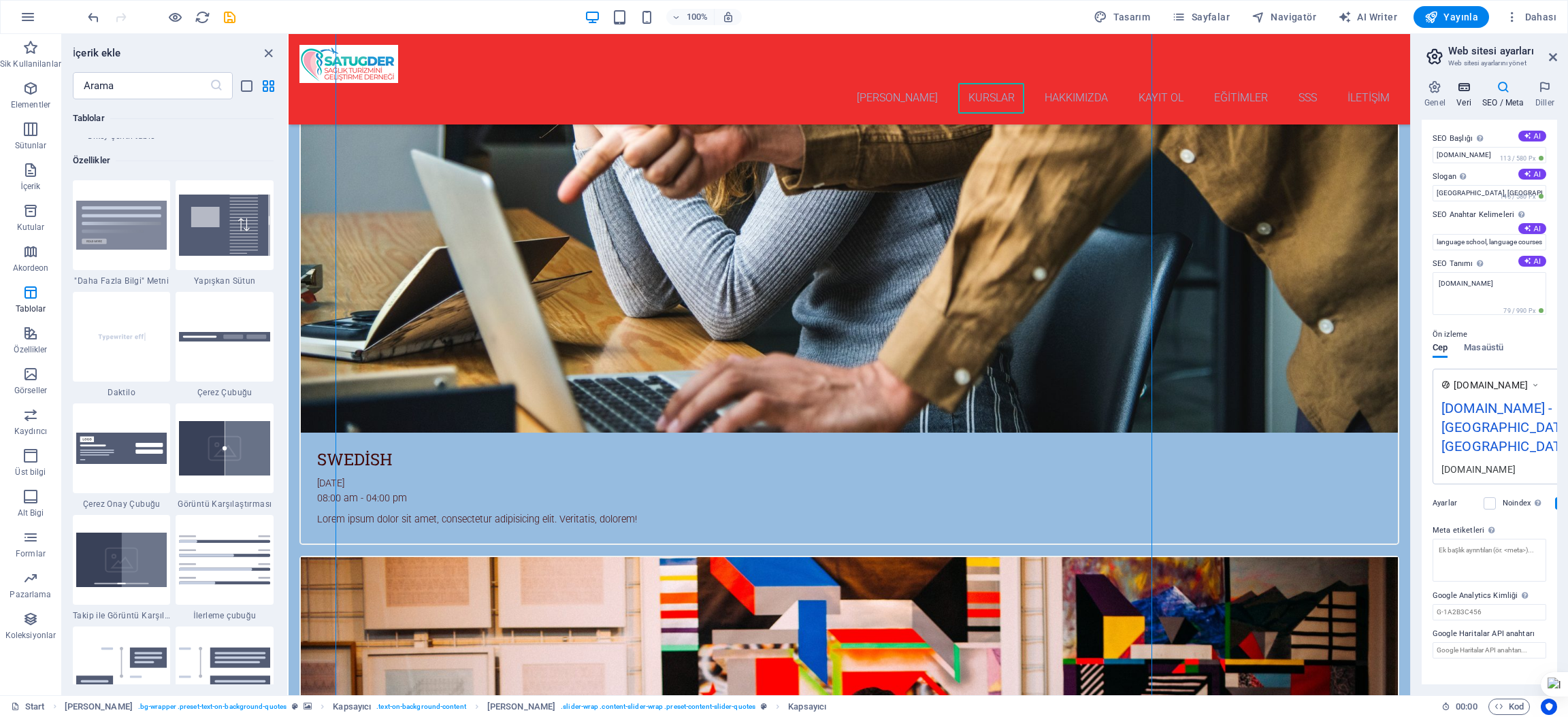
click at [1467, 87] on icon at bounding box center [1464, 87] width 21 height 14
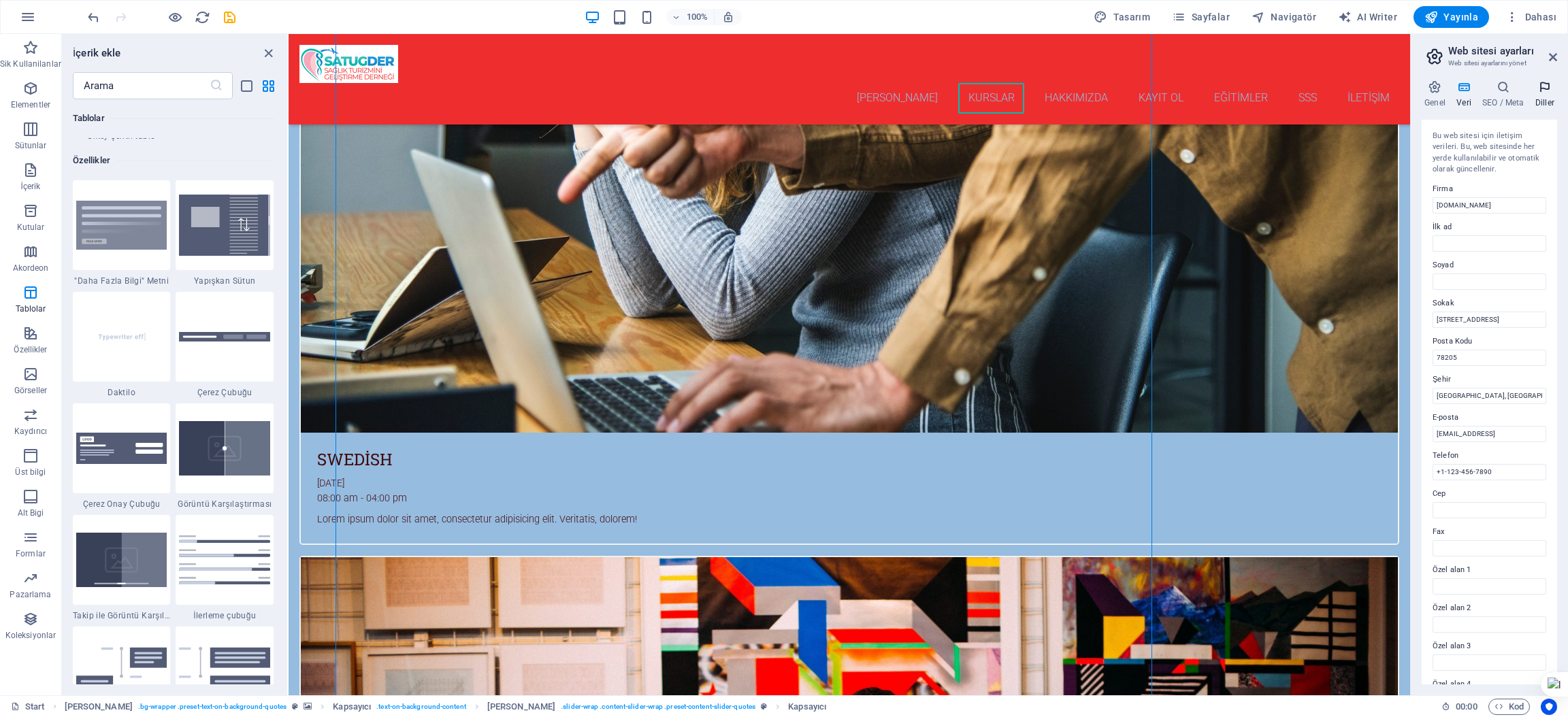
click at [1547, 91] on icon at bounding box center [1544, 87] width 24 height 14
click at [1423, 88] on icon at bounding box center [1435, 87] width 26 height 14
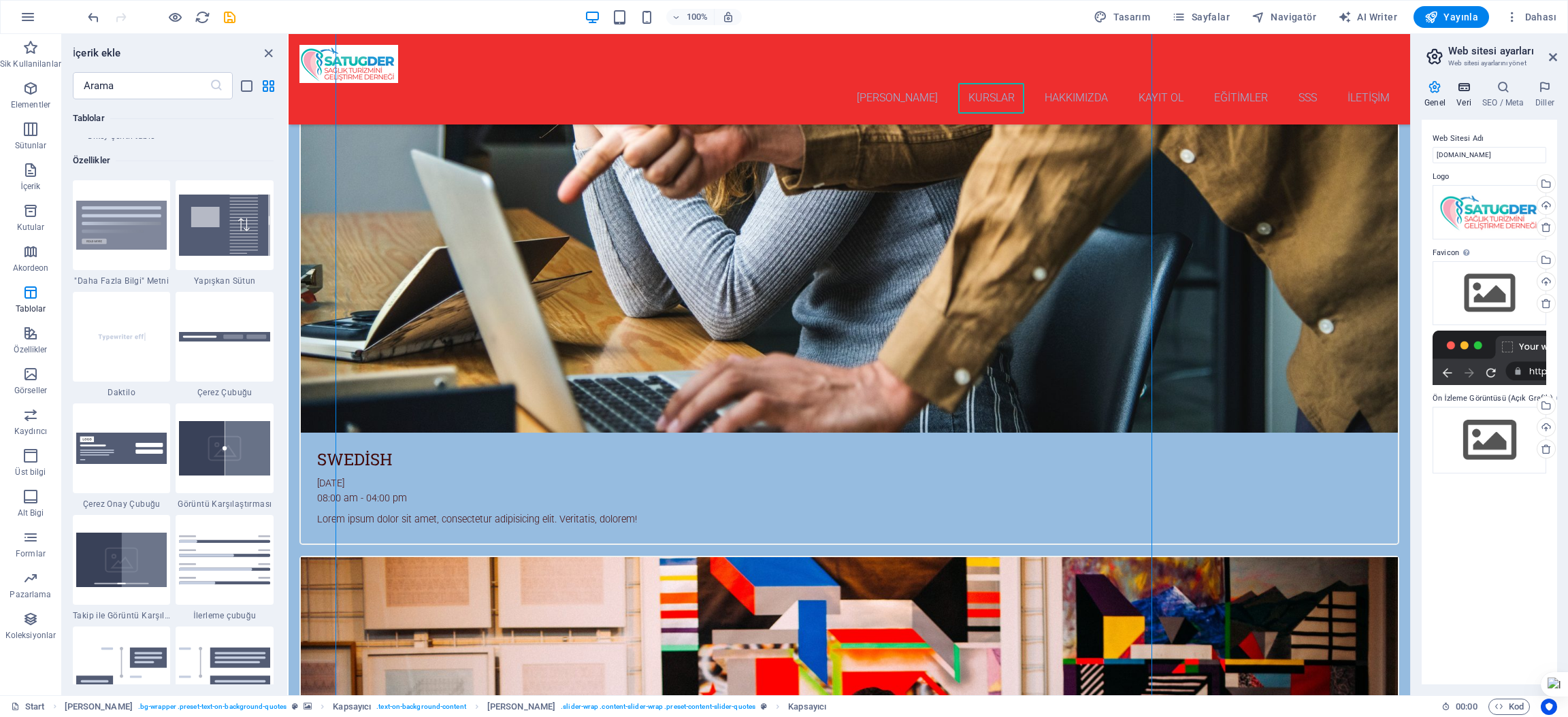
click at [1467, 82] on icon at bounding box center [1464, 87] width 21 height 14
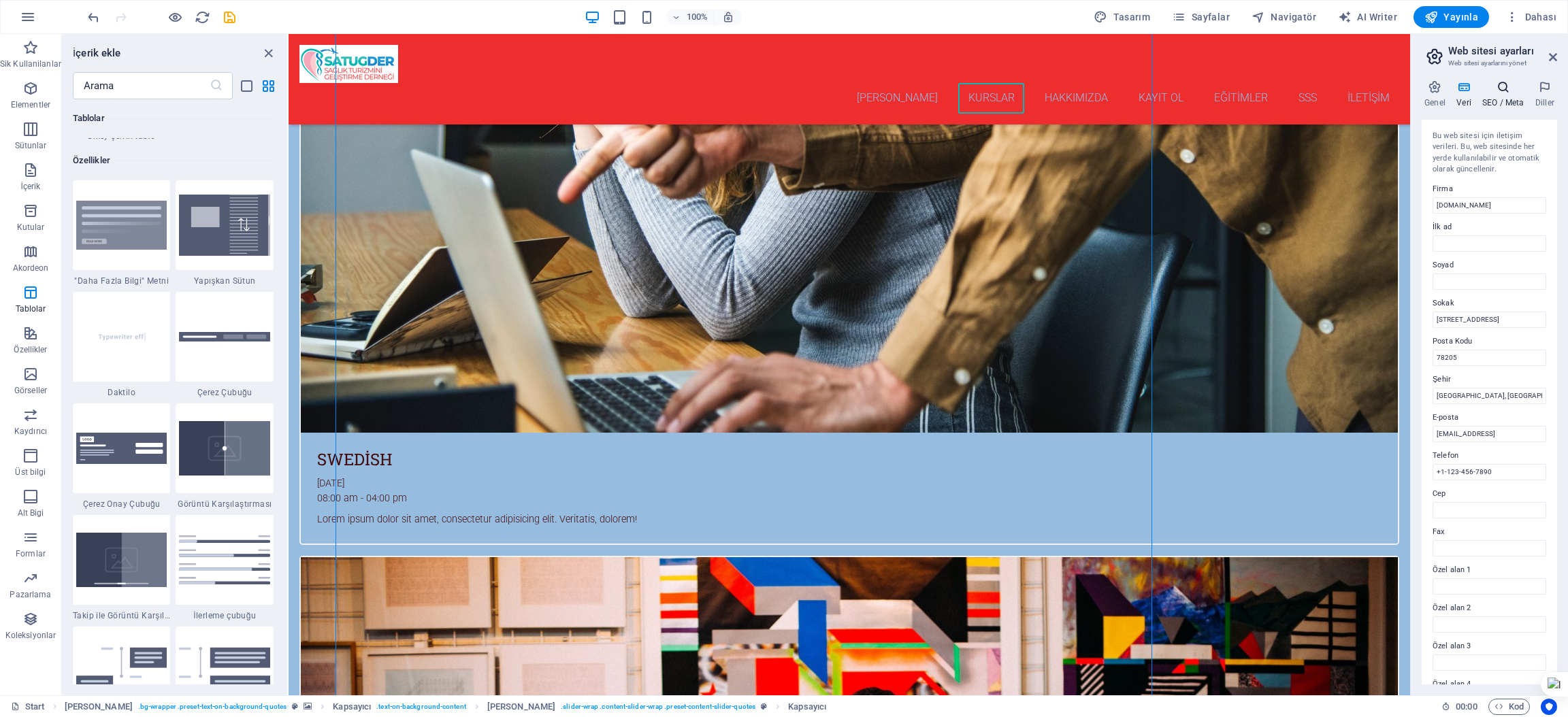
click at [1508, 94] on h4 "SEO / Meta" at bounding box center [1506, 94] width 53 height 29
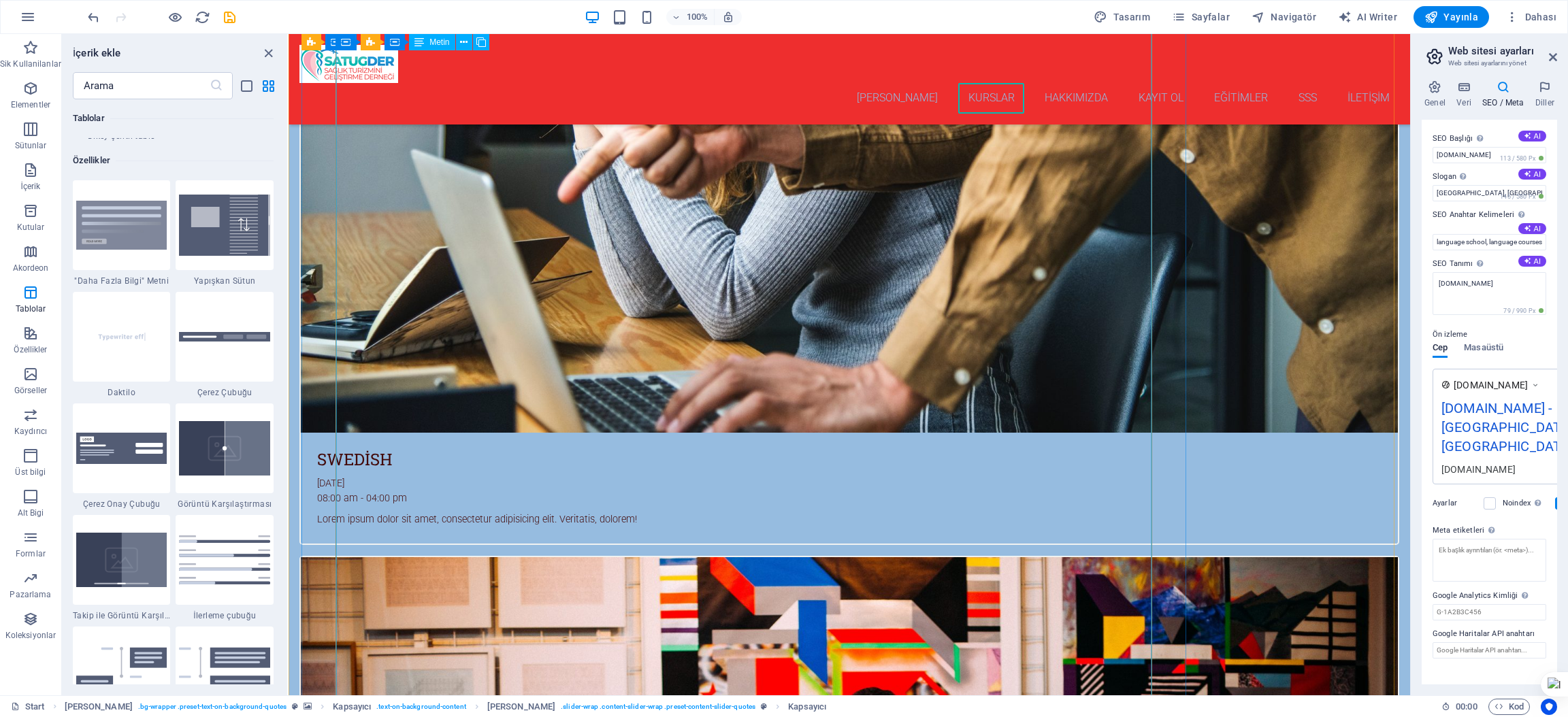
drag, startPoint x: 622, startPoint y: 431, endPoint x: 765, endPoint y: 457, distance: 145.3
click at [1502, 706] on span "Kod" at bounding box center [1509, 707] width 29 height 16
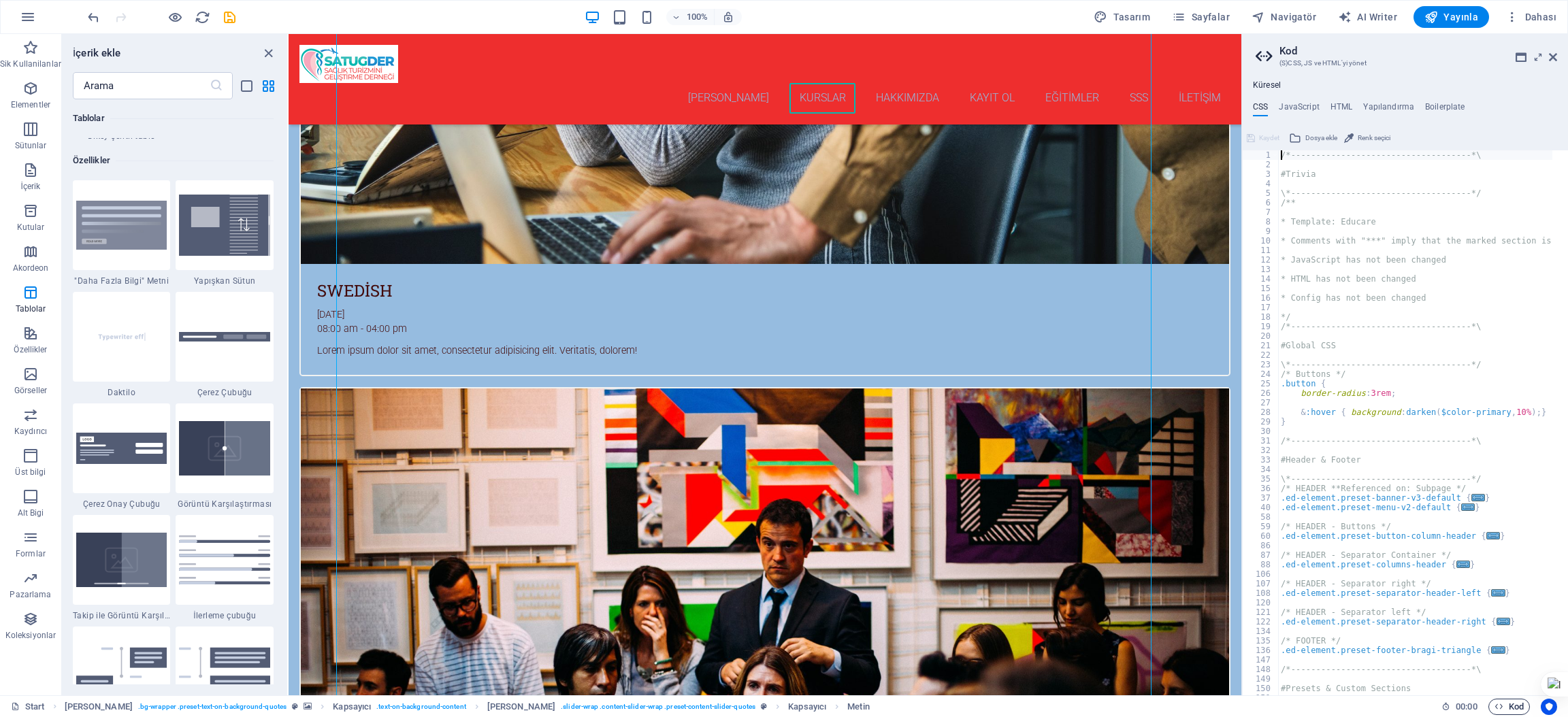
scroll to position [3130, 0]
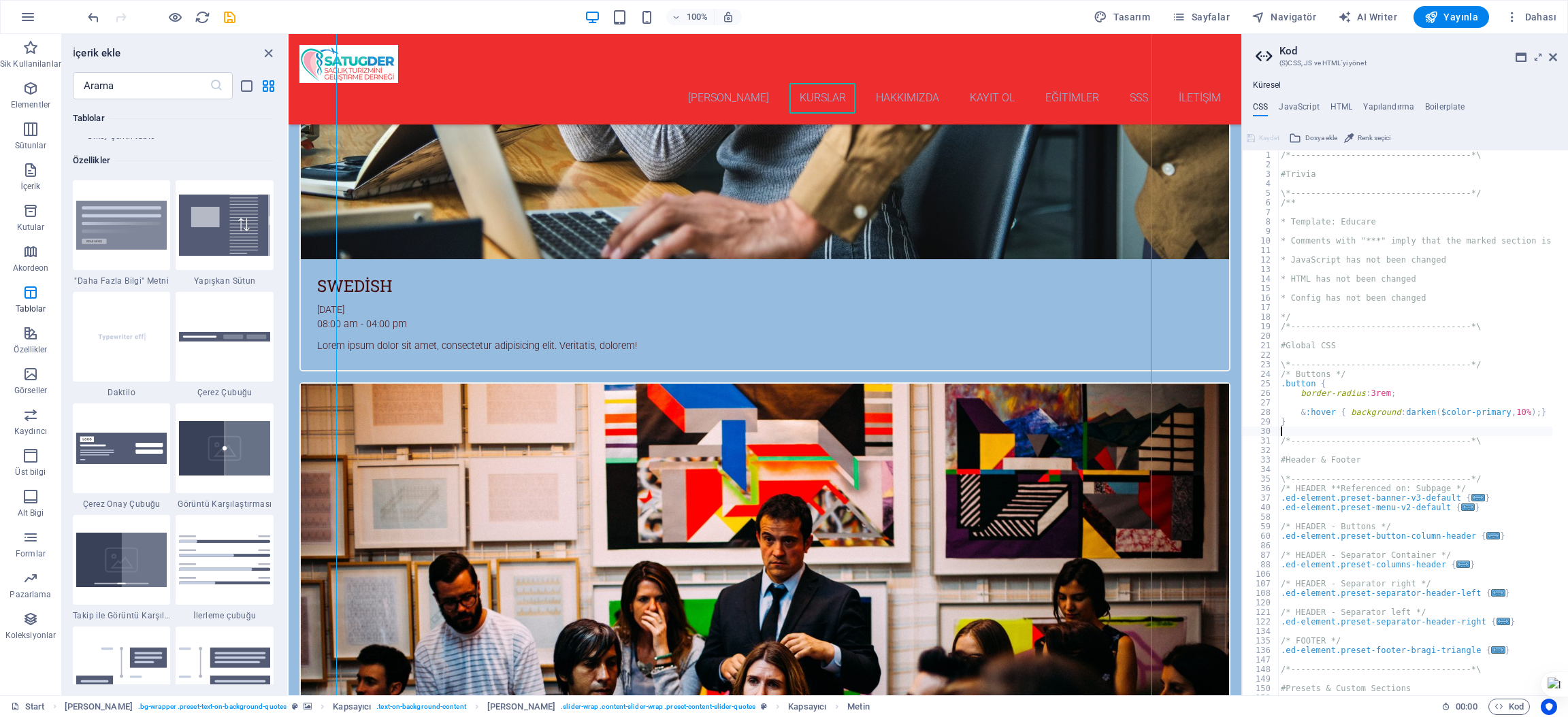
click at [1350, 430] on div "/*------------------------------------*\ #Trivia \*----------------------------…" at bounding box center [1482, 425] width 409 height 549
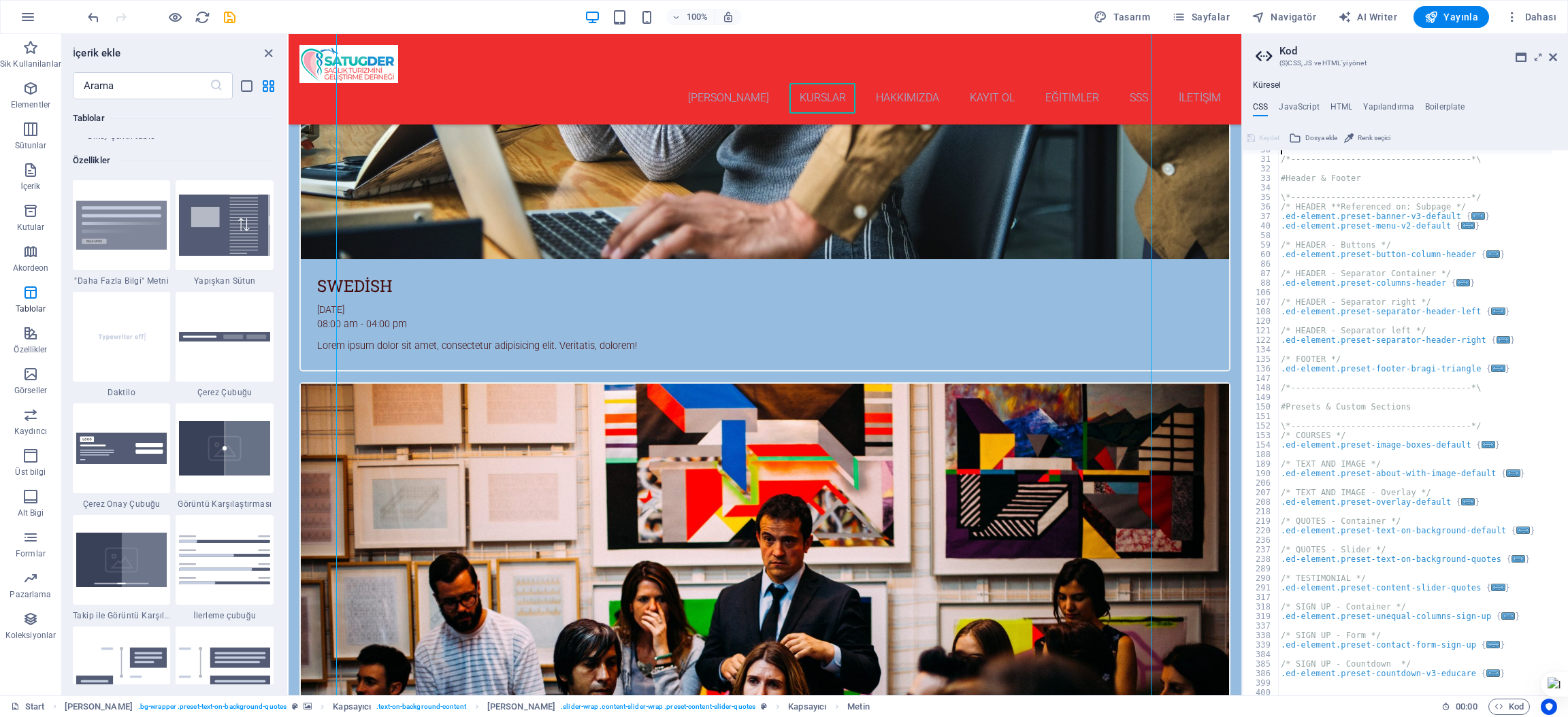
scroll to position [0, 0]
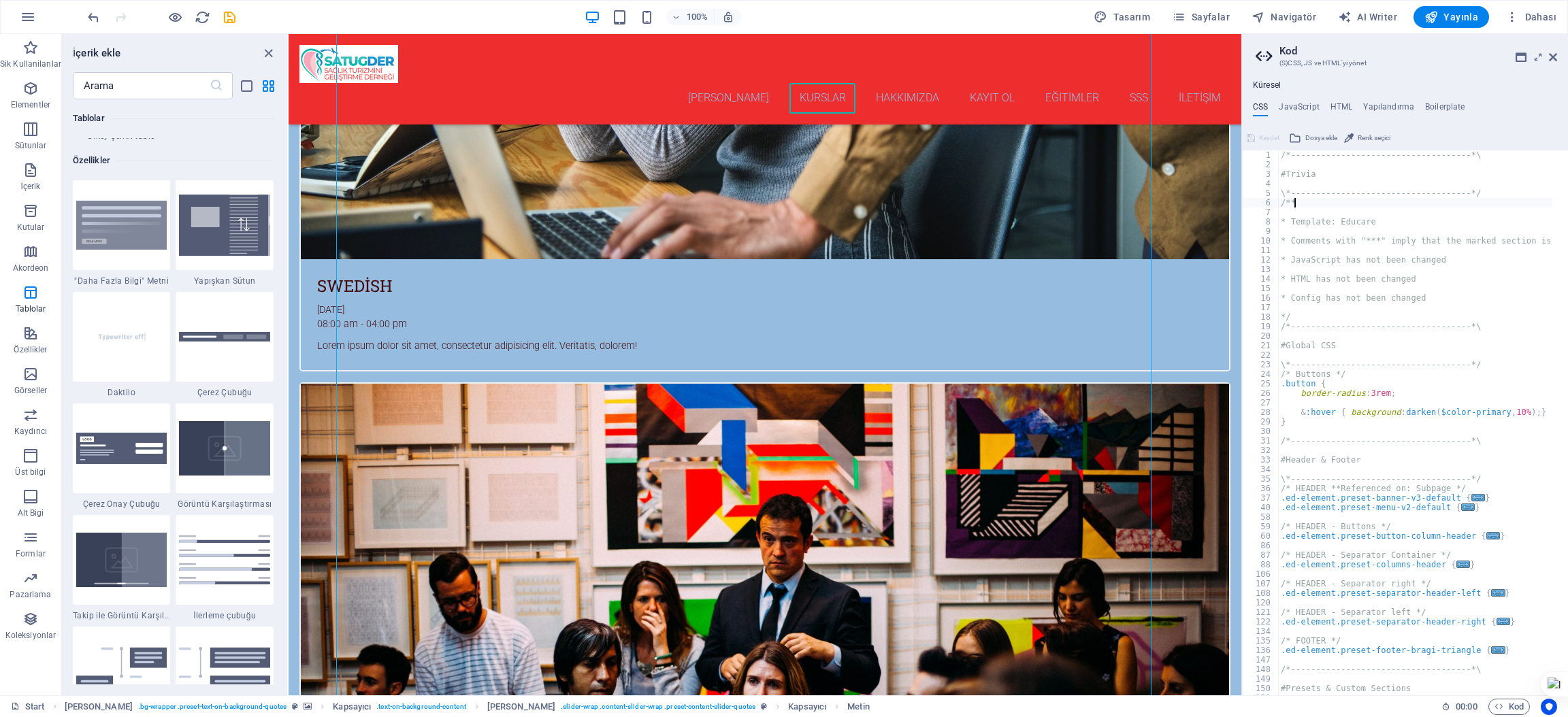
click at [1309, 198] on div "/*------------------------------------*\ #Trivia \*----------------------------…" at bounding box center [1482, 425] width 409 height 549
type textarea "/**"
click at [1300, 206] on div "/*------------------------------------*\ #Trivia \*----------------------------…" at bounding box center [1482, 425] width 409 height 549
click at [1342, 214] on div "/*------------------------------------*\ #Trivia \*----------------------------…" at bounding box center [1482, 425] width 409 height 549
drag, startPoint x: 1352, startPoint y: 206, endPoint x: 1275, endPoint y: 215, distance: 77.5
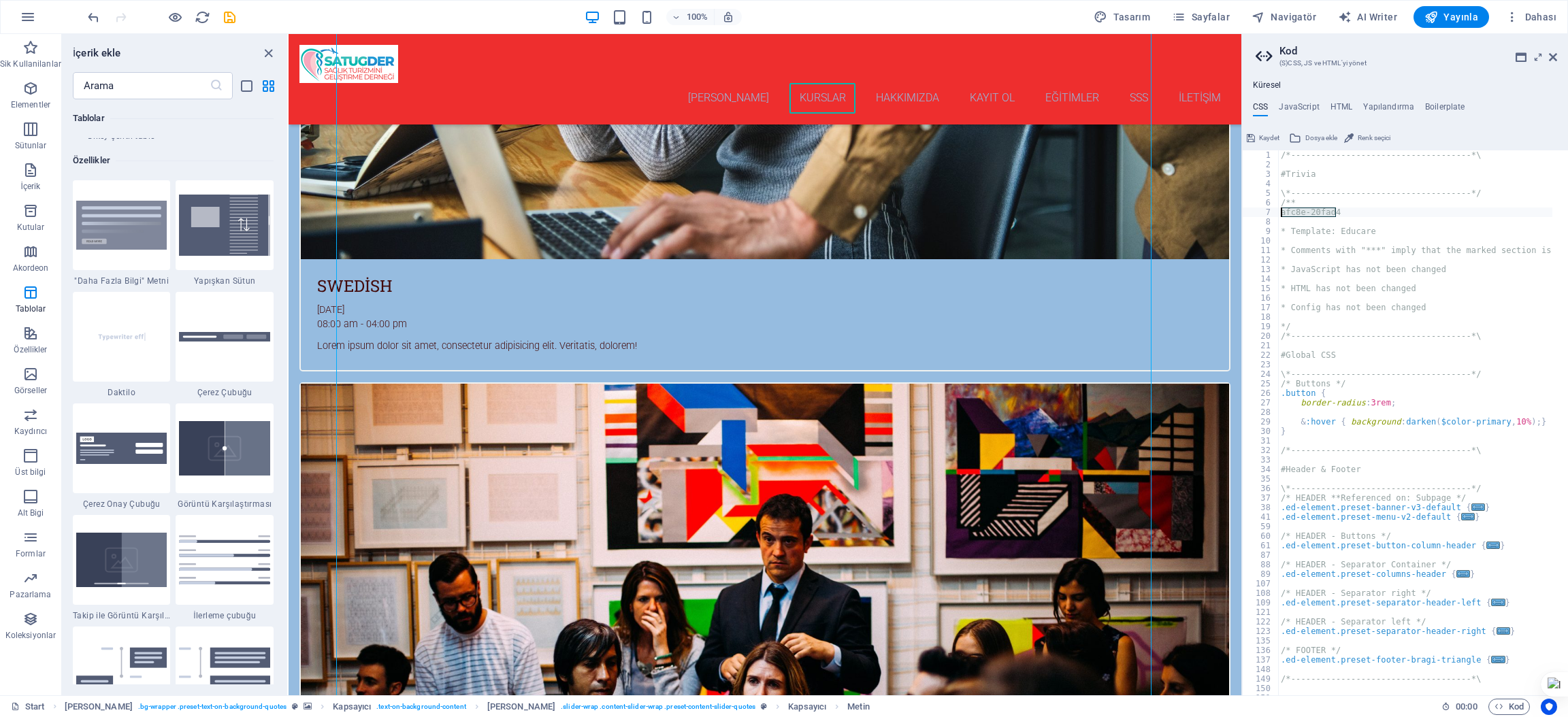
click at [1275, 215] on div "afc8e-20fad4 1 2 3 4 5 6 7 8 9 10 11 12 13 14 15 16 17 18 19 20 21 22 23 24 25 …" at bounding box center [1405, 423] width 326 height 545
paste textarea "[URL][DOMAIN_NAME][DOMAIN_NAME]"
type textarea "[URL][DOMAIN_NAME][DOMAIN_NAME]"
drag, startPoint x: 1600, startPoint y: 245, endPoint x: 1194, endPoint y: 215, distance: 407.1
drag, startPoint x: 1451, startPoint y: 10, endPoint x: 1453, endPoint y: 19, distance: 9.2
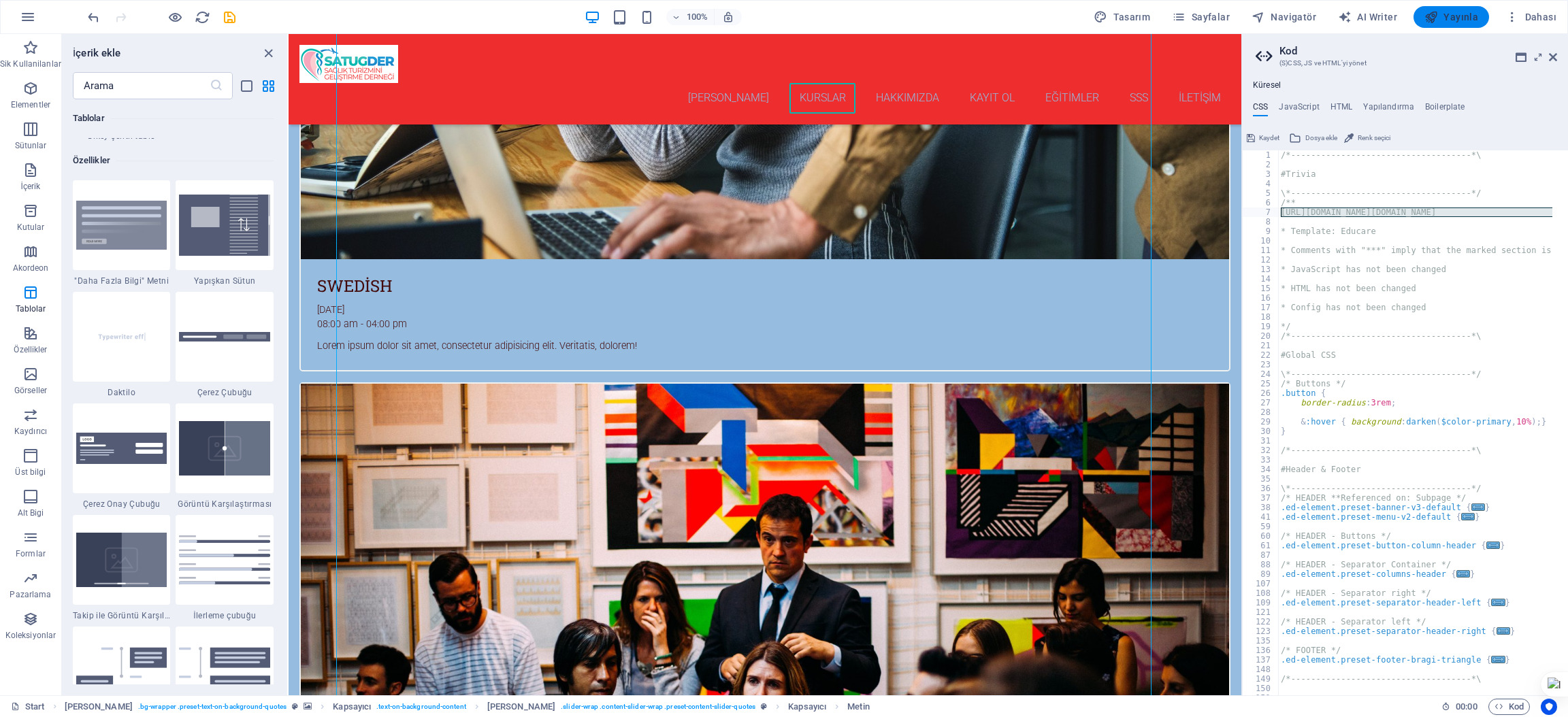
click at [1450, 7] on button "Yayınla" at bounding box center [1451, 17] width 76 height 22
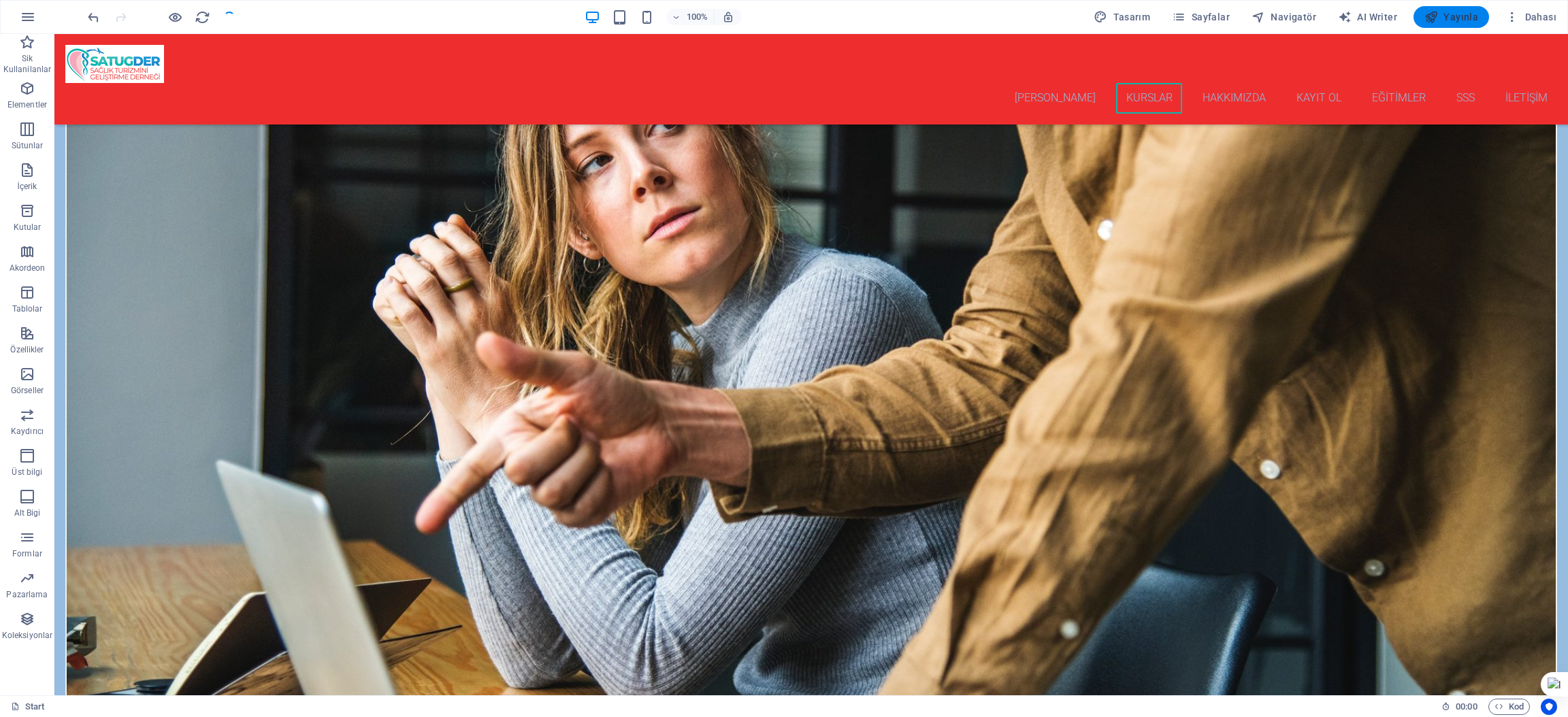
scroll to position [3160, 0]
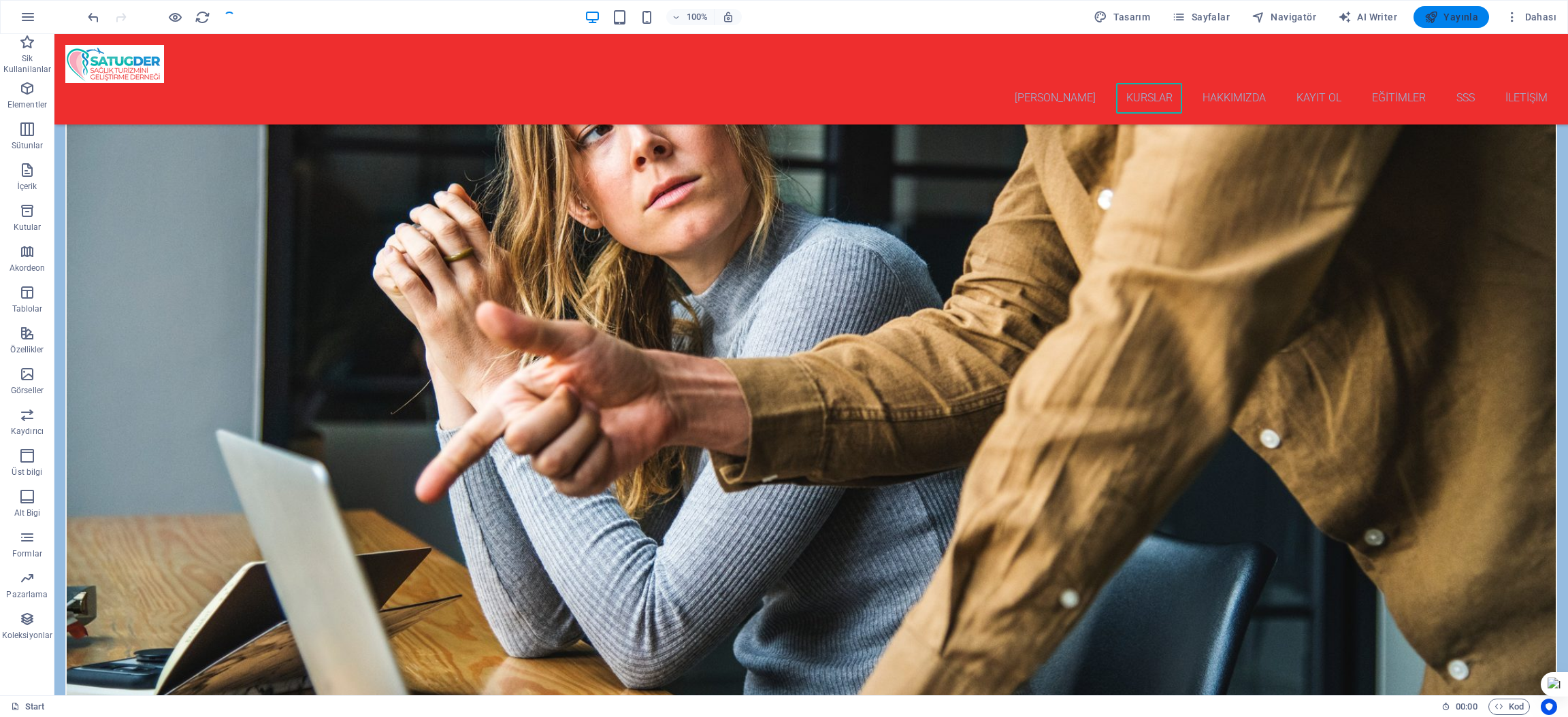
click at [1453, 11] on span "Yayınla" at bounding box center [1451, 17] width 54 height 14
checkbox input "false"
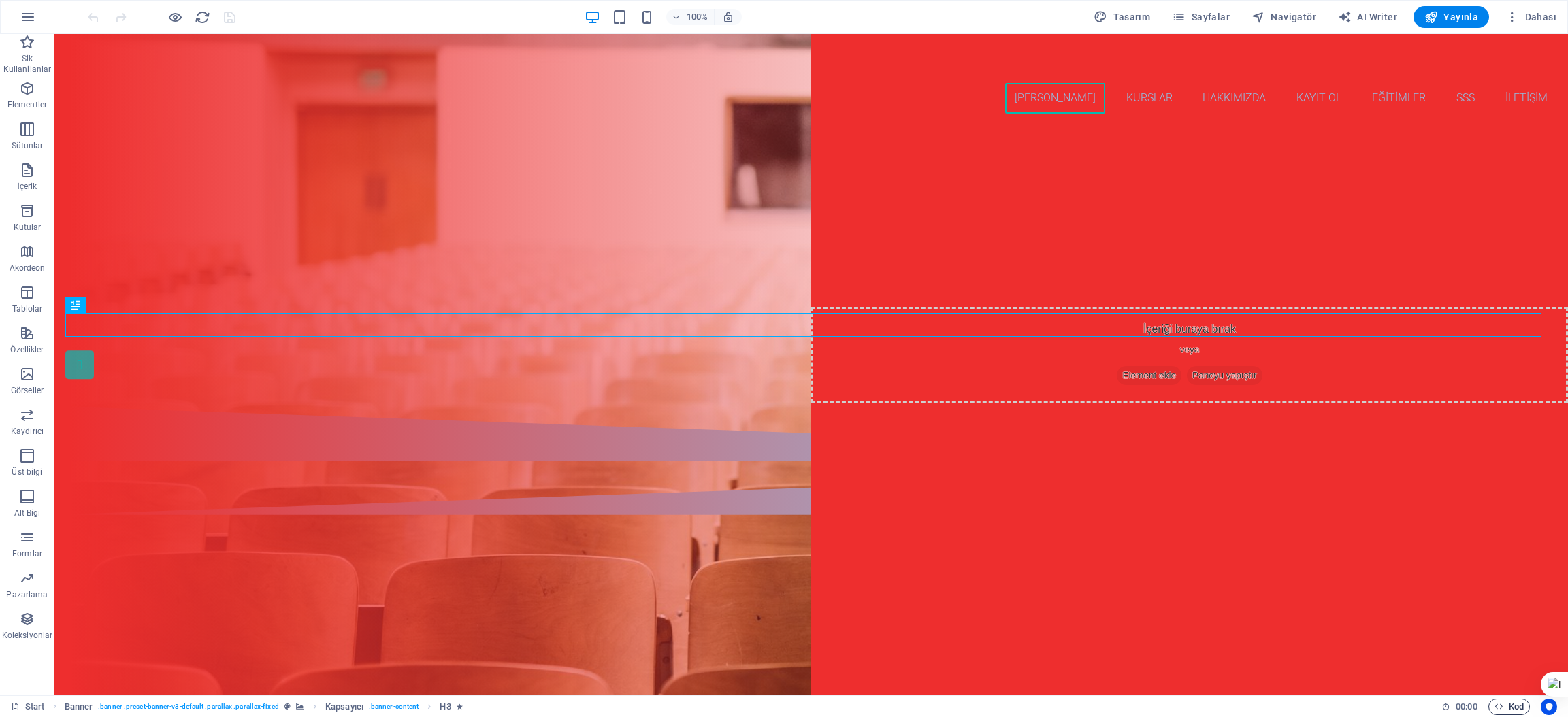
click at [1504, 705] on span "Kod" at bounding box center [1509, 707] width 29 height 16
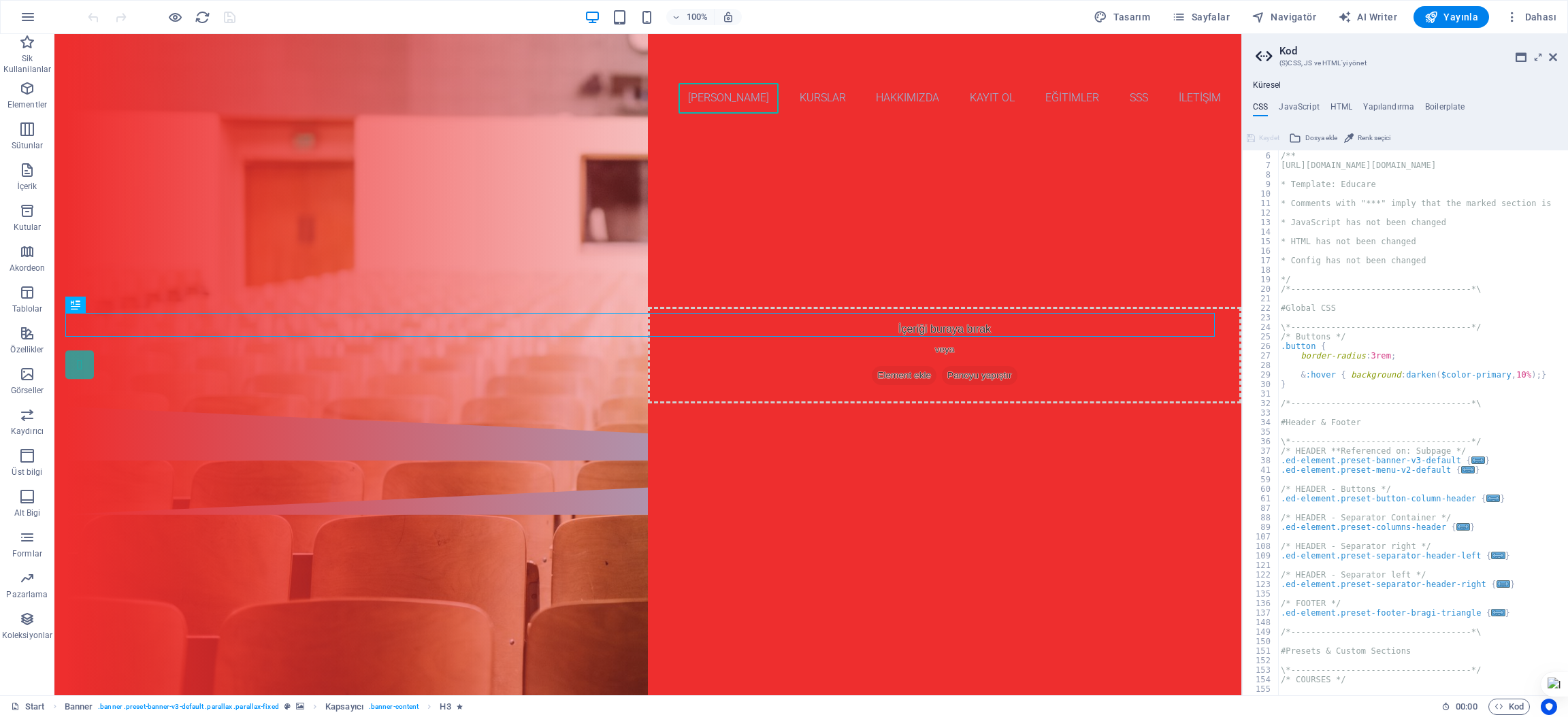
scroll to position [47, 0]
paste textarea "}https://[DOMAIN_NAME]/?c_id=123&t_url={escapedlpurl}%26src%3D{param2"
type textarea "}https://[DOMAIN_NAME]/?c_id=123&t_url={escapedlpurl}%26src%3D{param2}"
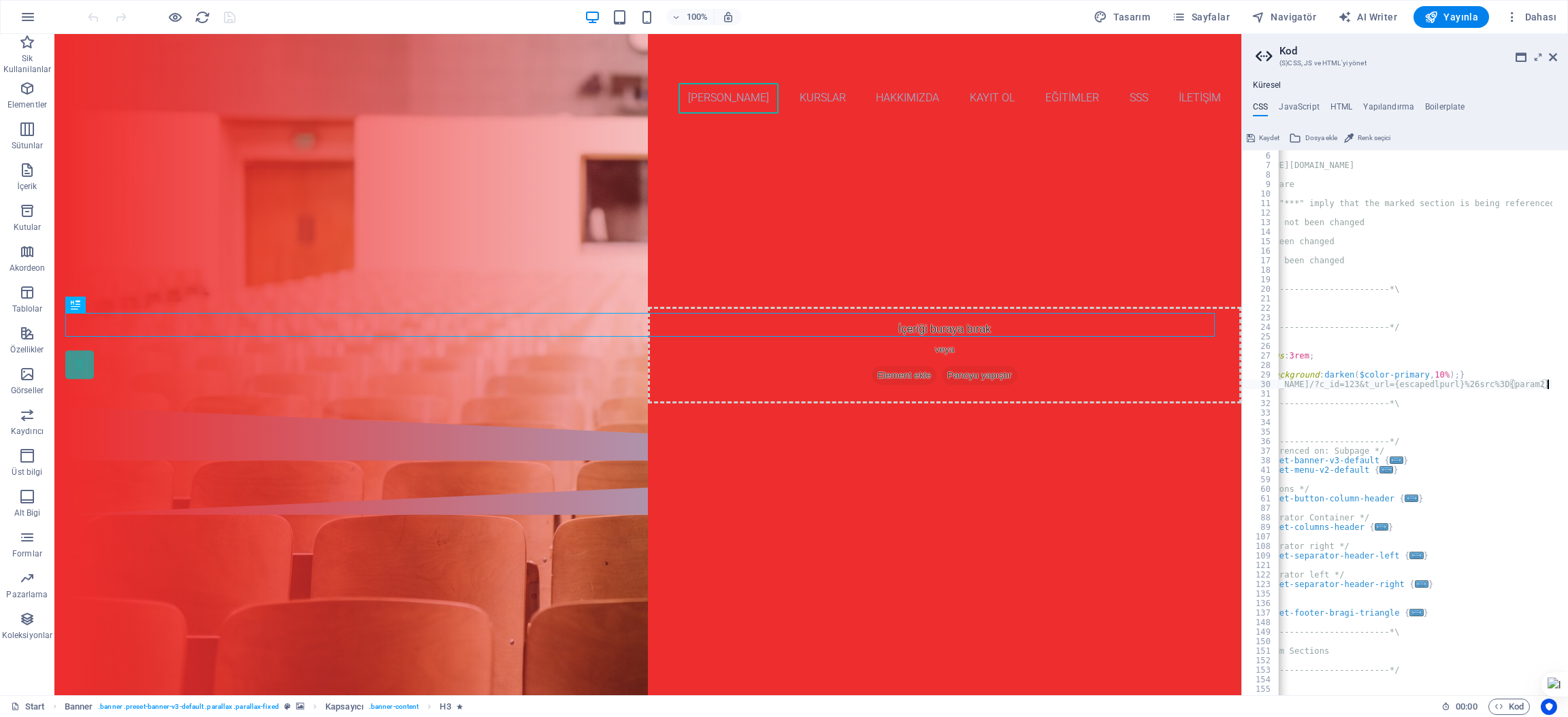
scroll to position [0, 0]
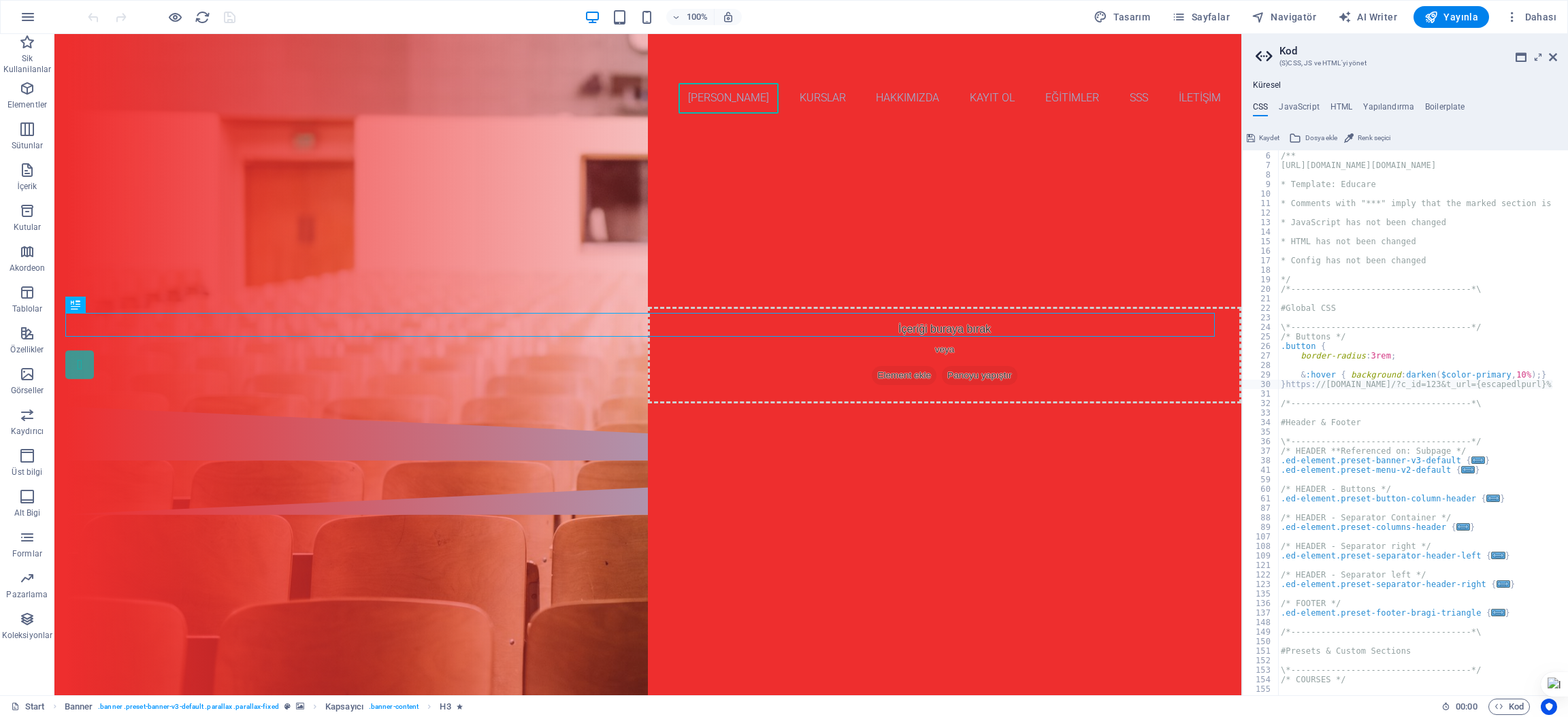
drag, startPoint x: 1375, startPoint y: 691, endPoint x: 1121, endPoint y: 635, distance: 260.1
click at [1461, 10] on span "Yayınla" at bounding box center [1451, 17] width 54 height 14
